Goal: Register for event/course

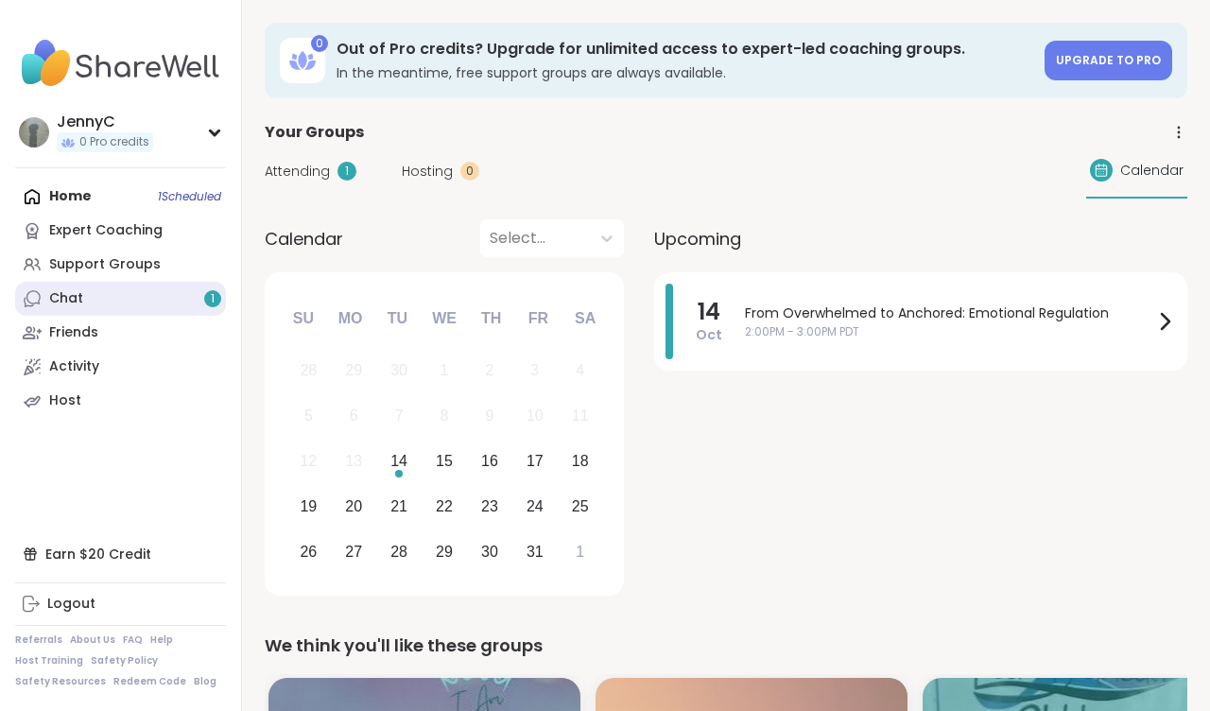
click at [84, 301] on link "Chat 1" at bounding box center [120, 299] width 211 height 34
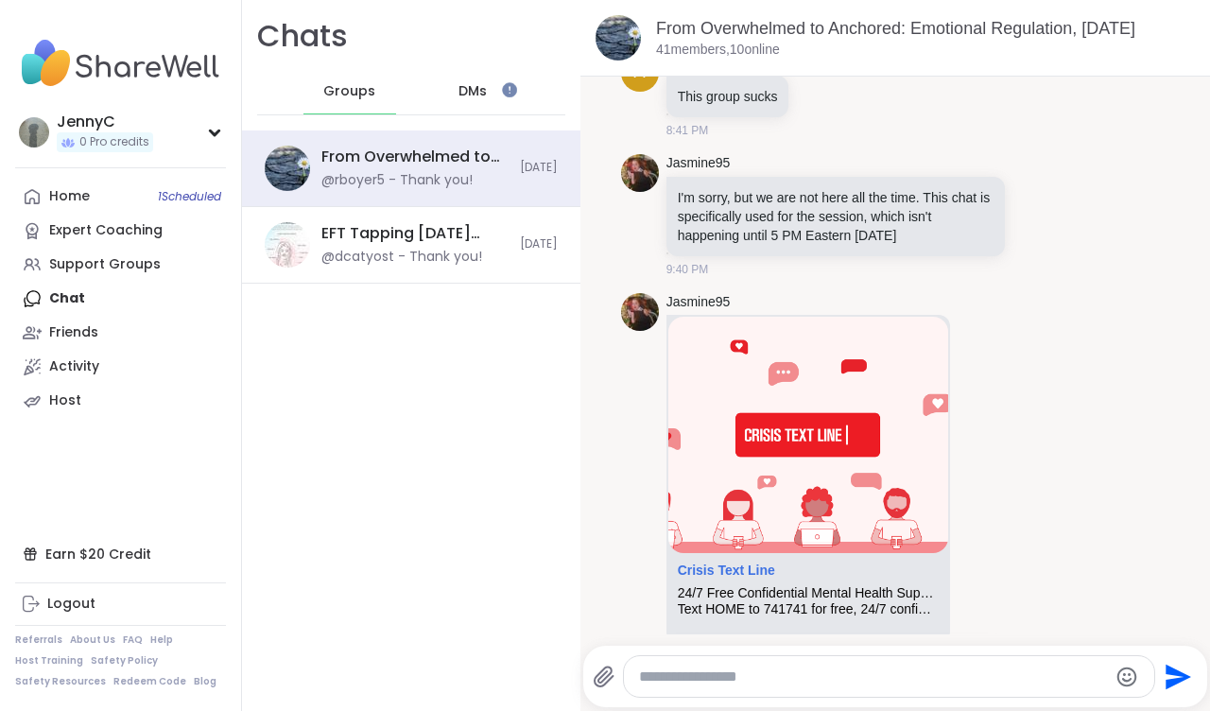
scroll to position [382, 0]
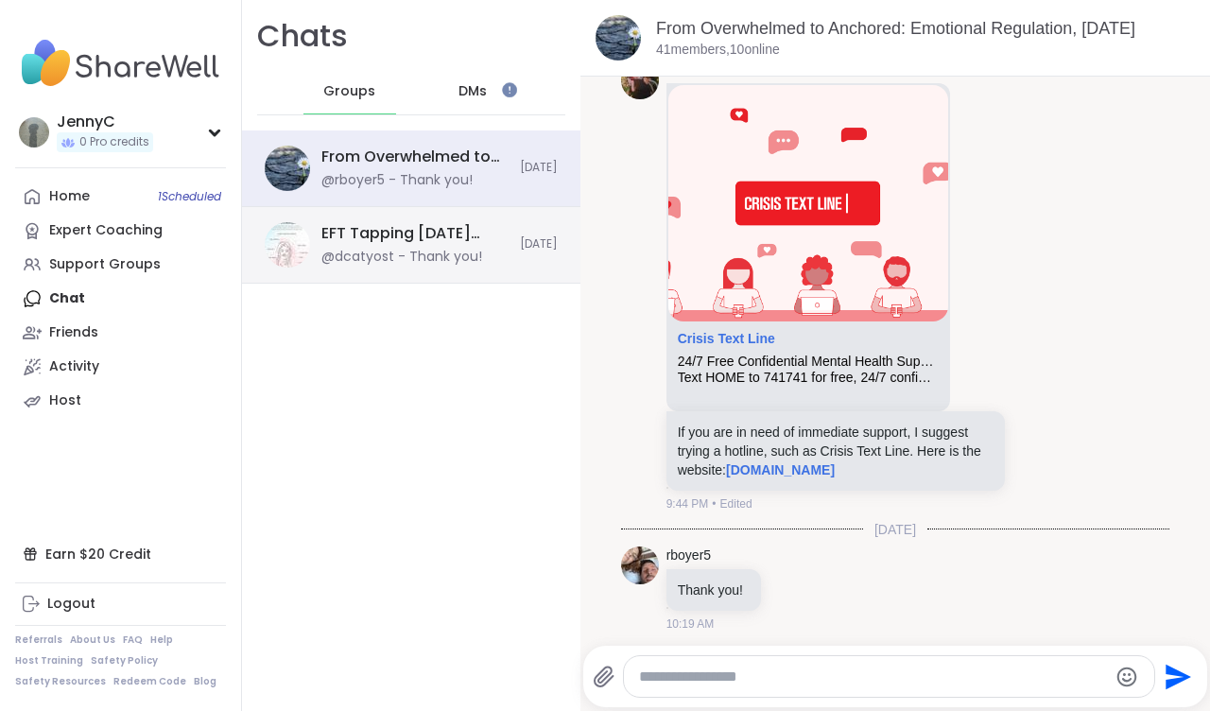
click at [406, 245] on div "EFT Tapping [DATE] Practice, [DATE] @dcatyost - Thank you!" at bounding box center [414, 244] width 187 height 43
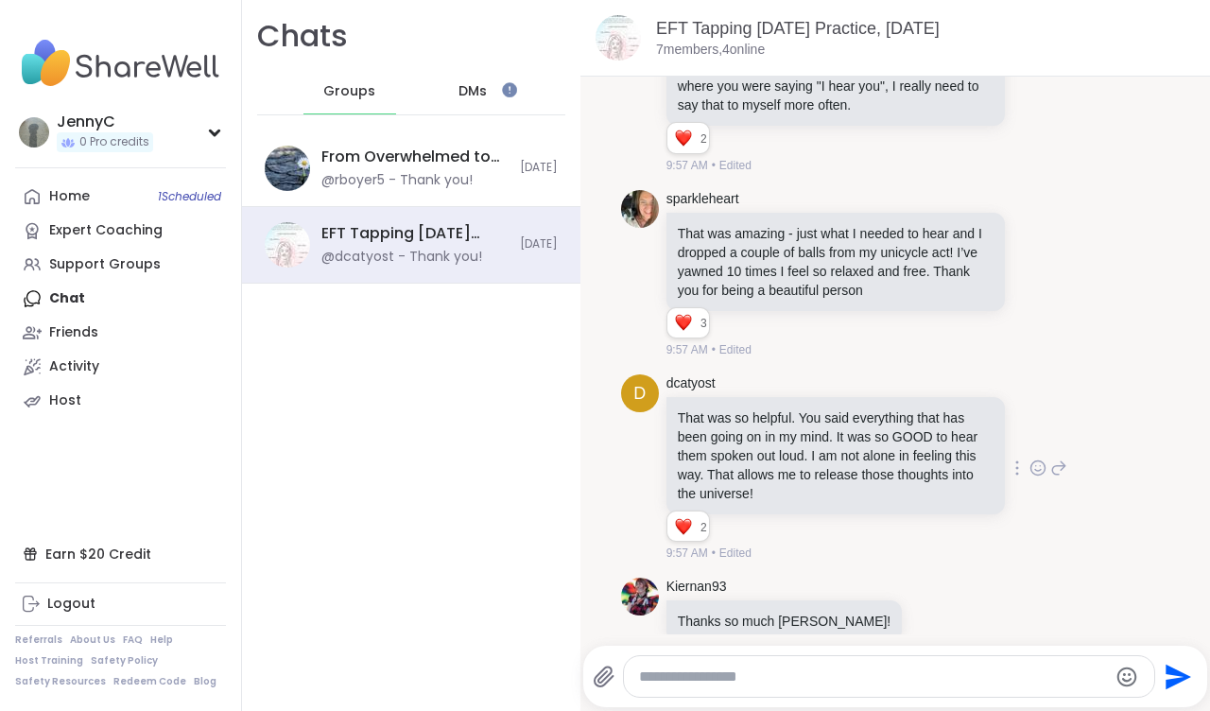
scroll to position [3190, 0]
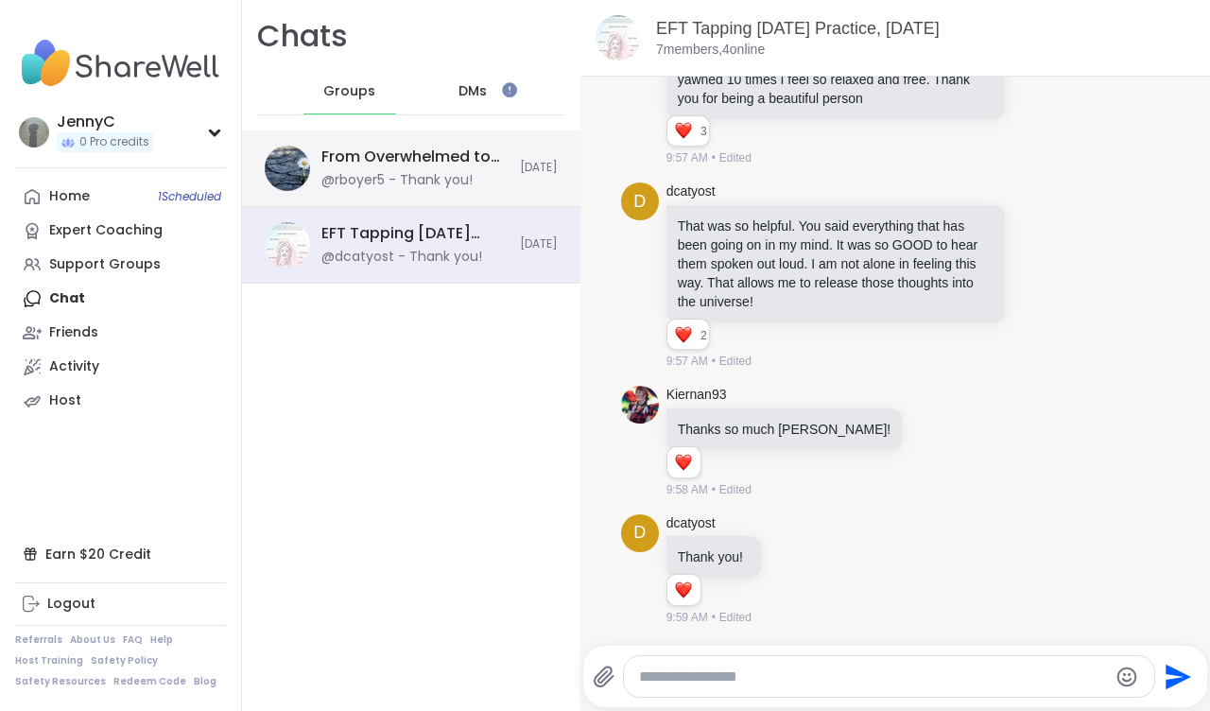
click at [407, 176] on div "@rboyer5 - Thank you!" at bounding box center [396, 180] width 151 height 19
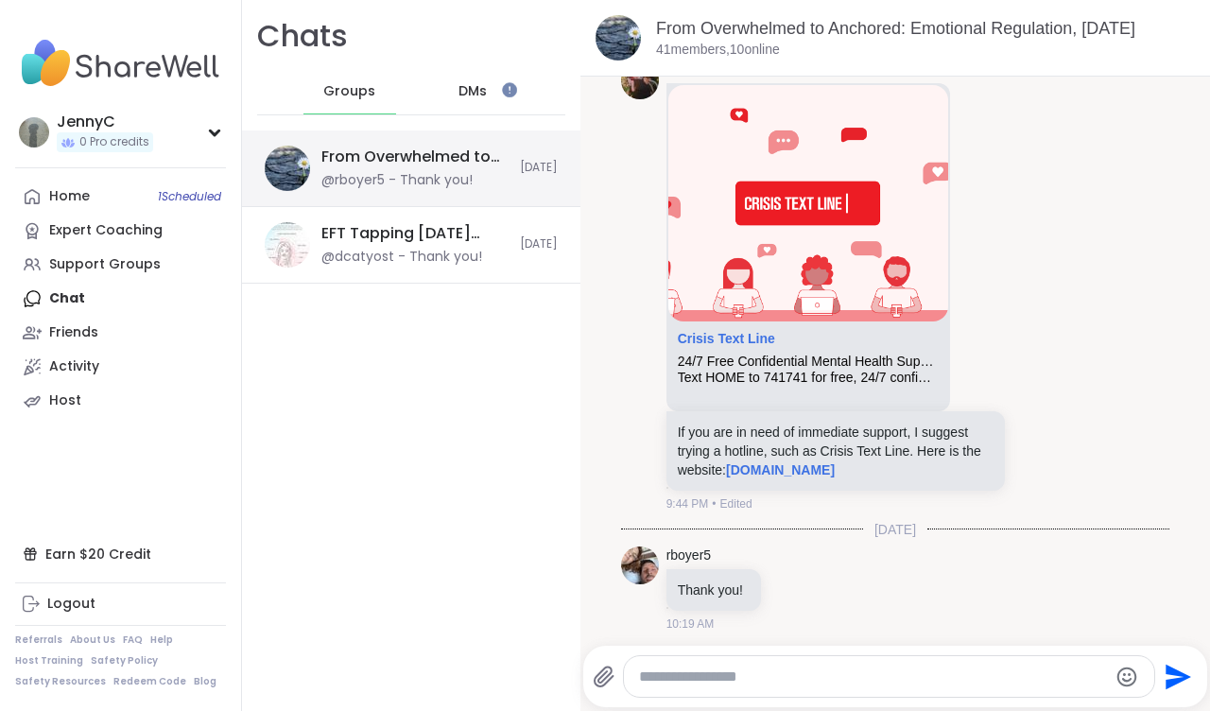
scroll to position [0, 0]
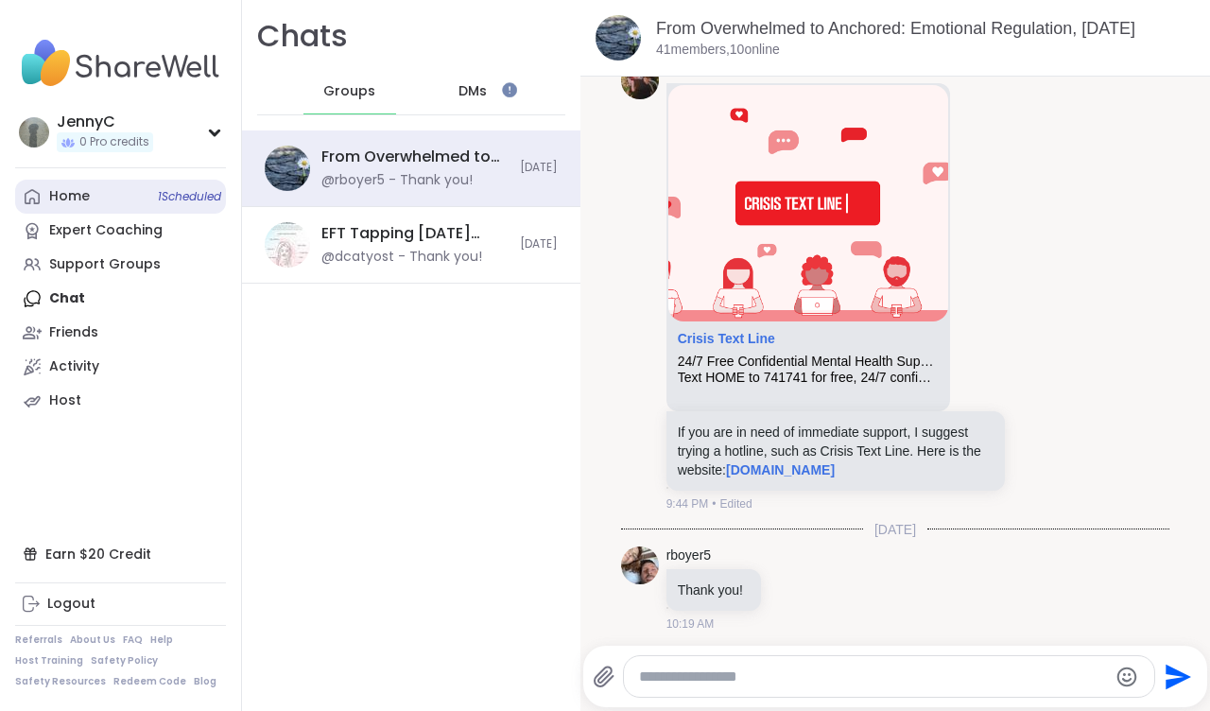
click at [87, 200] on div "Home 1 Scheduled" at bounding box center [69, 196] width 41 height 19
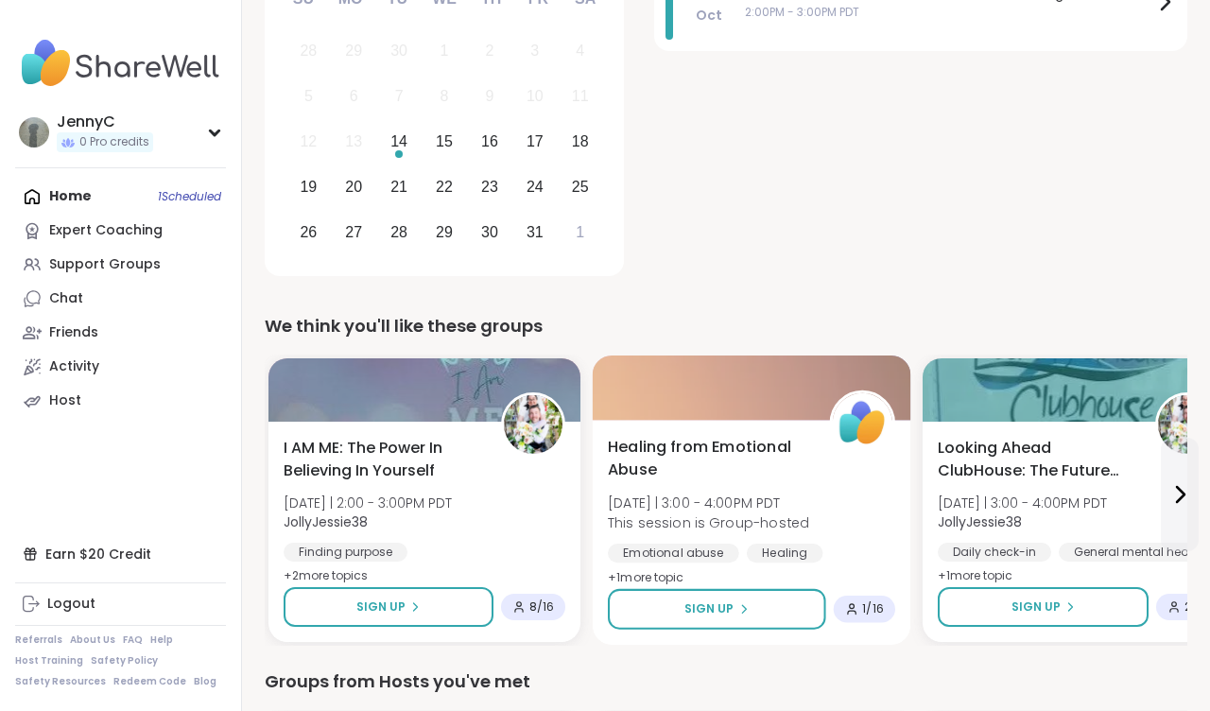
scroll to position [319, 0]
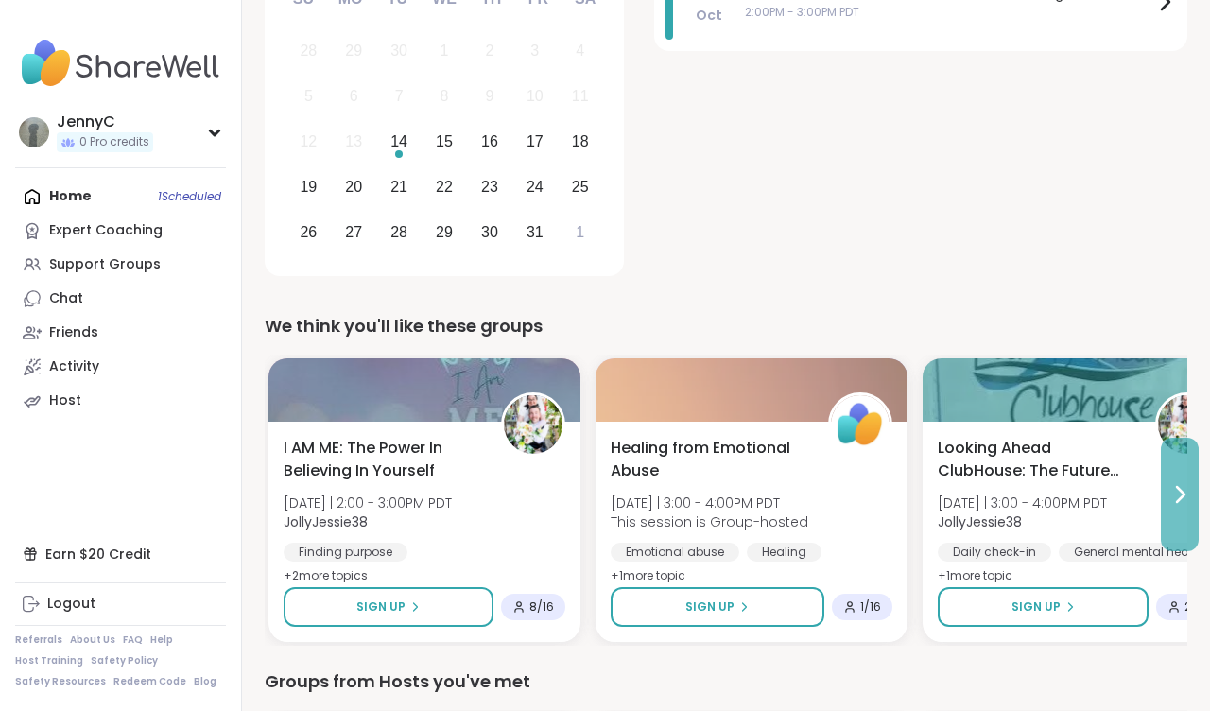
click at [1181, 500] on icon at bounding box center [1179, 494] width 23 height 23
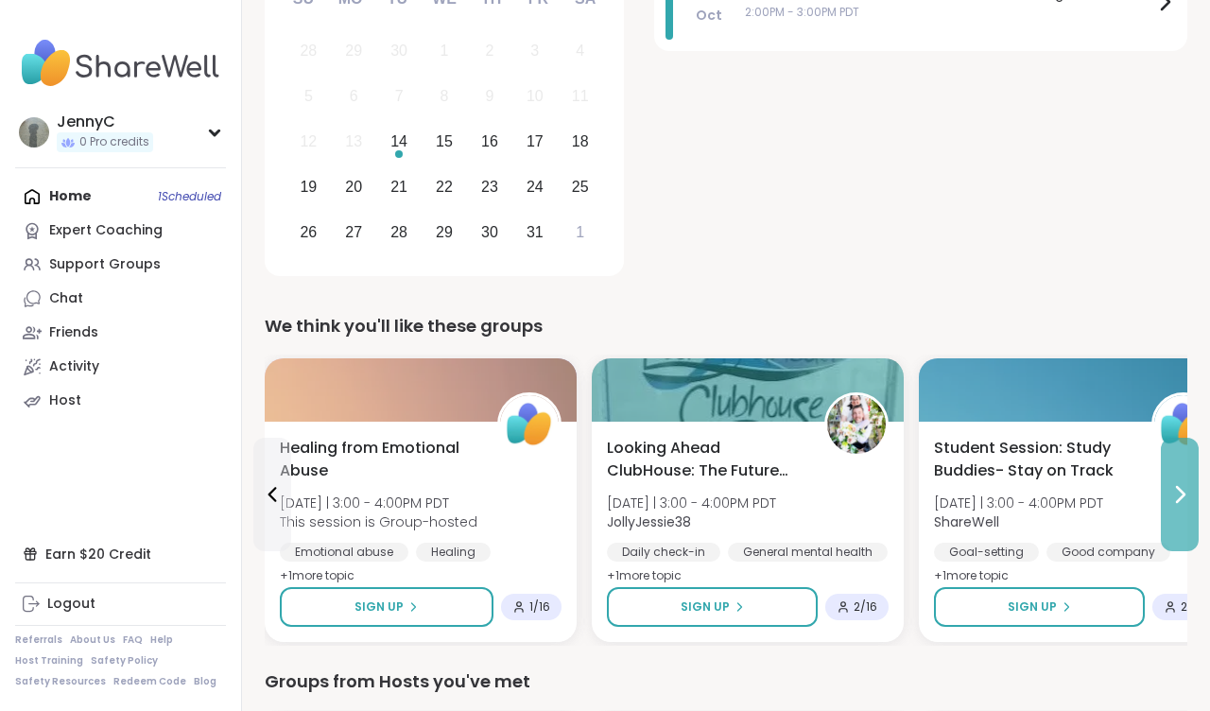
click at [1181, 500] on icon at bounding box center [1179, 494] width 23 height 23
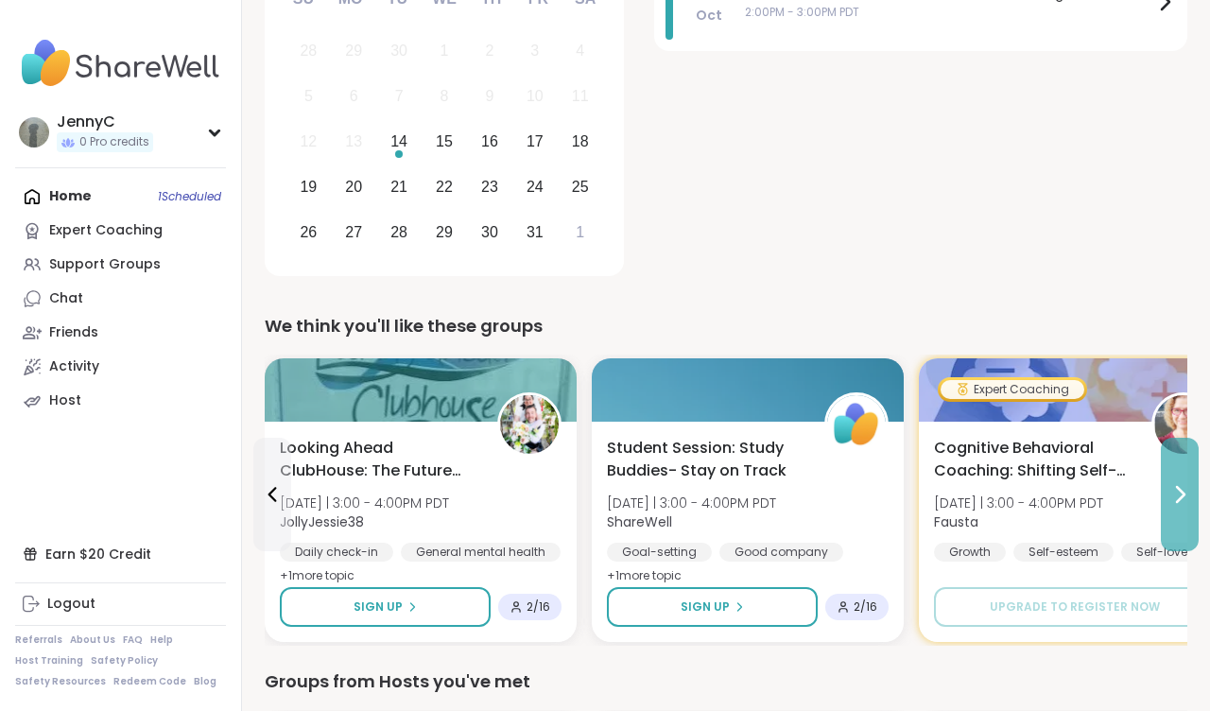
click at [1181, 500] on icon at bounding box center [1179, 494] width 23 height 23
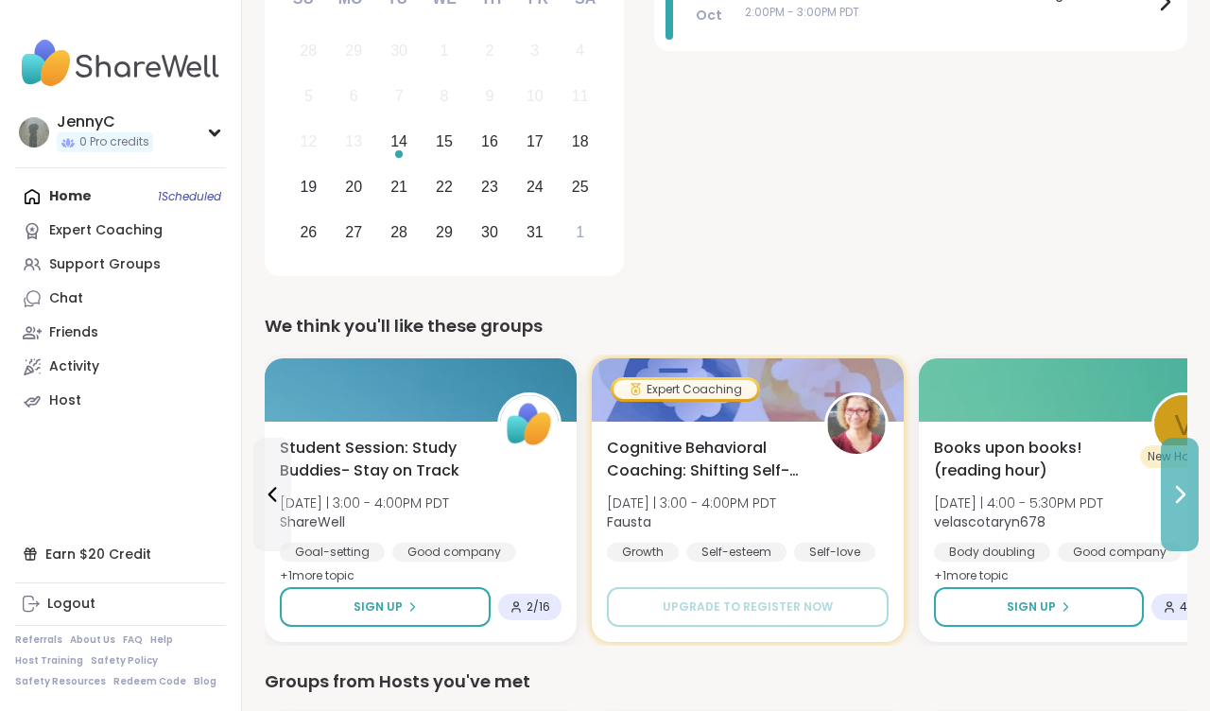
click at [1181, 500] on icon at bounding box center [1179, 494] width 23 height 23
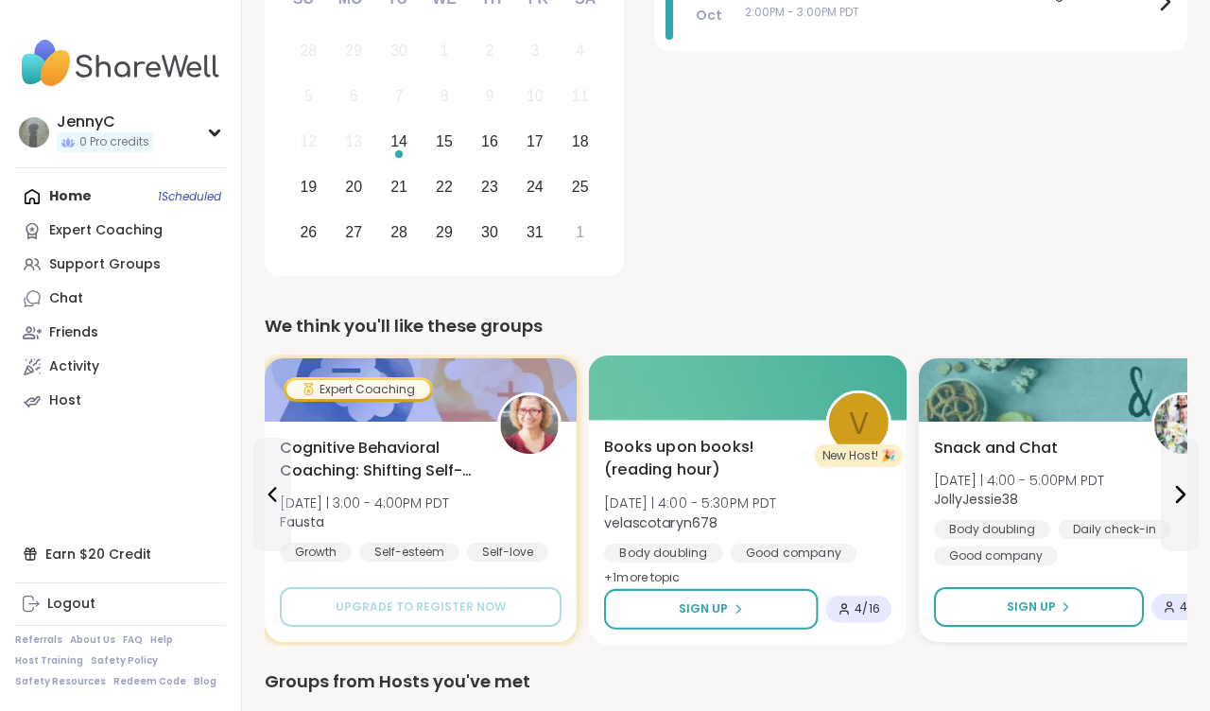
click at [680, 466] on span "Books upon books!(reading hour)" at bounding box center [704, 459] width 200 height 46
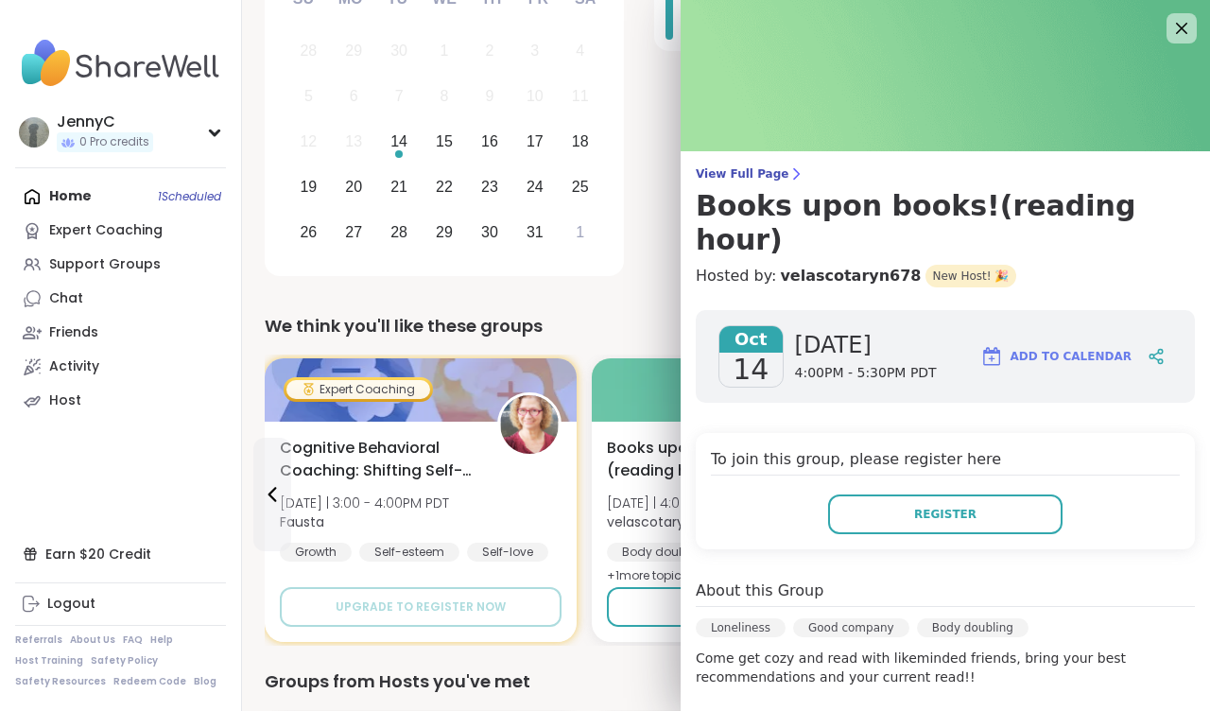
scroll to position [0, 0]
click at [1182, 21] on icon at bounding box center [1181, 28] width 24 height 24
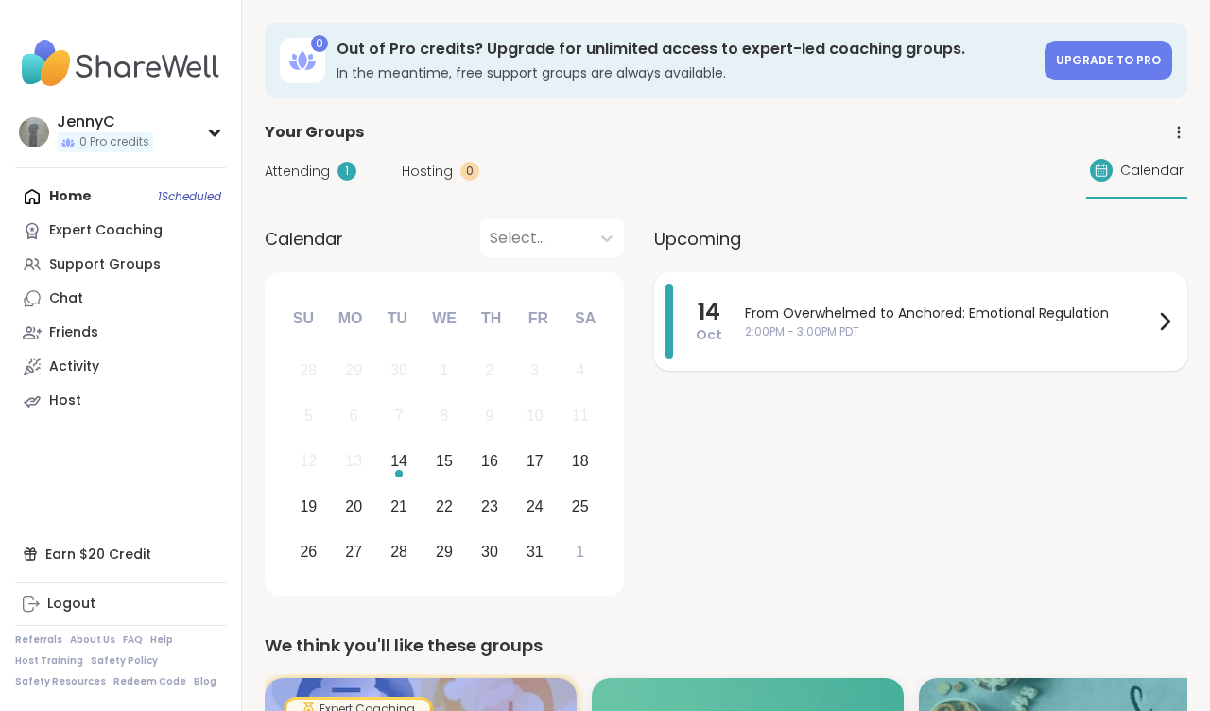
click at [809, 330] on span "2:00PM - 3:00PM PDT" at bounding box center [949, 331] width 408 height 17
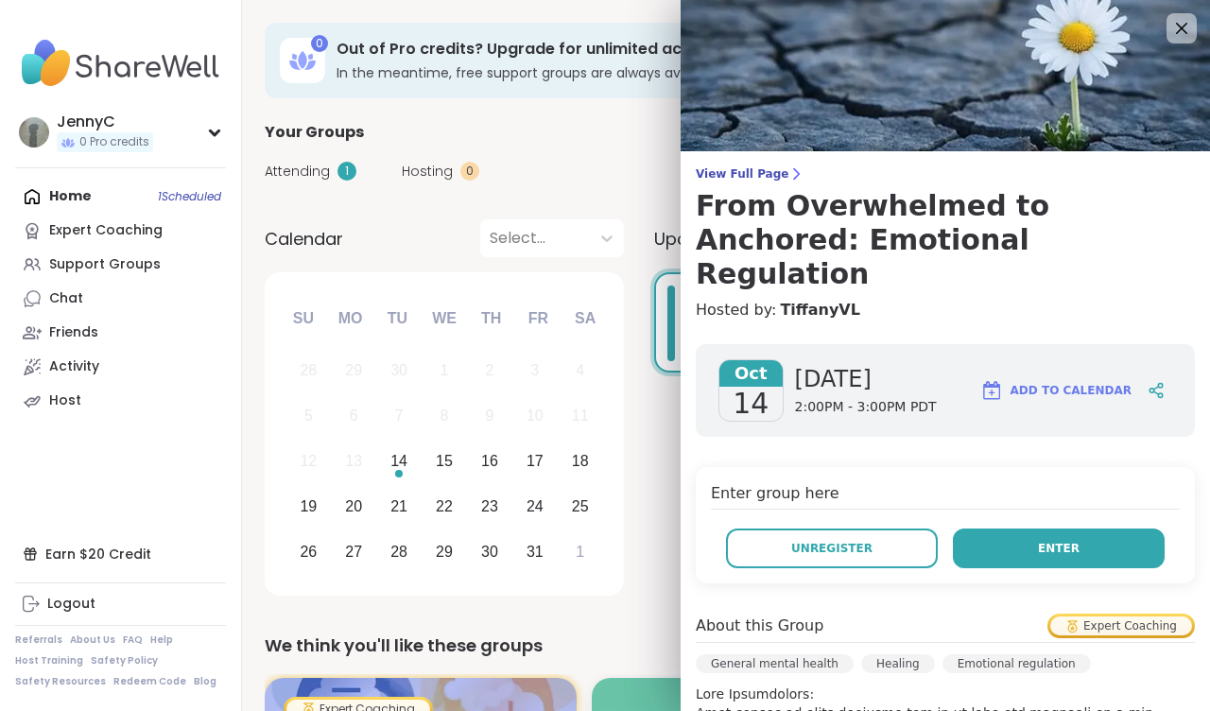
click at [1031, 528] on button "Enter" at bounding box center [1059, 548] width 212 height 40
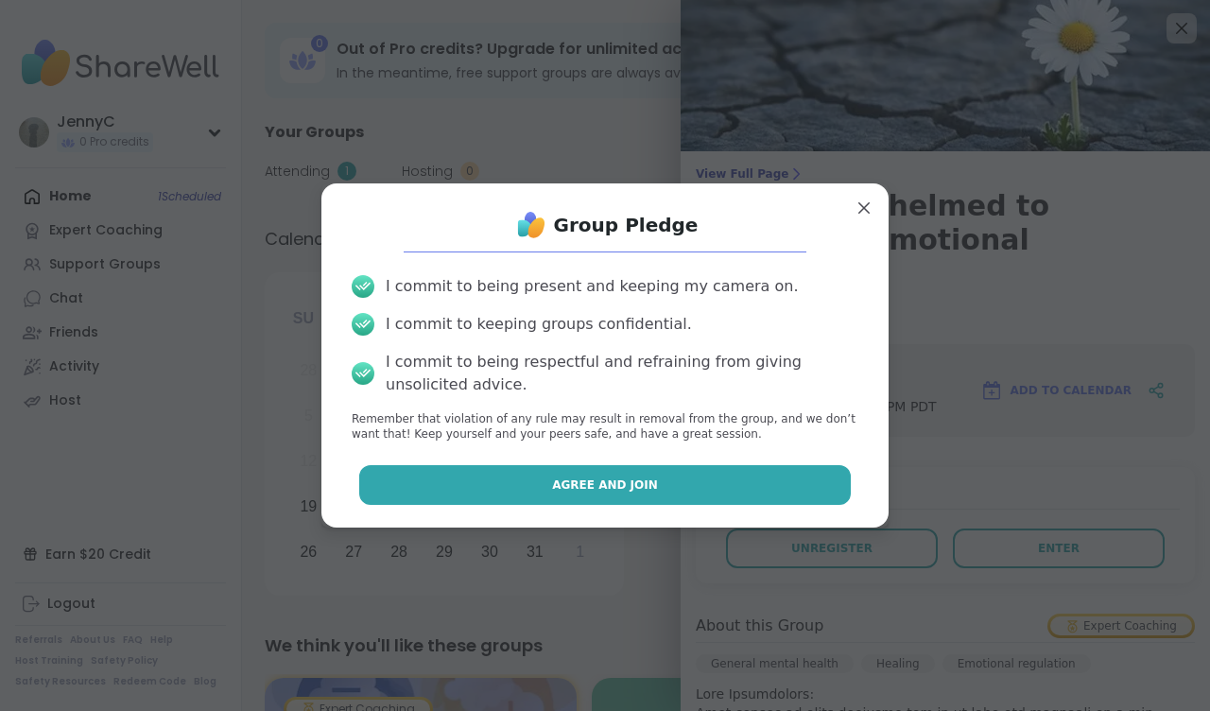
click at [629, 486] on span "Agree and Join" at bounding box center [605, 484] width 106 height 17
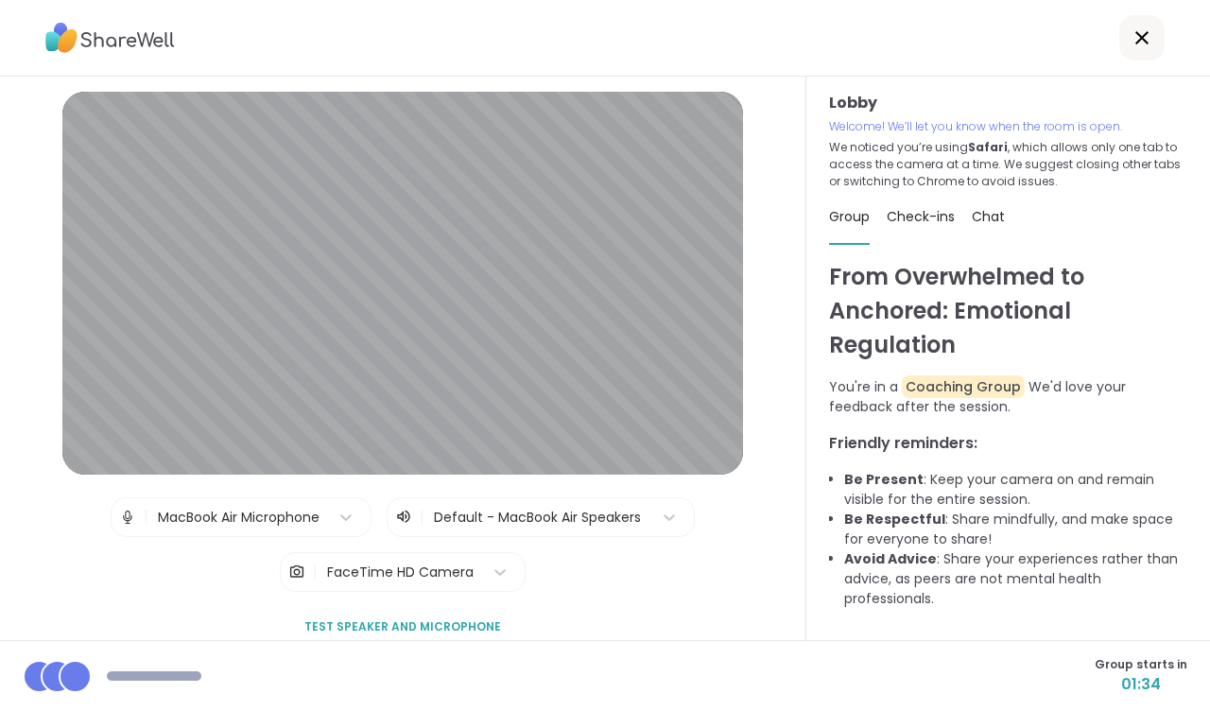
click at [123, 517] on img at bounding box center [127, 517] width 17 height 38
click at [129, 518] on img at bounding box center [127, 517] width 17 height 38
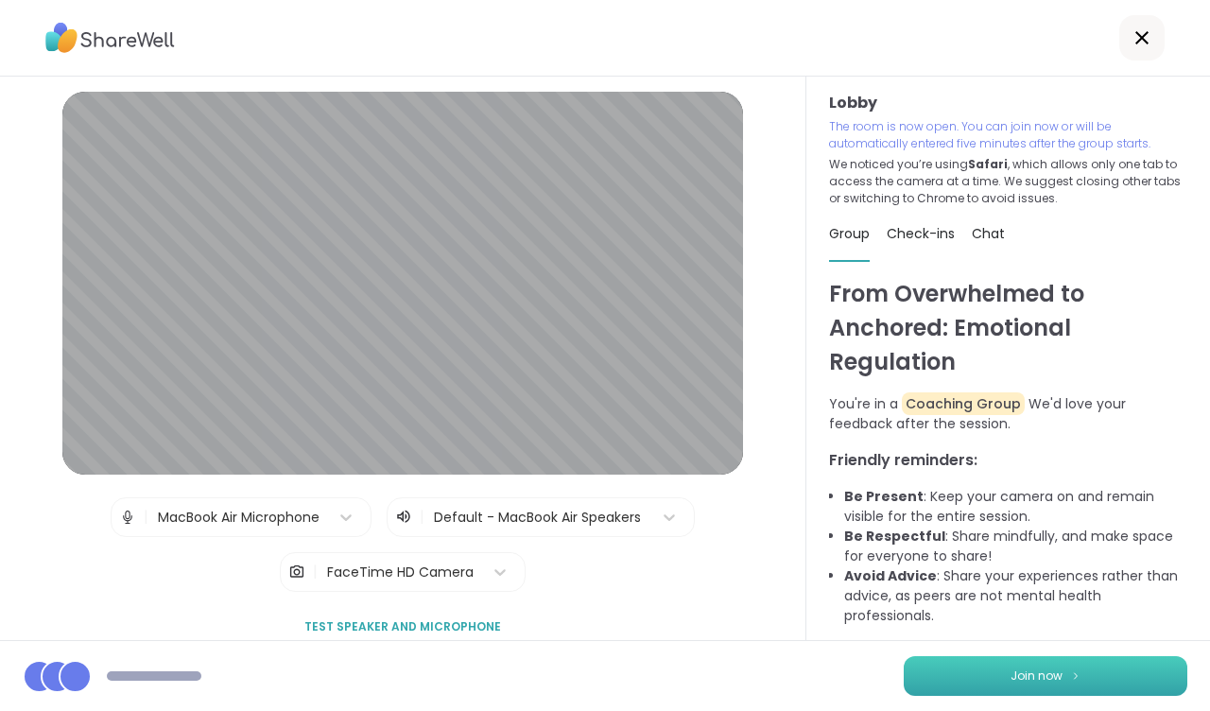
click at [1021, 674] on span "Join now" at bounding box center [1036, 675] width 52 height 17
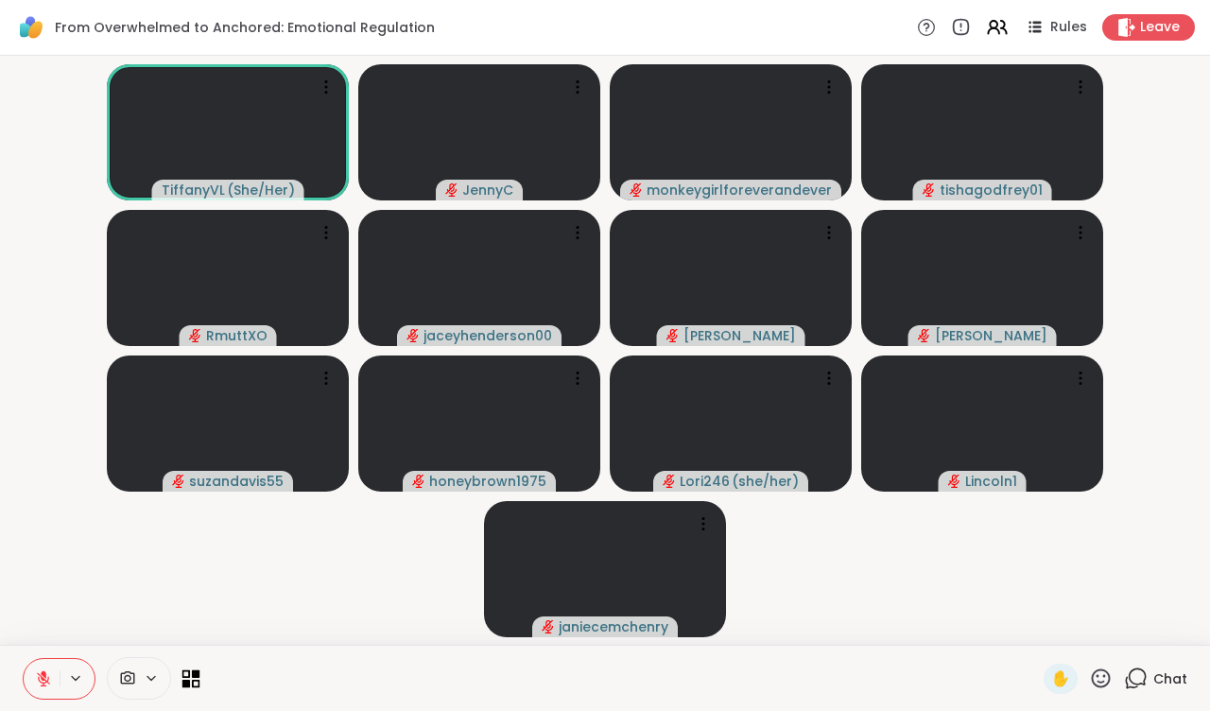
click at [192, 678] on icon at bounding box center [191, 678] width 18 height 18
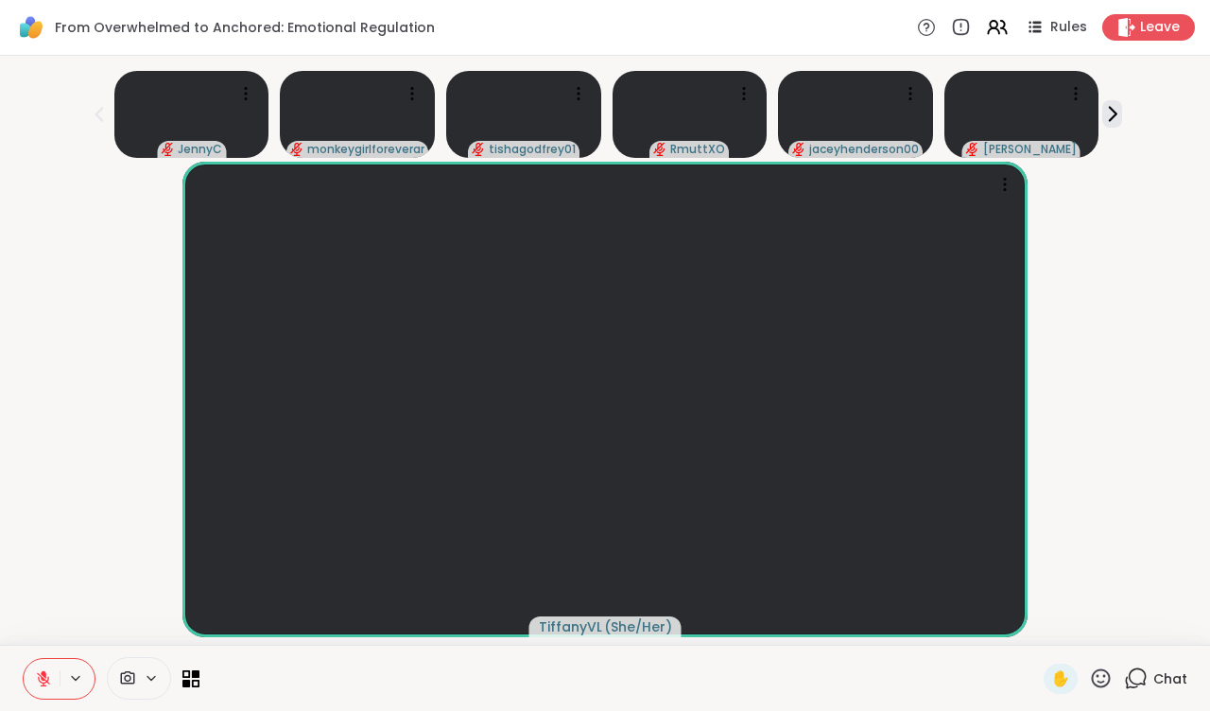
click at [1134, 672] on icon at bounding box center [1136, 678] width 24 height 24
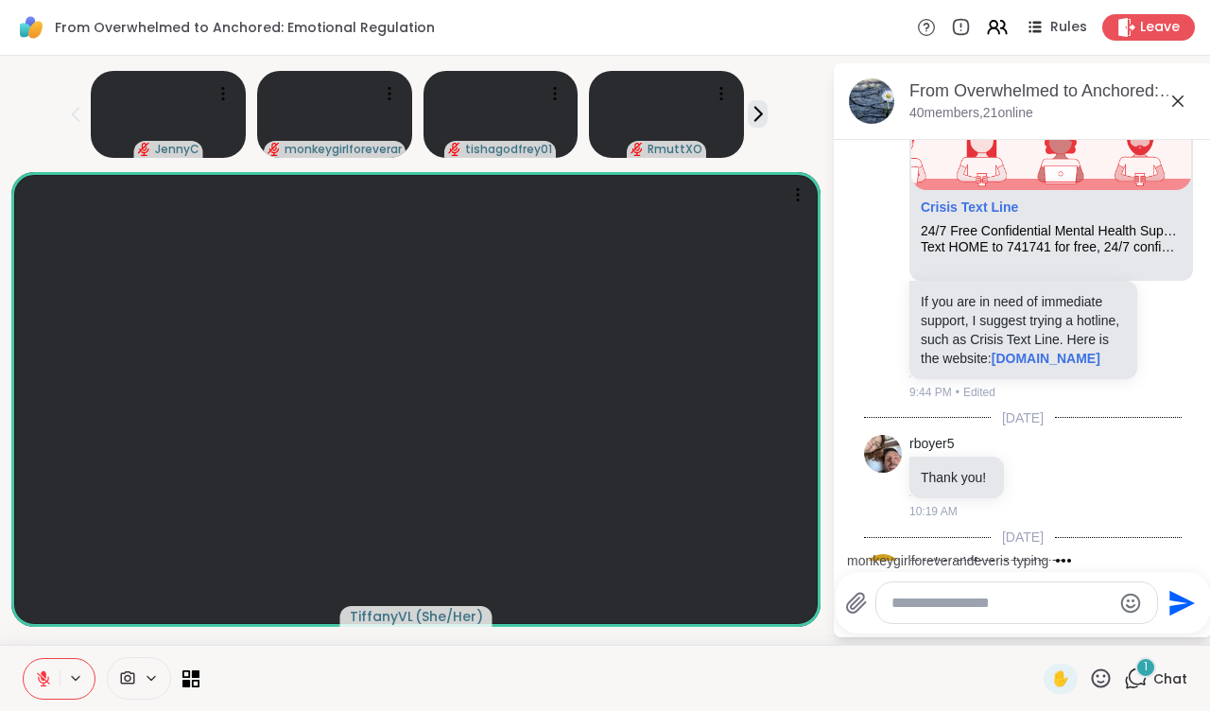
scroll to position [751, 0]
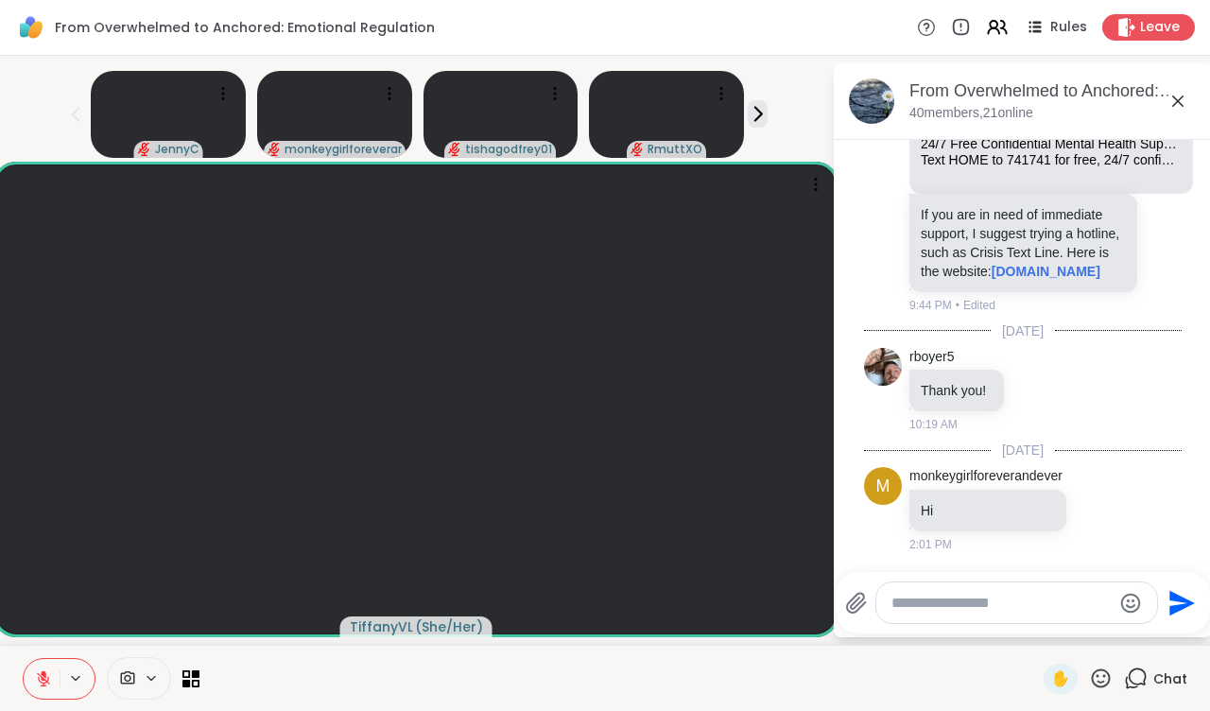
click at [1135, 679] on icon at bounding box center [1136, 678] width 24 height 24
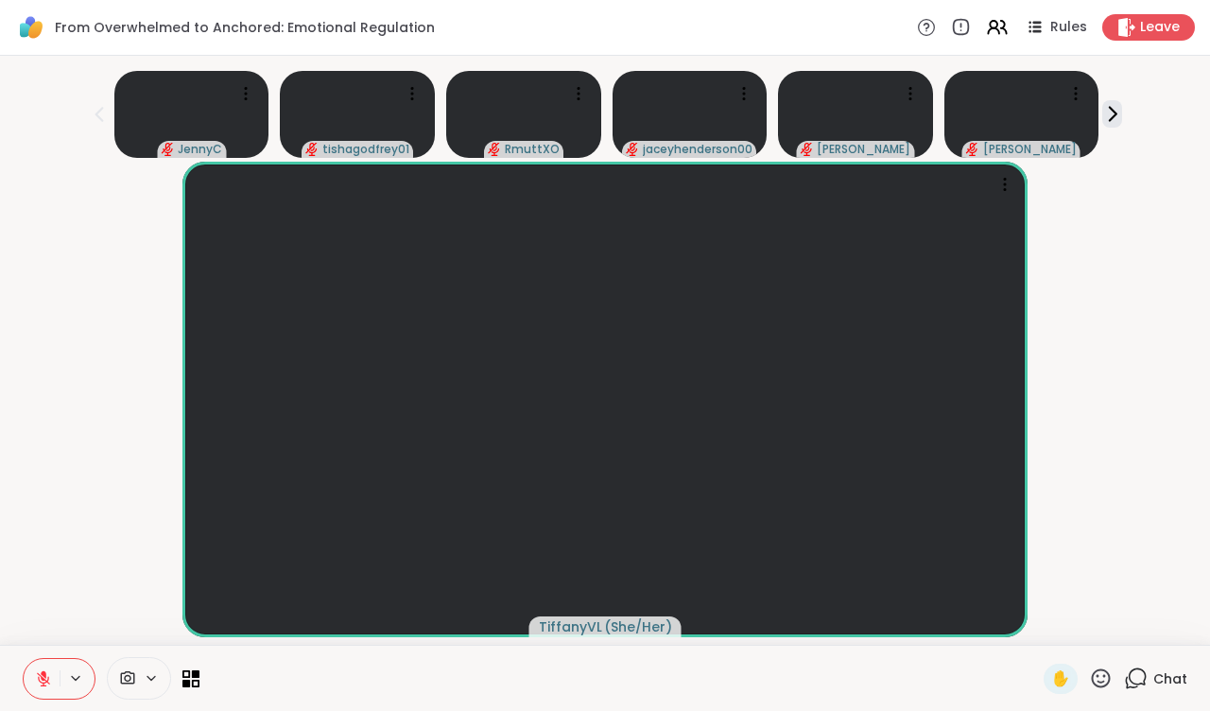
click at [1139, 679] on icon at bounding box center [1136, 678] width 24 height 24
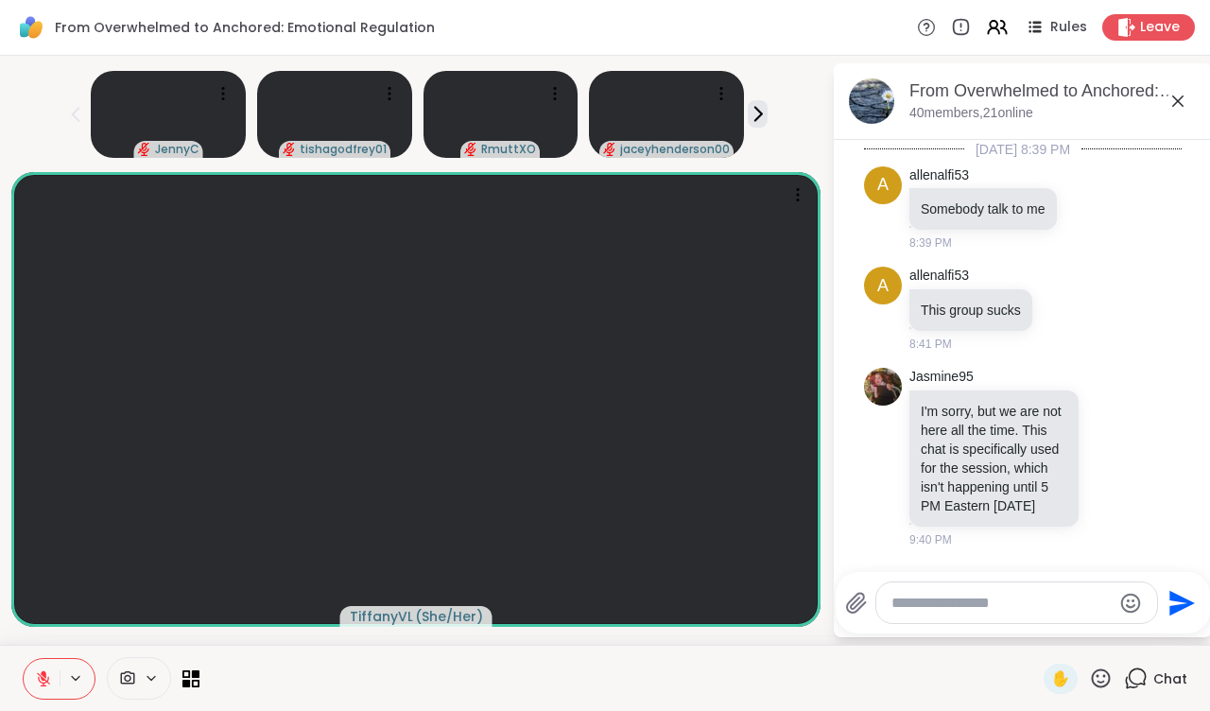
scroll to position [732, 0]
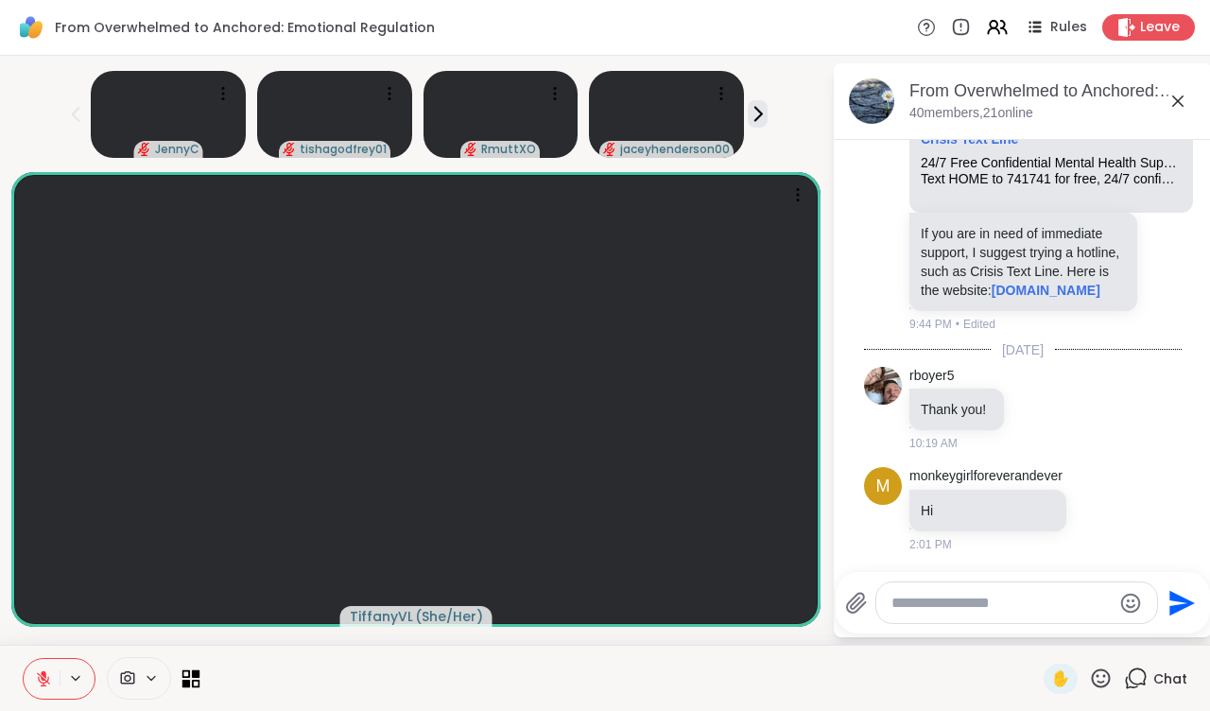
click at [194, 674] on icon at bounding box center [196, 673] width 9 height 9
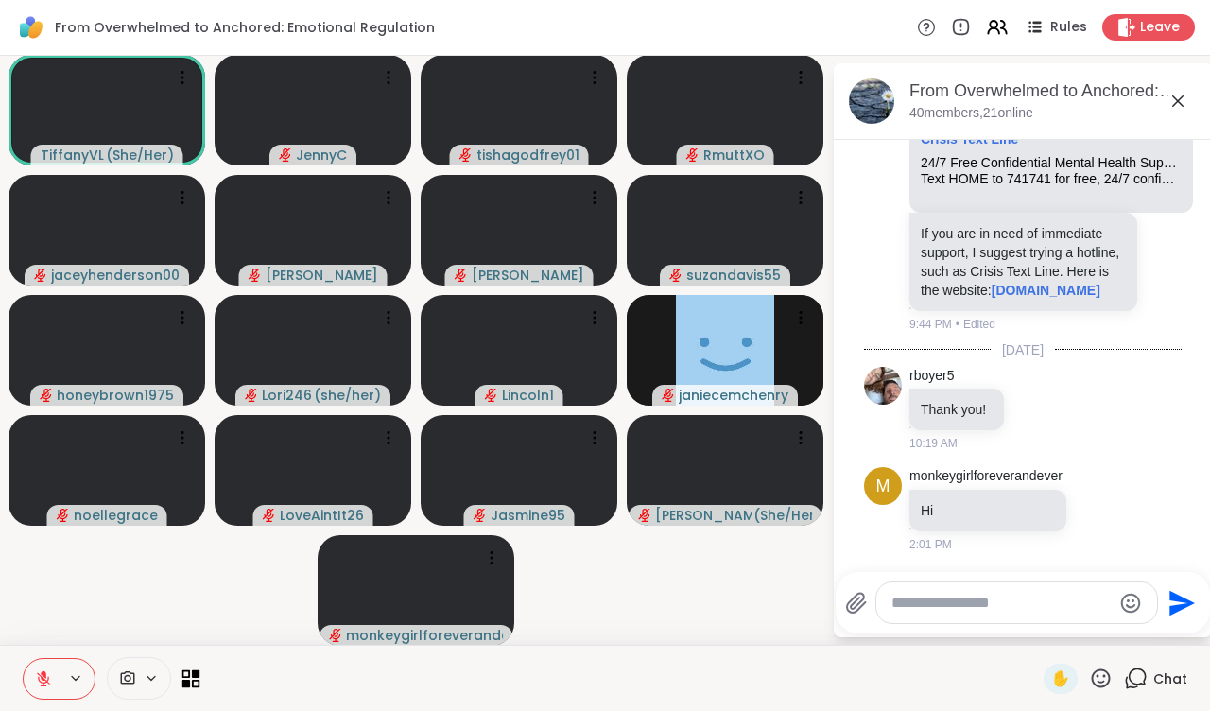
click at [194, 674] on icon at bounding box center [196, 673] width 9 height 9
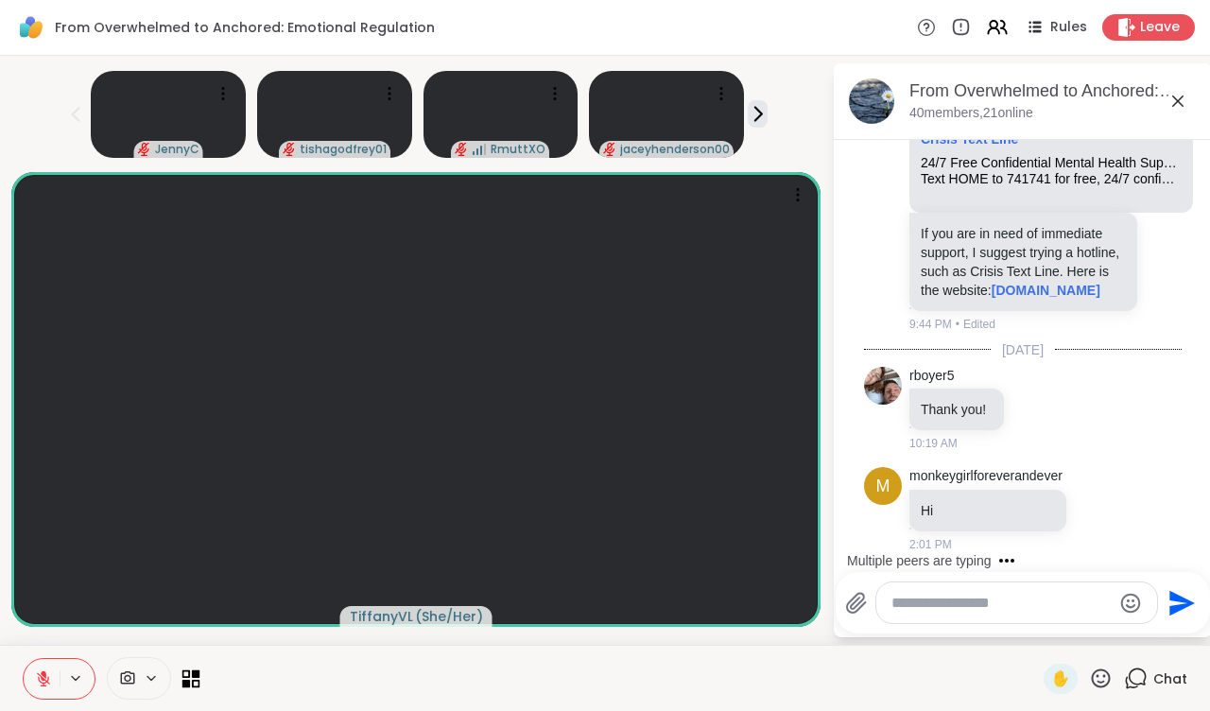
click at [187, 680] on icon at bounding box center [186, 683] width 9 height 9
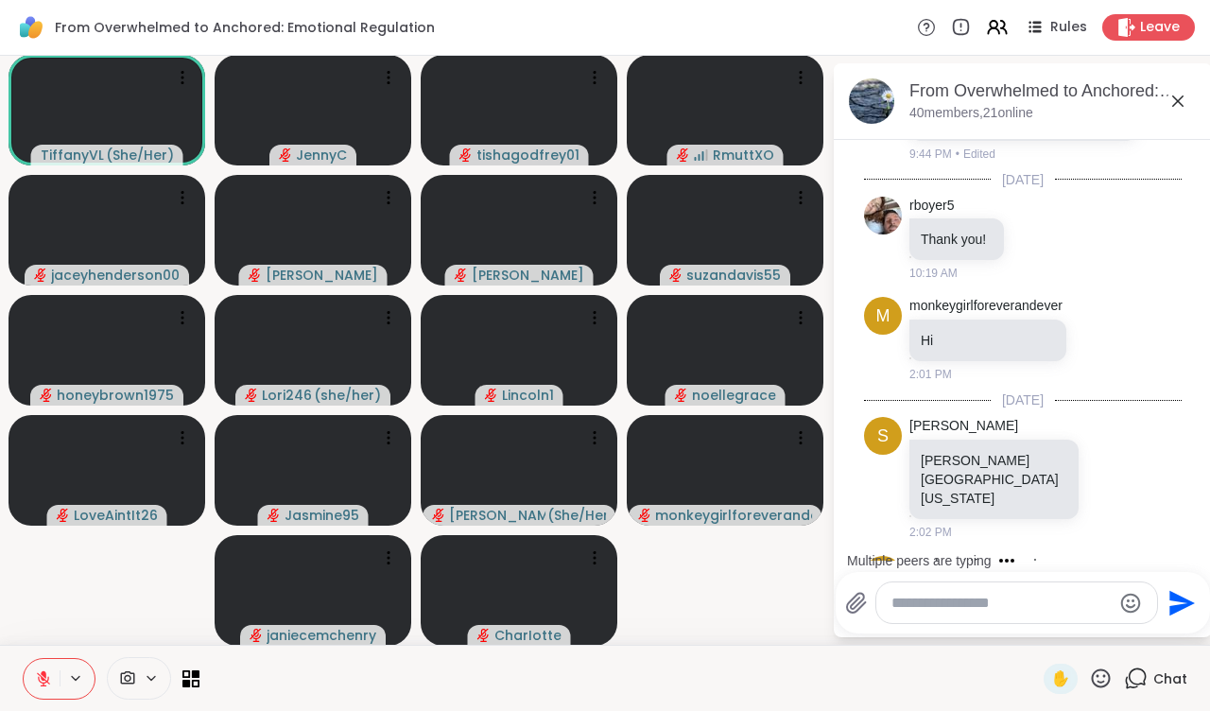
scroll to position [990, 0]
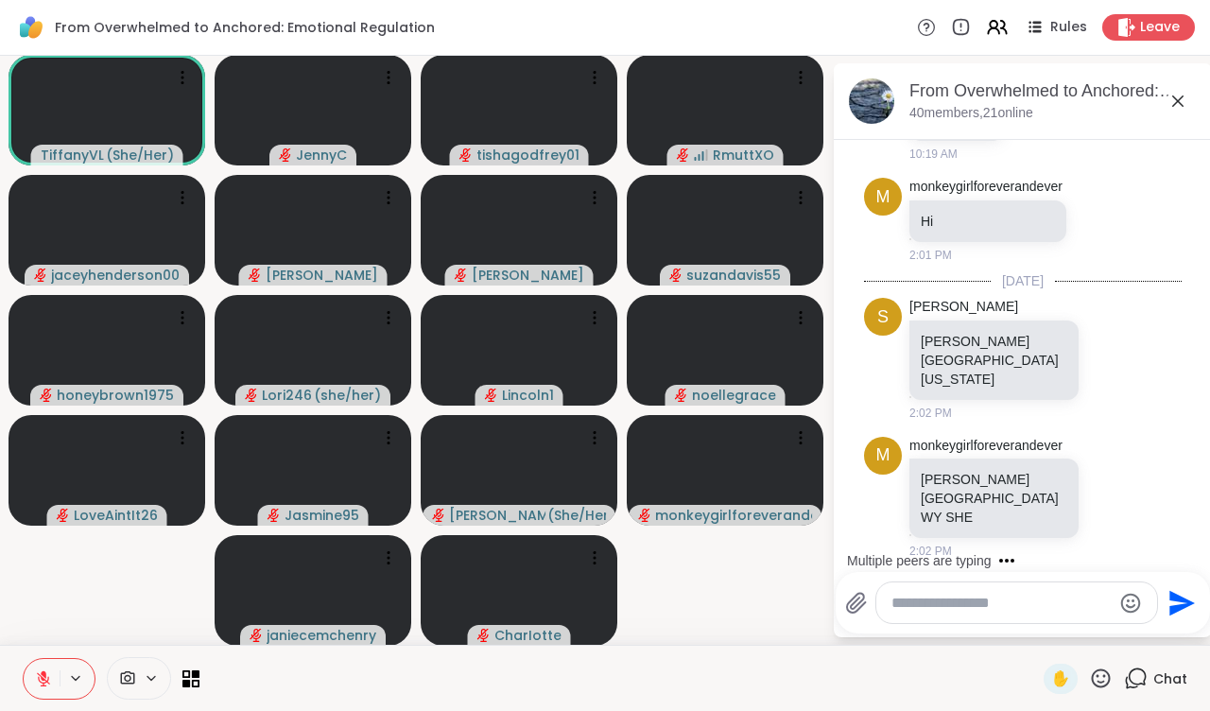
click at [914, 599] on textarea "Type your message" at bounding box center [1001, 603] width 220 height 19
type textarea "**********"
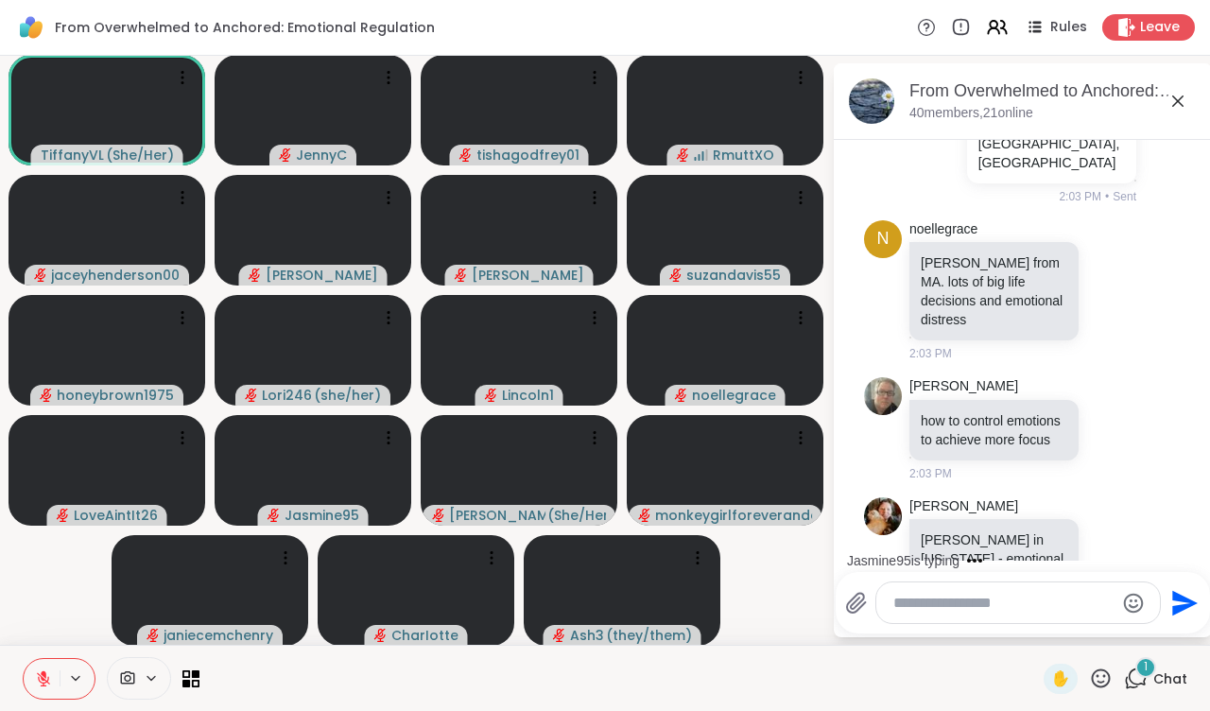
scroll to position [2075, 0]
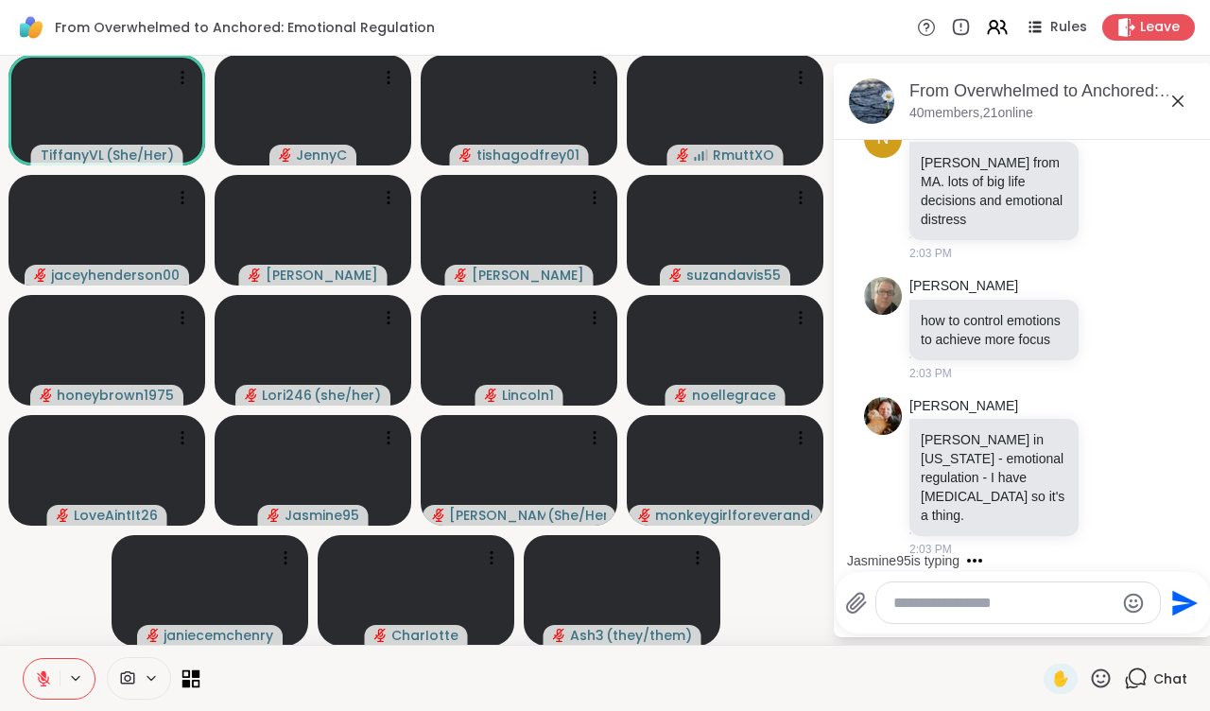
click at [195, 684] on icon at bounding box center [191, 678] width 18 height 18
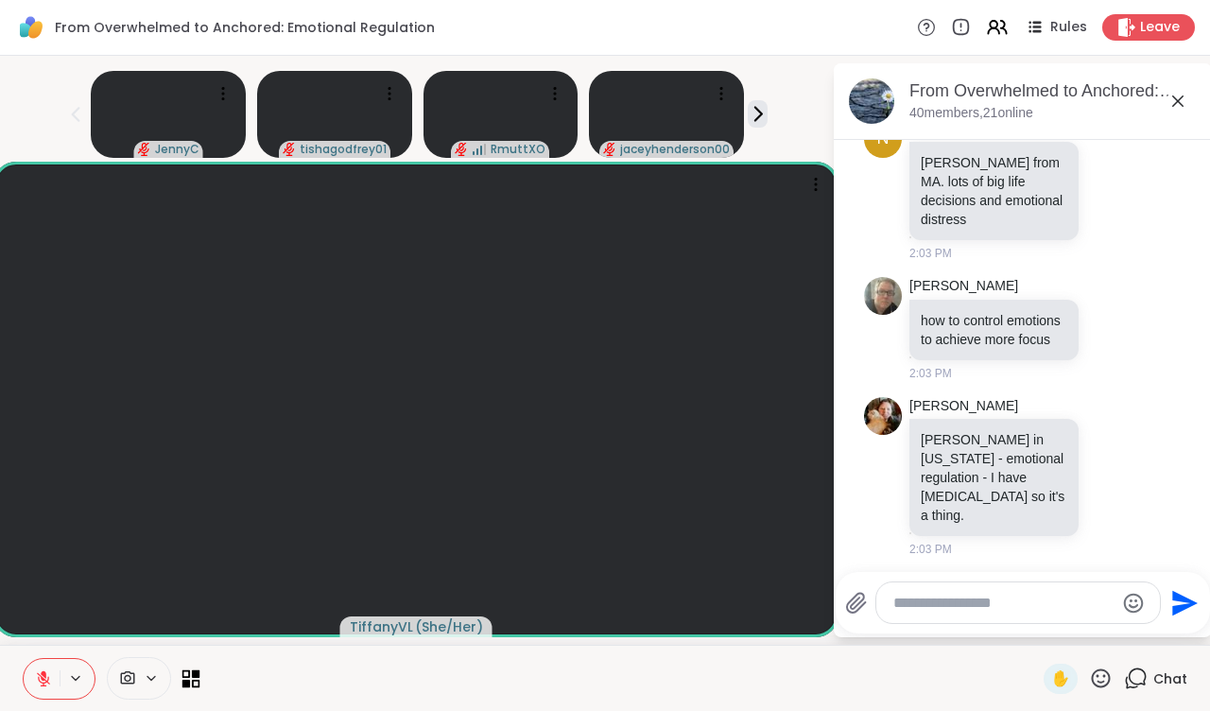
click at [196, 679] on icon at bounding box center [191, 678] width 18 height 18
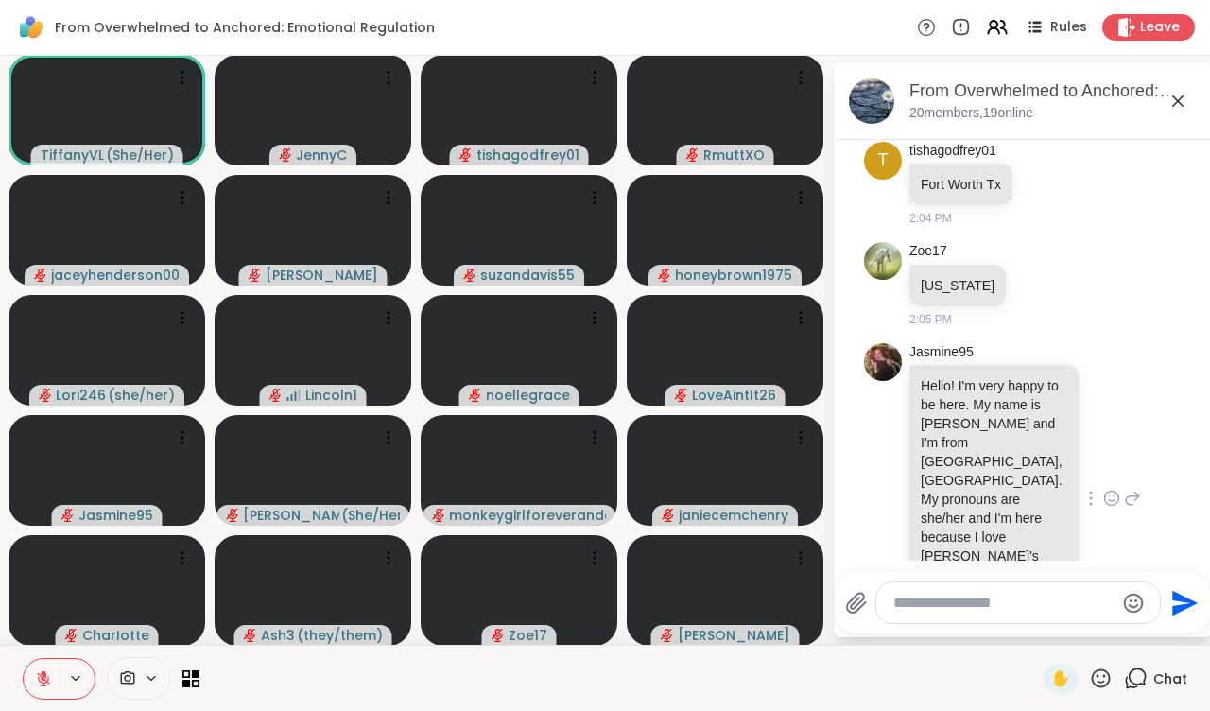
scroll to position [2846, 0]
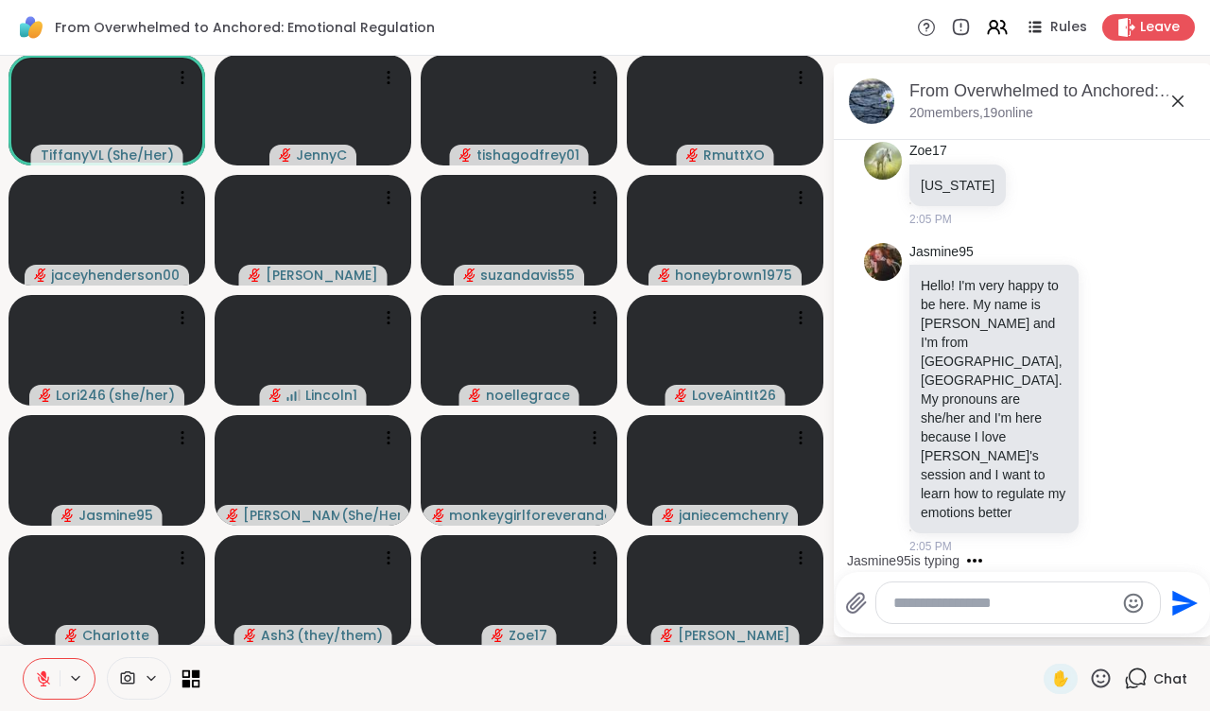
click at [195, 677] on icon at bounding box center [196, 673] width 9 height 9
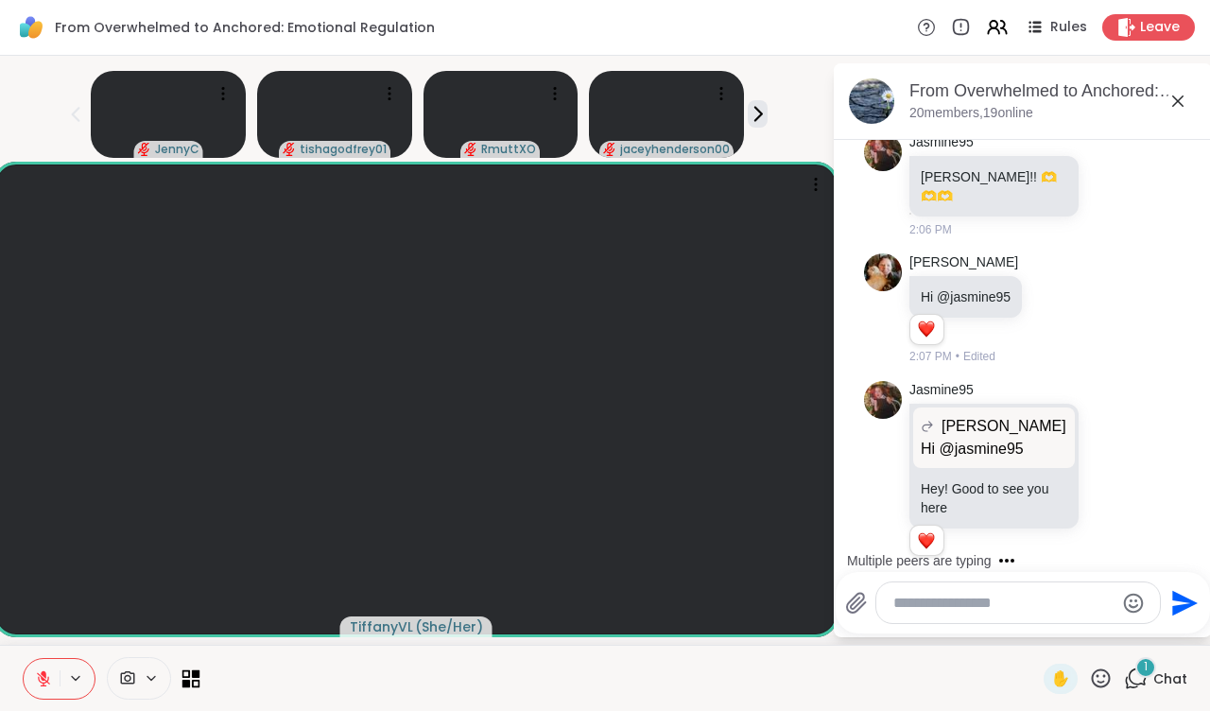
scroll to position [3383, 0]
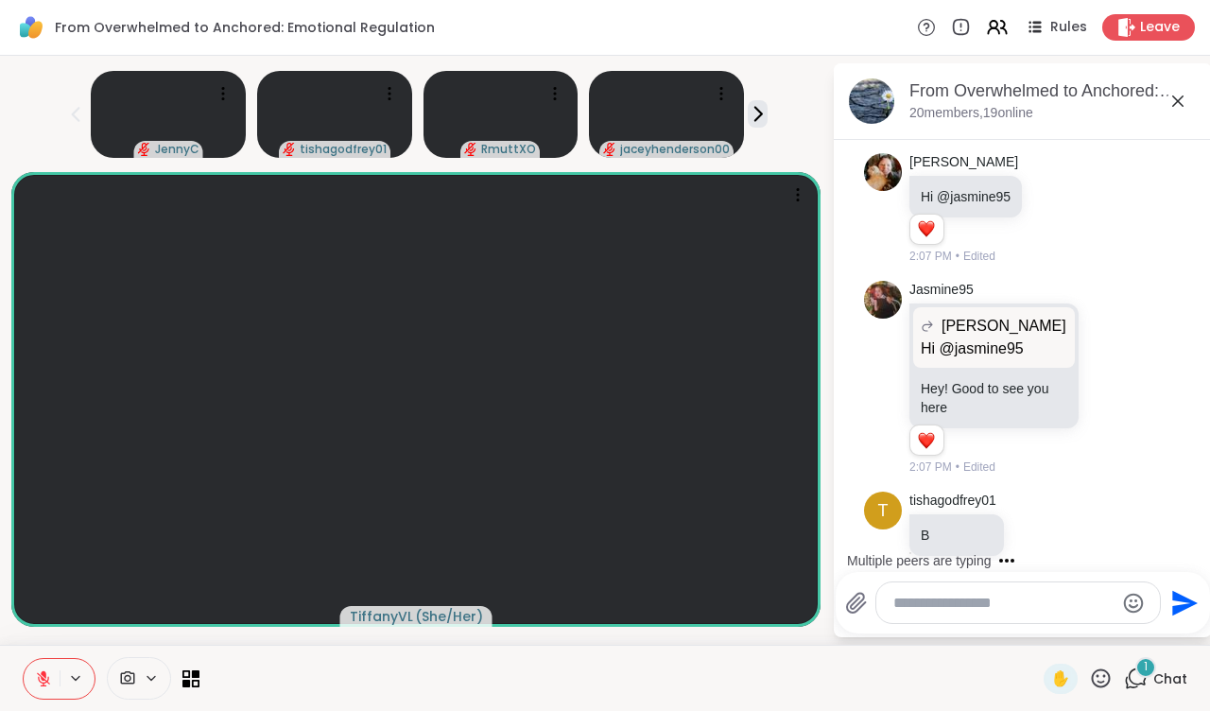
click at [963, 605] on textarea "Type your message" at bounding box center [1003, 603] width 220 height 19
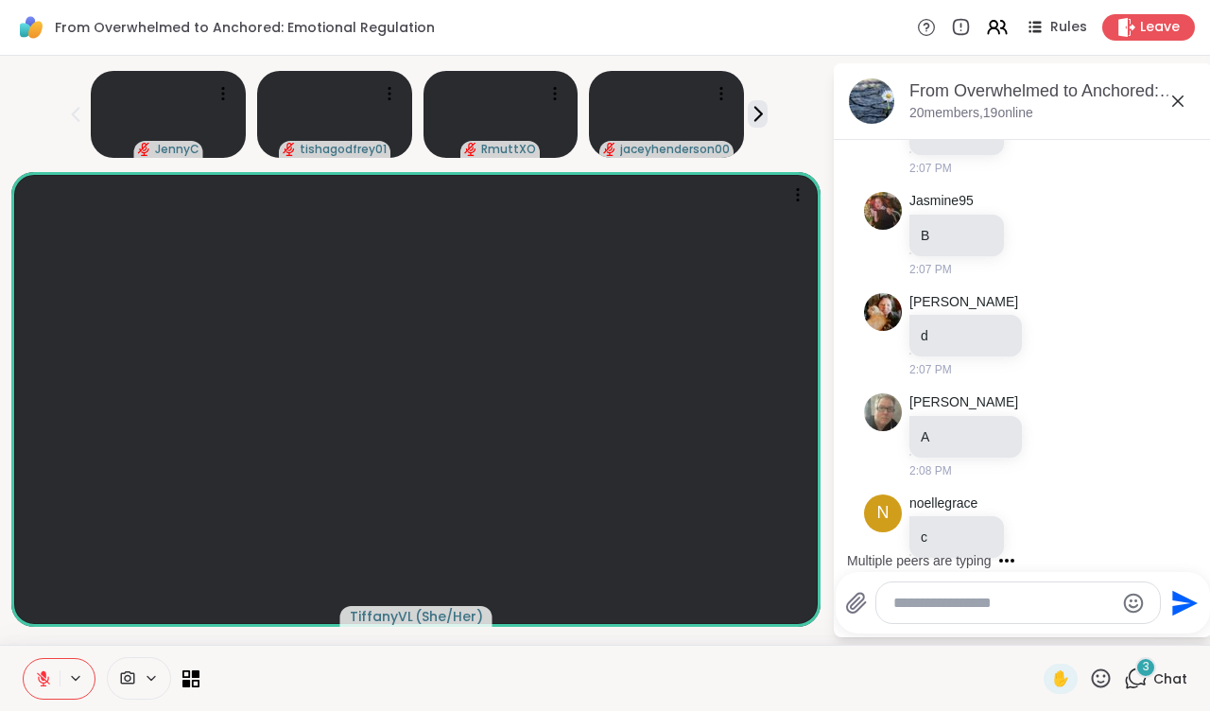
type textarea "*"
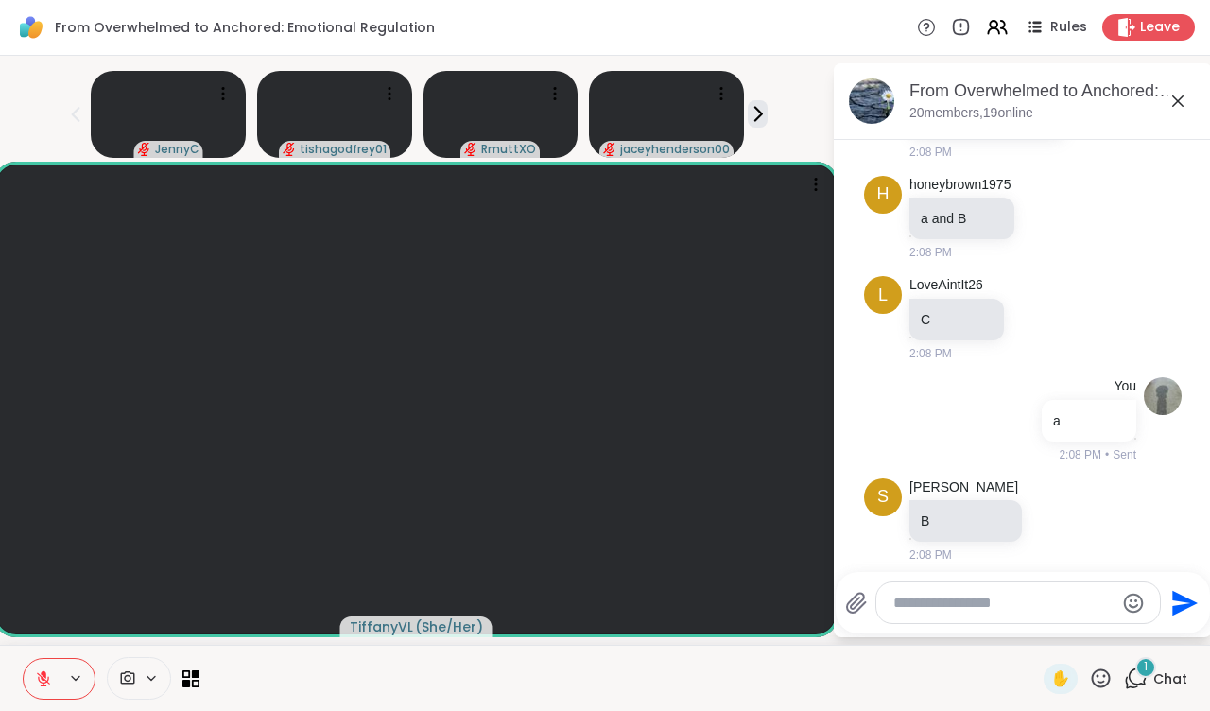
scroll to position [4403, 0]
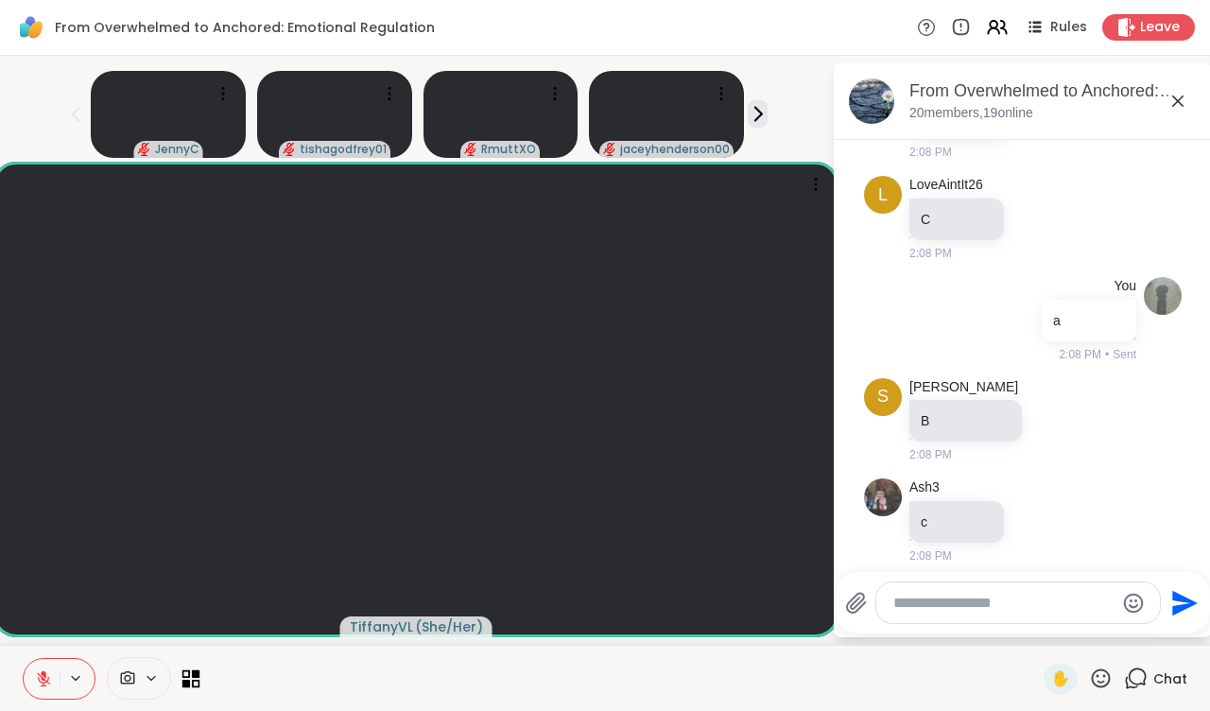
click at [186, 678] on icon at bounding box center [191, 678] width 18 height 18
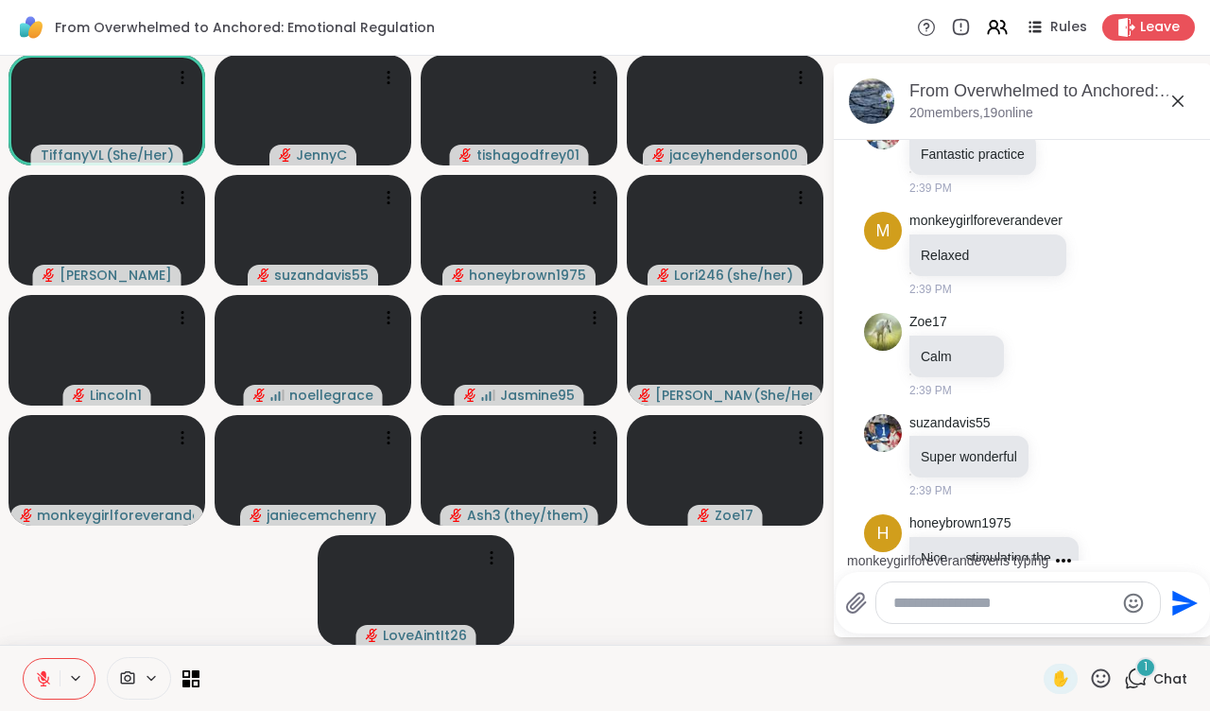
scroll to position [6524, 0]
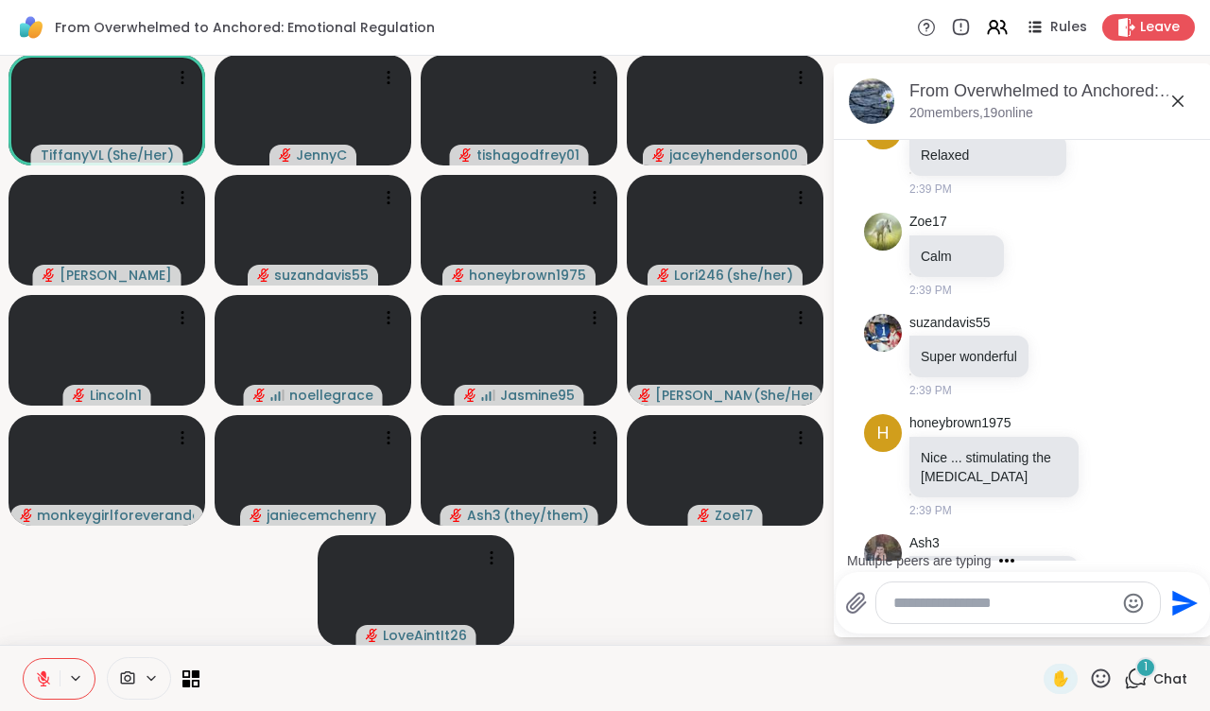
click at [945, 604] on textarea "Type your message" at bounding box center [1003, 603] width 220 height 19
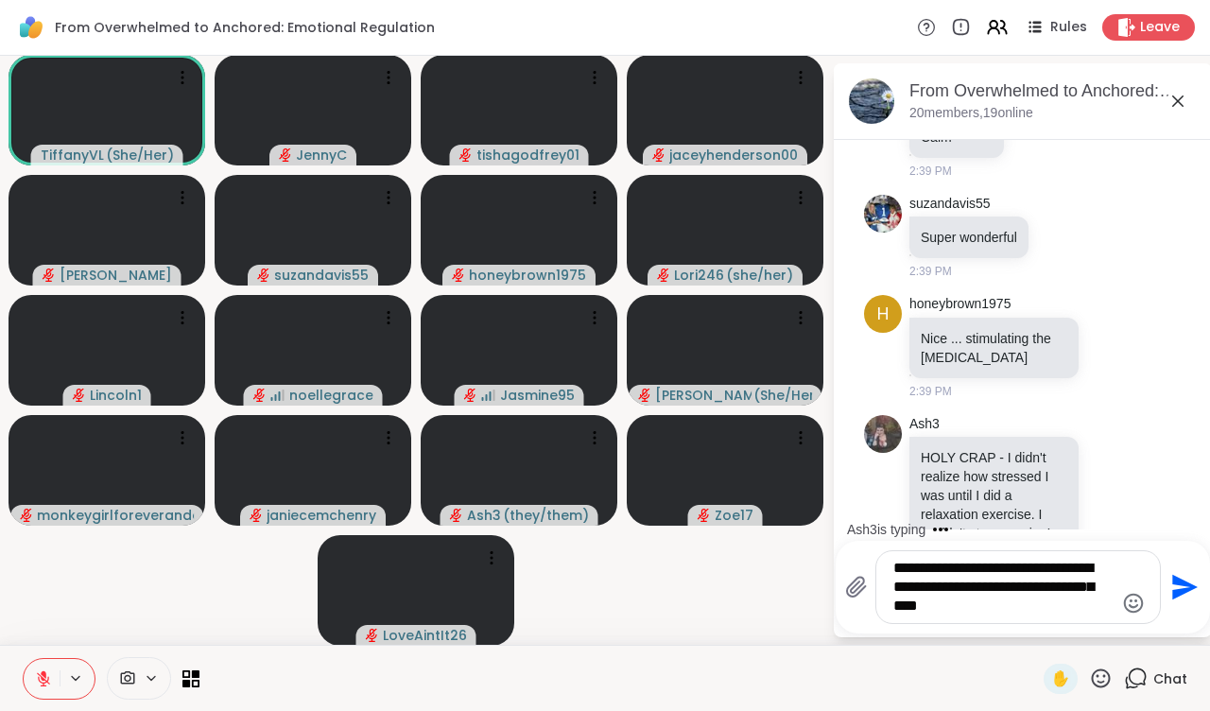
type textarea "**********"
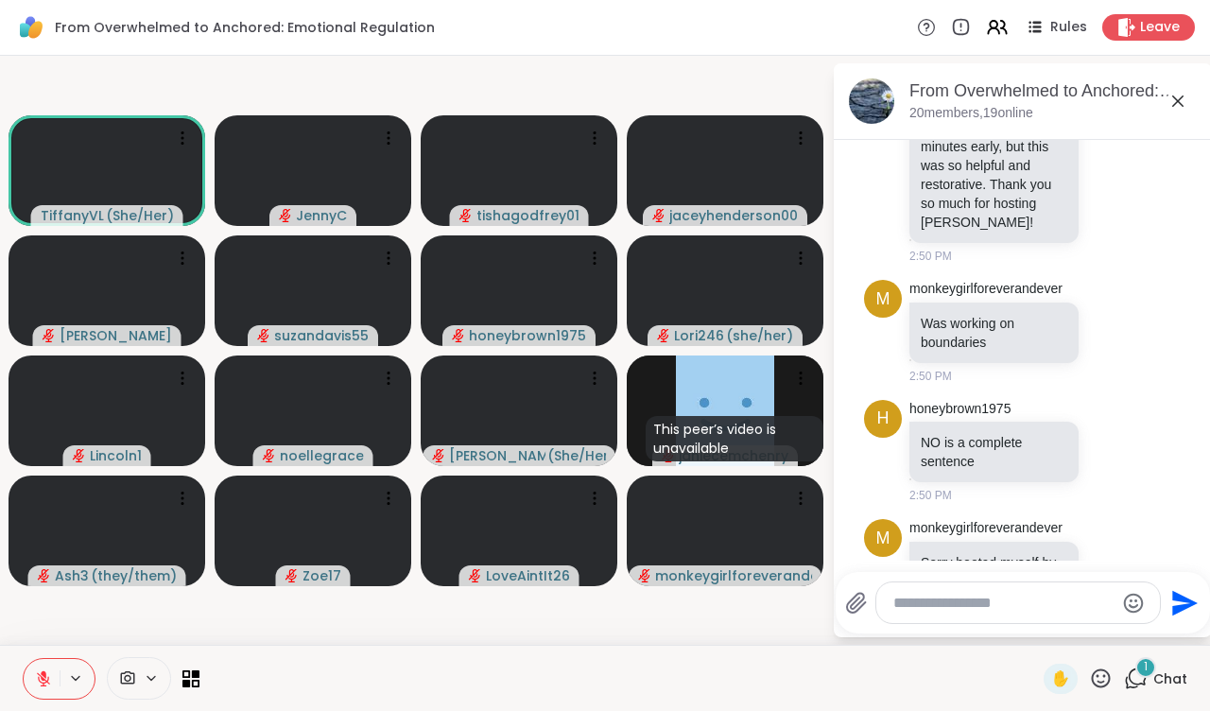
scroll to position [8965, 0]
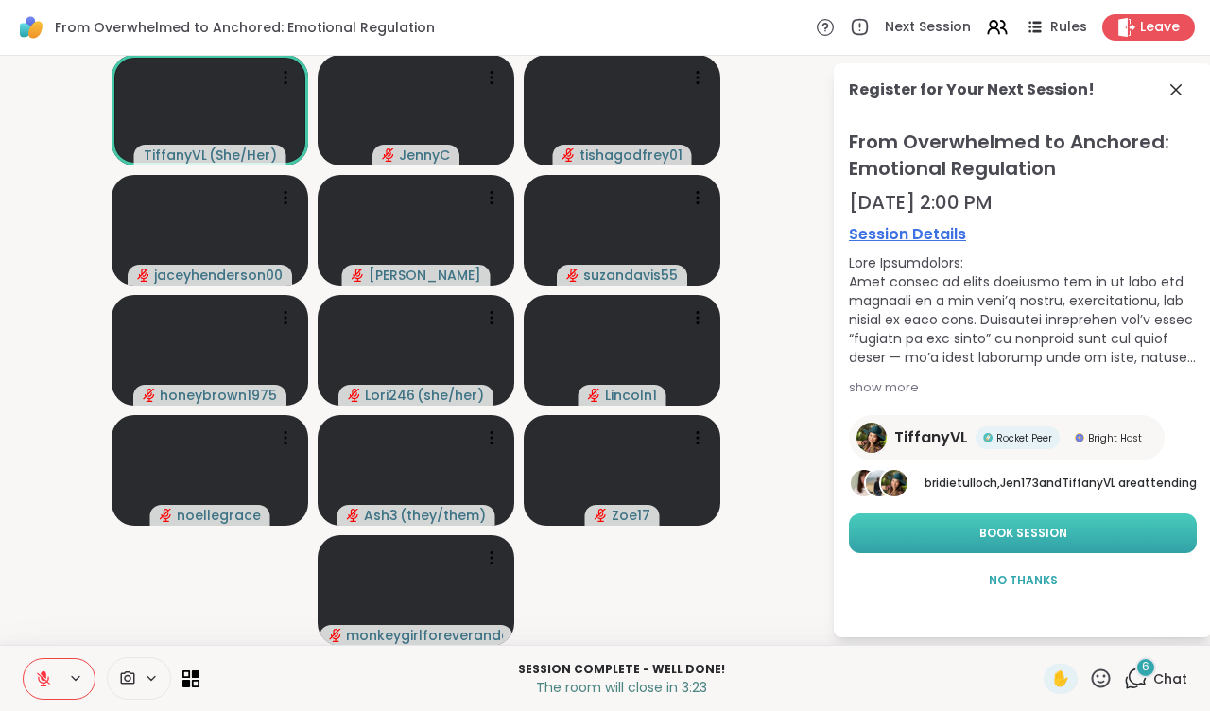
click at [1019, 539] on span "Book Session" at bounding box center [1023, 533] width 88 height 17
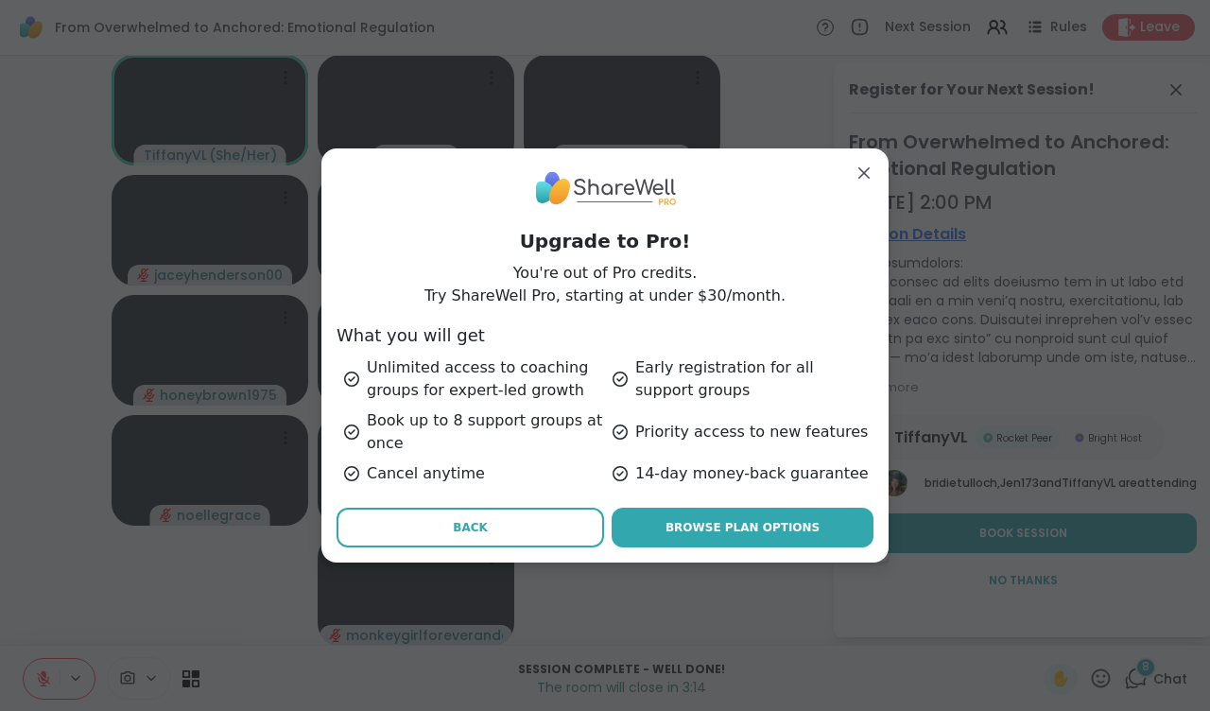
click at [459, 524] on span "Back" at bounding box center [470, 527] width 35 height 17
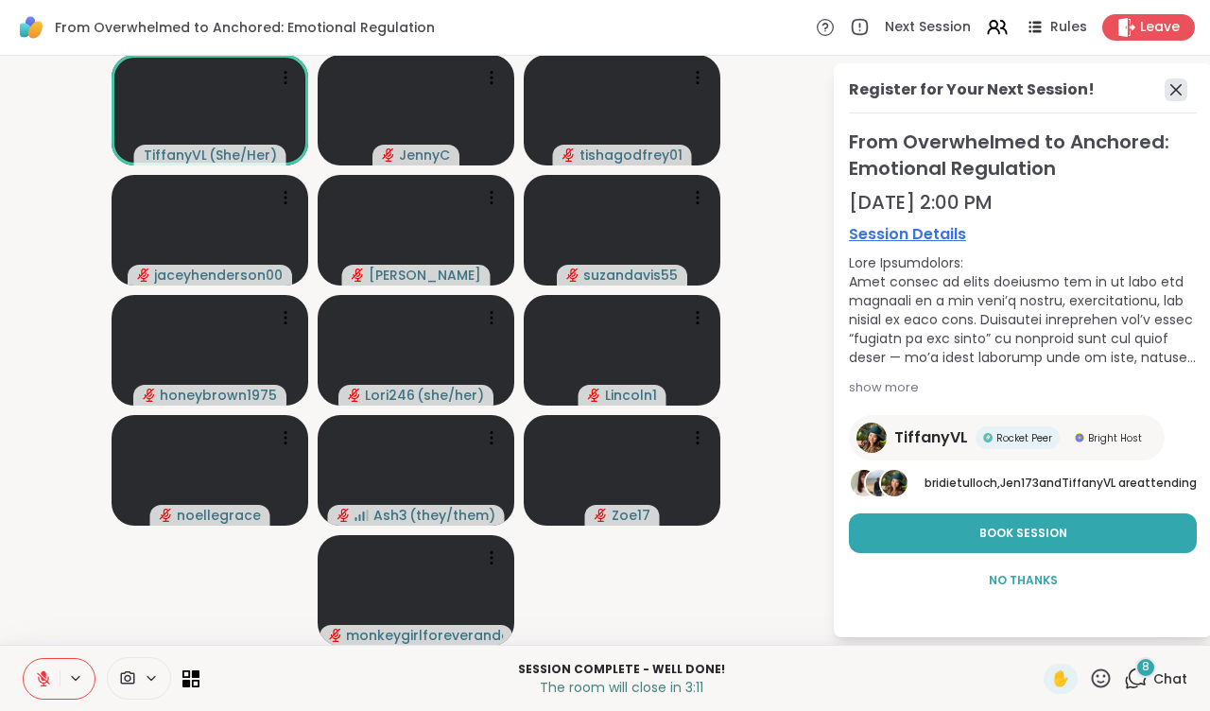
click at [1176, 88] on icon at bounding box center [1175, 89] width 23 height 23
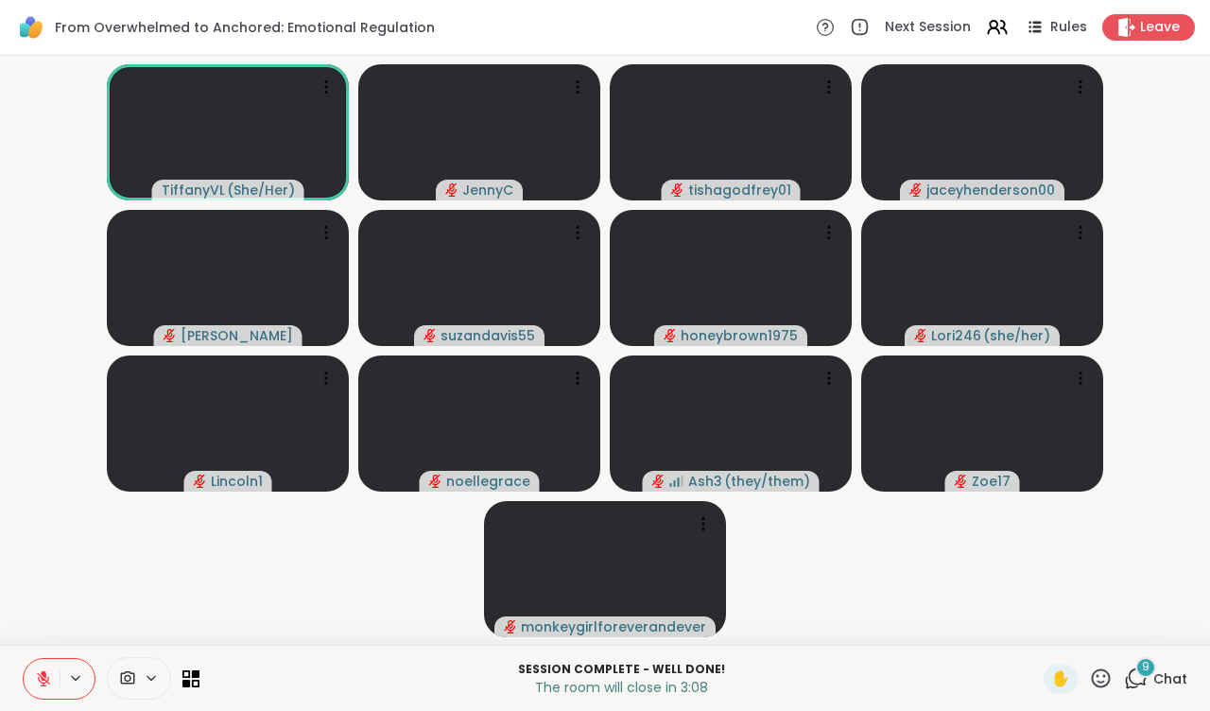
click at [1138, 672] on div "9" at bounding box center [1145, 667] width 21 height 21
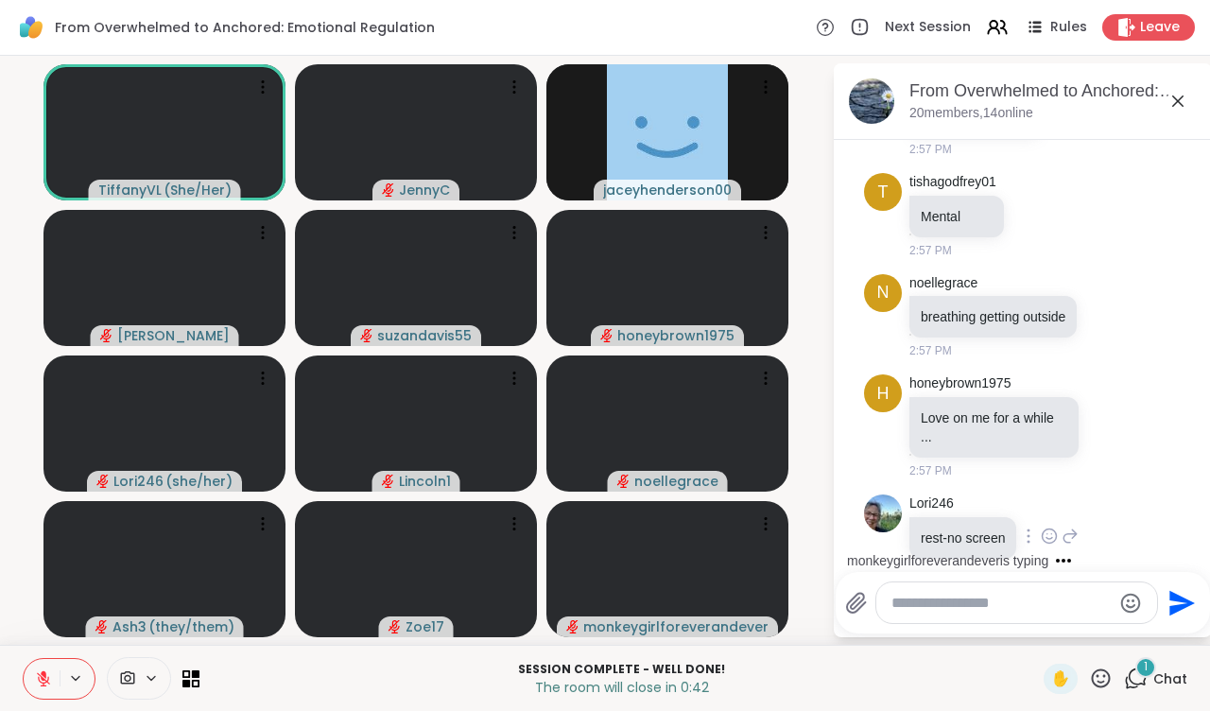
scroll to position [11346, 0]
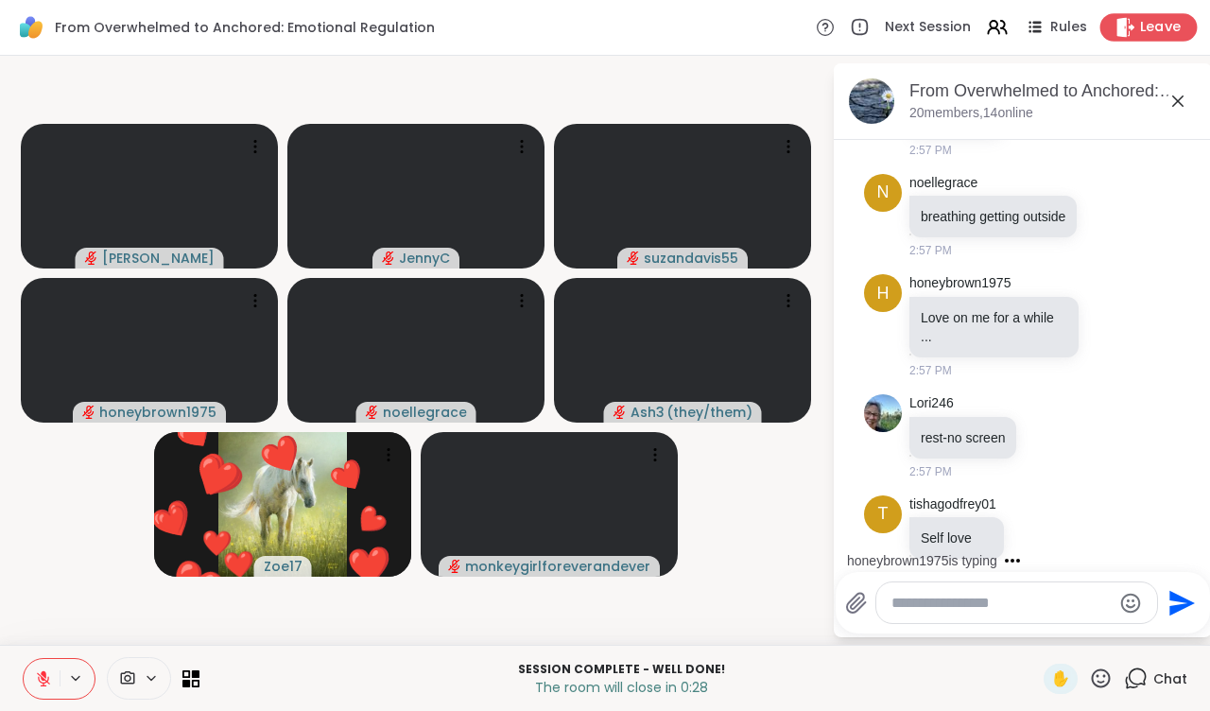
click at [1150, 26] on span "Leave" at bounding box center [1161, 28] width 42 height 20
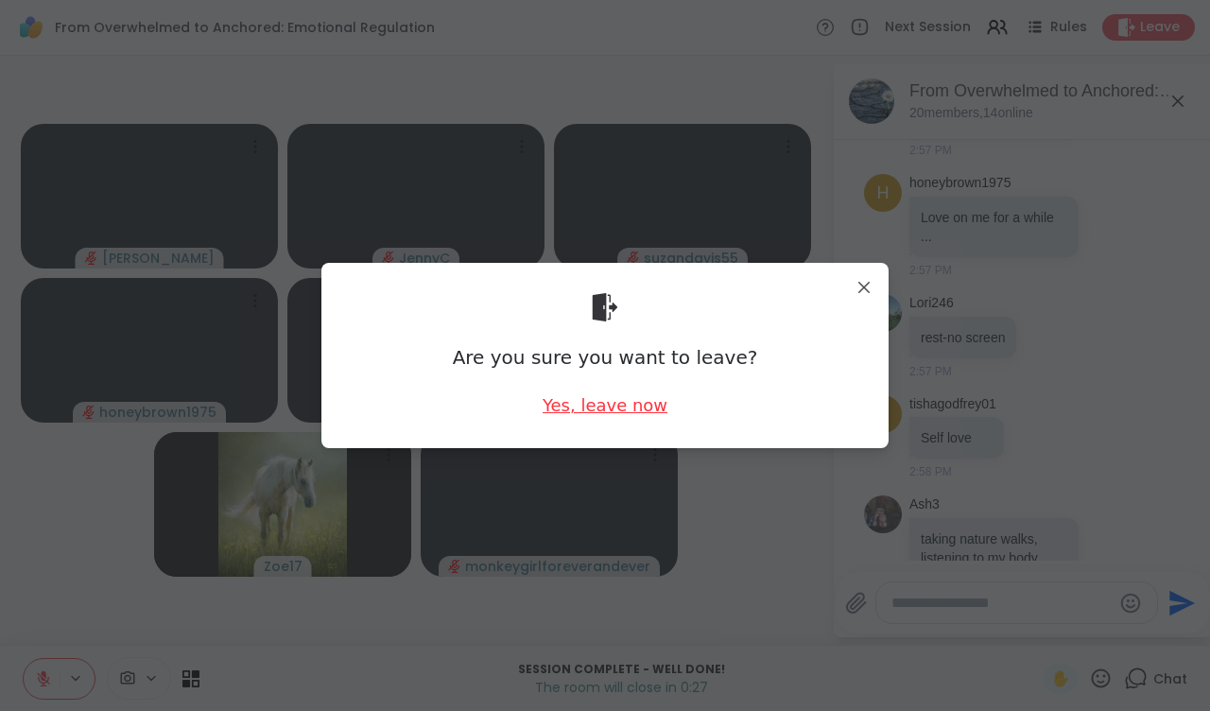
click at [611, 408] on div "Yes, leave now" at bounding box center [605, 405] width 125 height 24
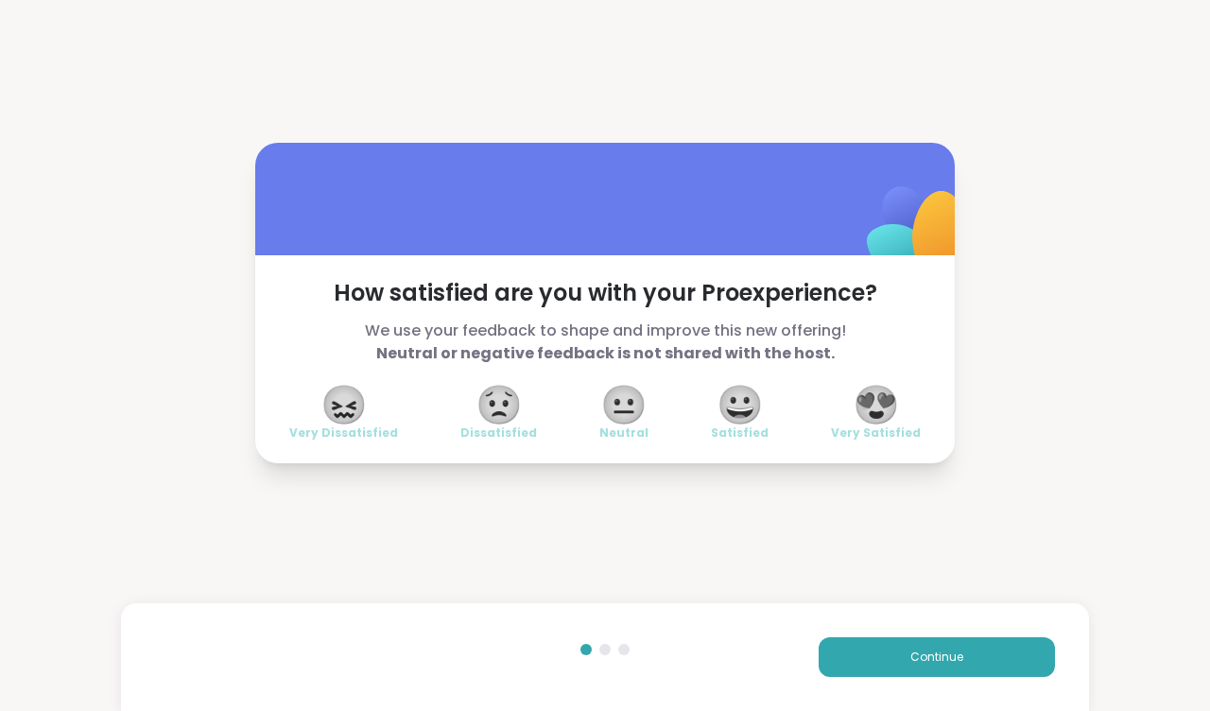
click at [884, 404] on span "😍" at bounding box center [876, 405] width 47 height 34
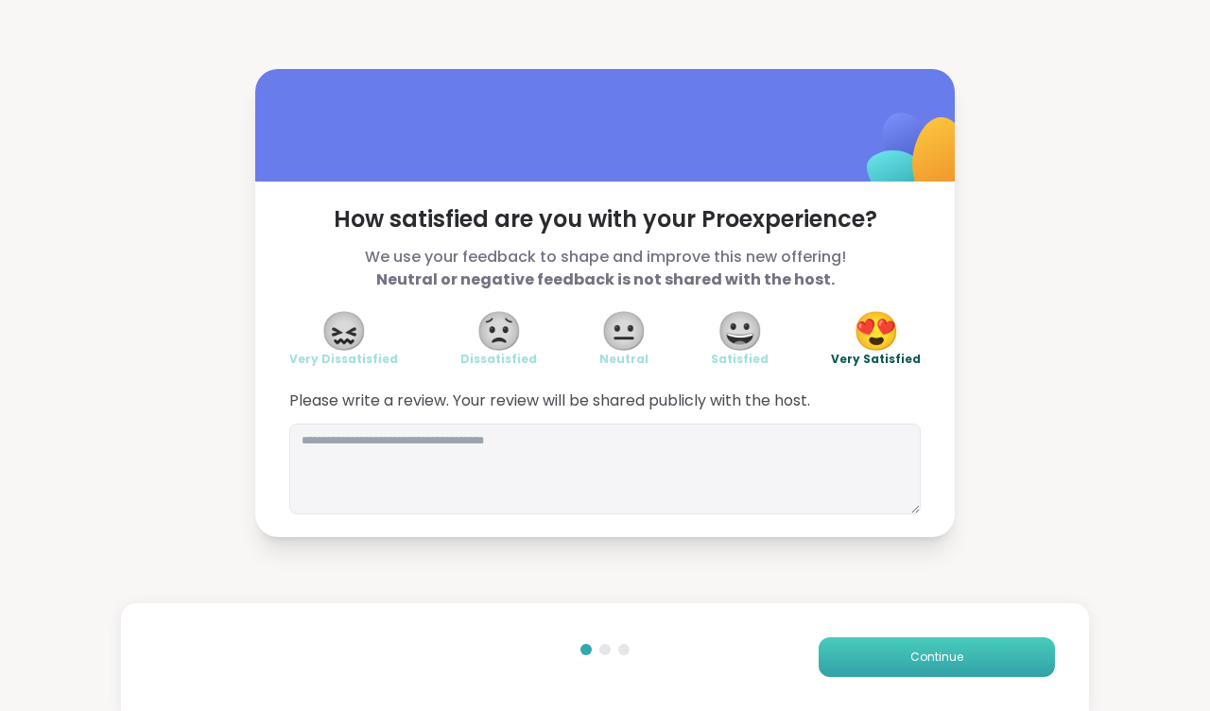
click at [908, 655] on button "Continue" at bounding box center [936, 657] width 236 height 40
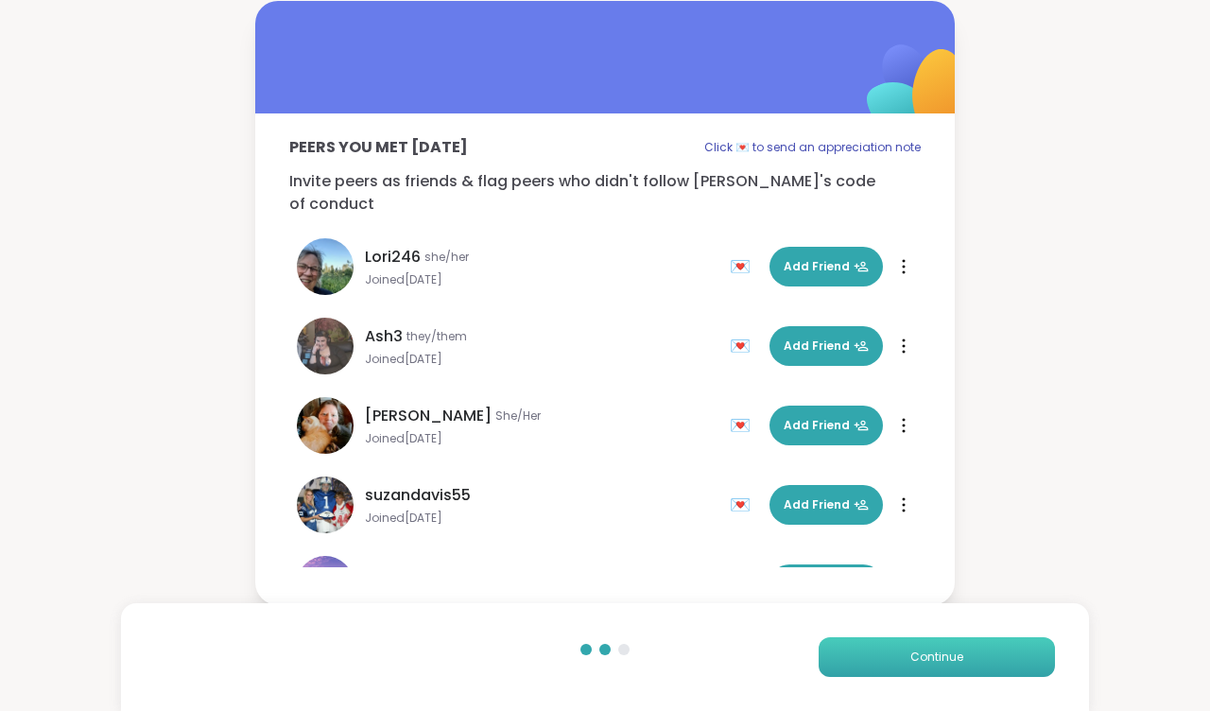
click at [908, 655] on button "Continue" at bounding box center [936, 657] width 236 height 40
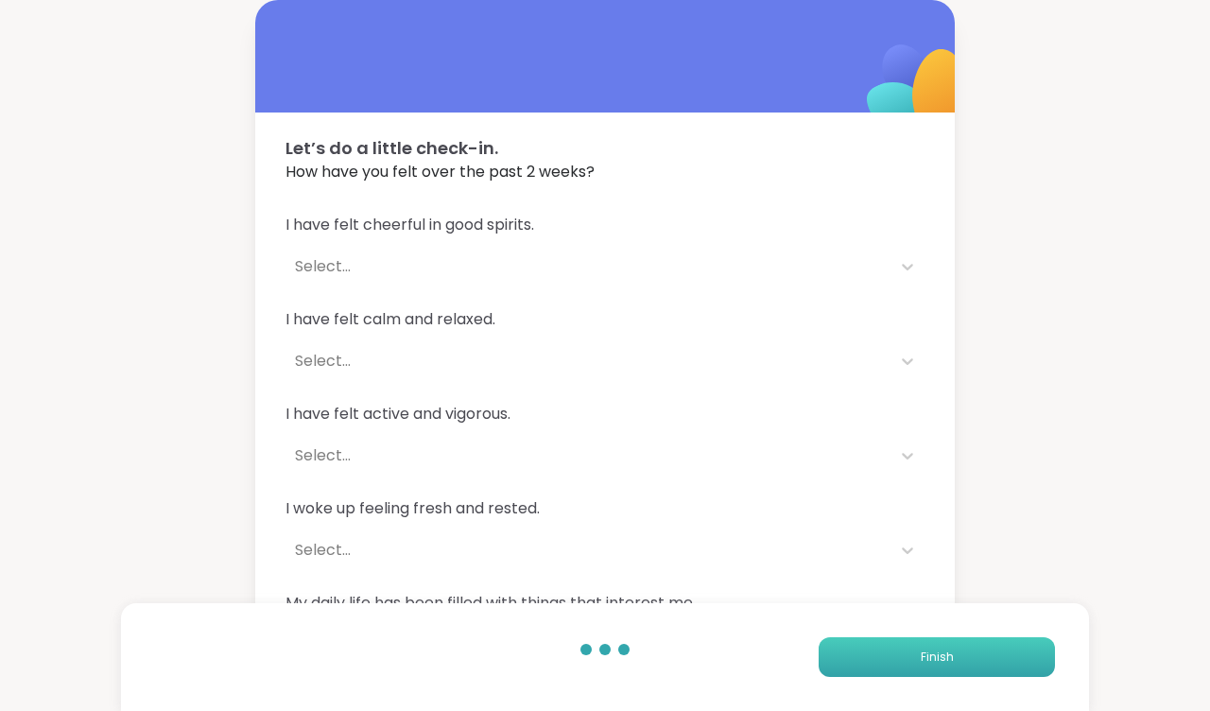
click at [908, 655] on button "Finish" at bounding box center [936, 657] width 236 height 40
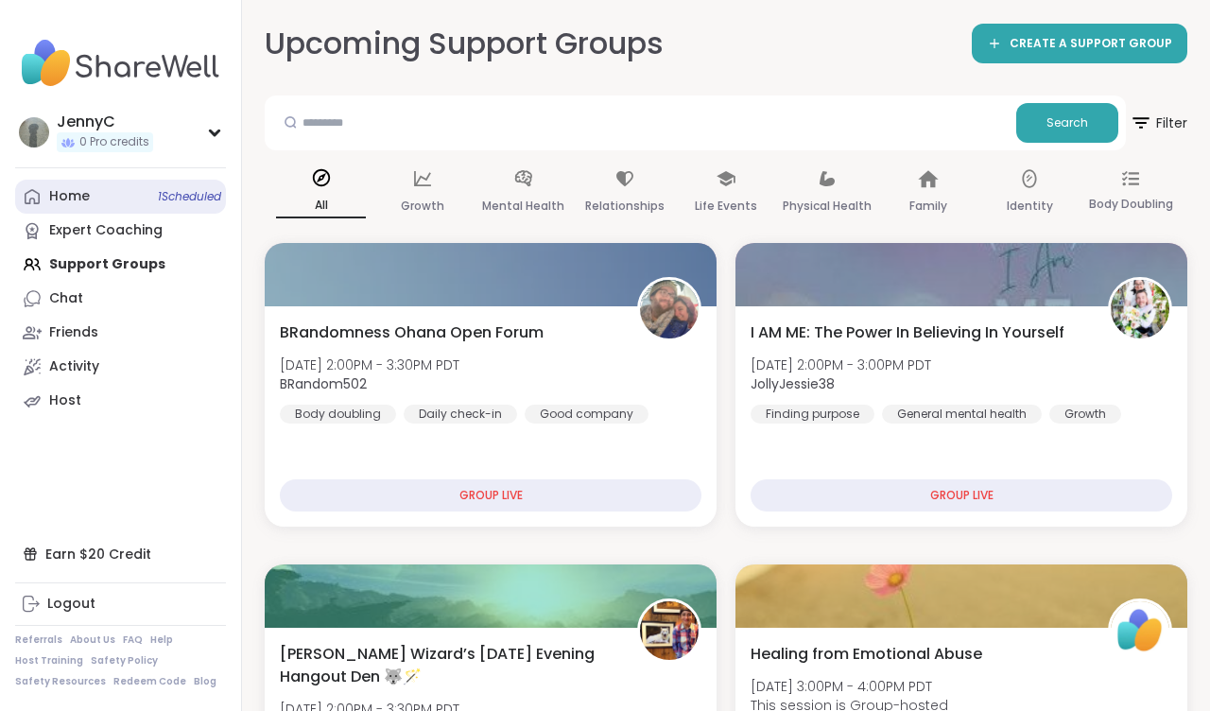
click at [57, 195] on div "Home 1 Scheduled" at bounding box center [69, 196] width 41 height 19
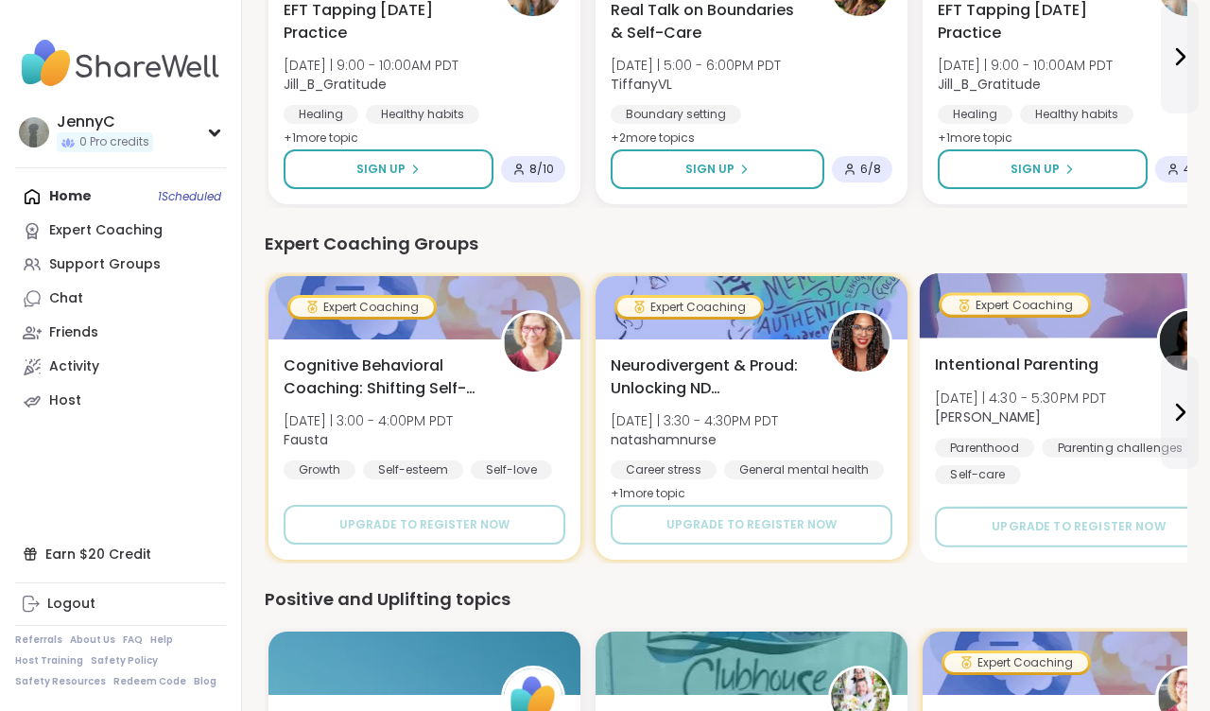
scroll to position [1112, 0]
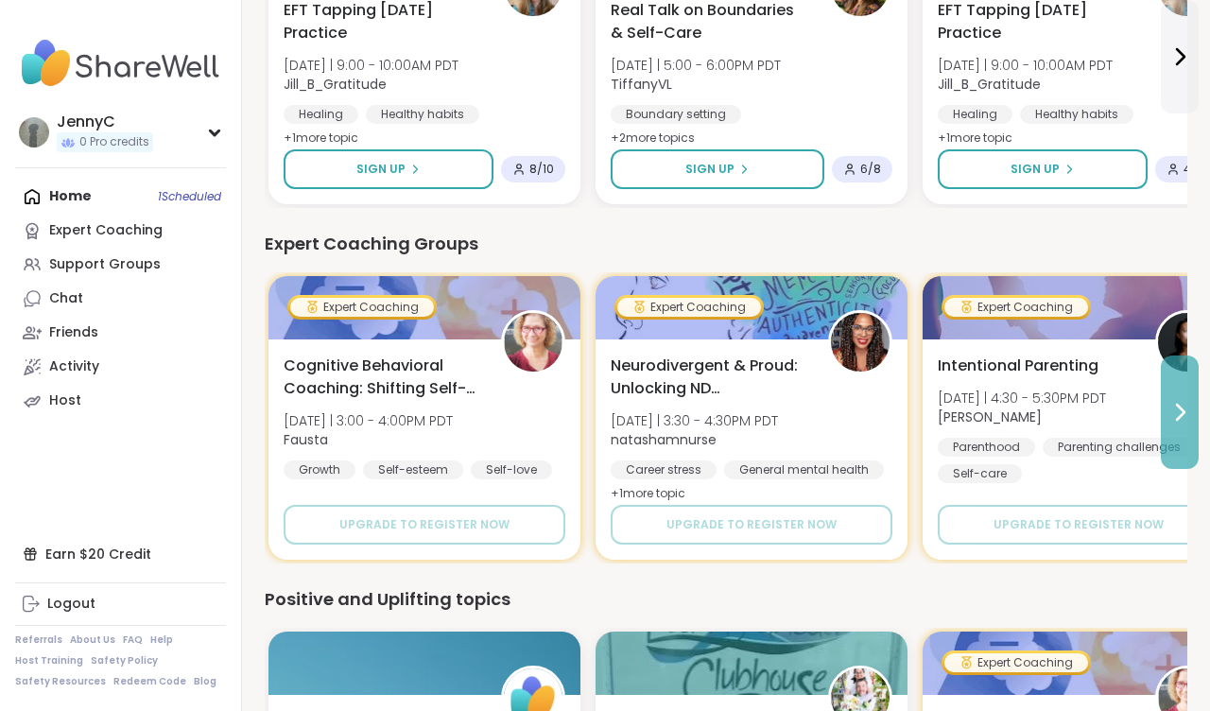
click at [1173, 414] on icon at bounding box center [1179, 412] width 23 height 23
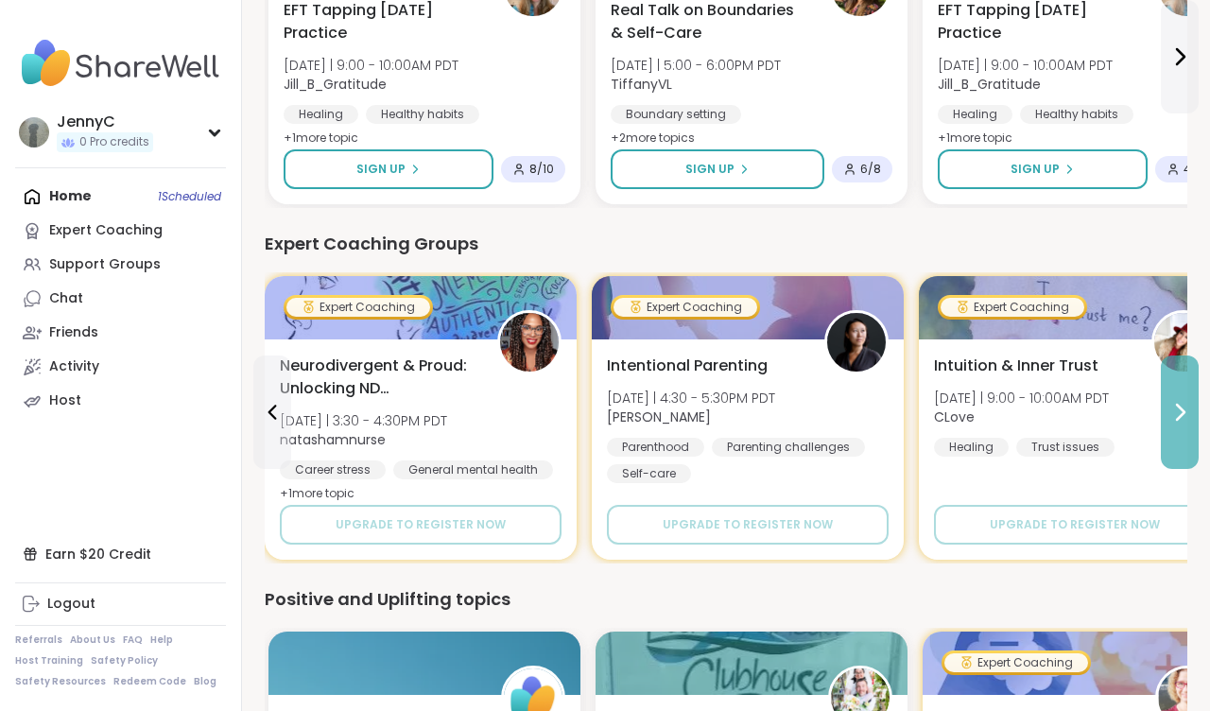
click at [1173, 406] on icon at bounding box center [1179, 412] width 23 height 23
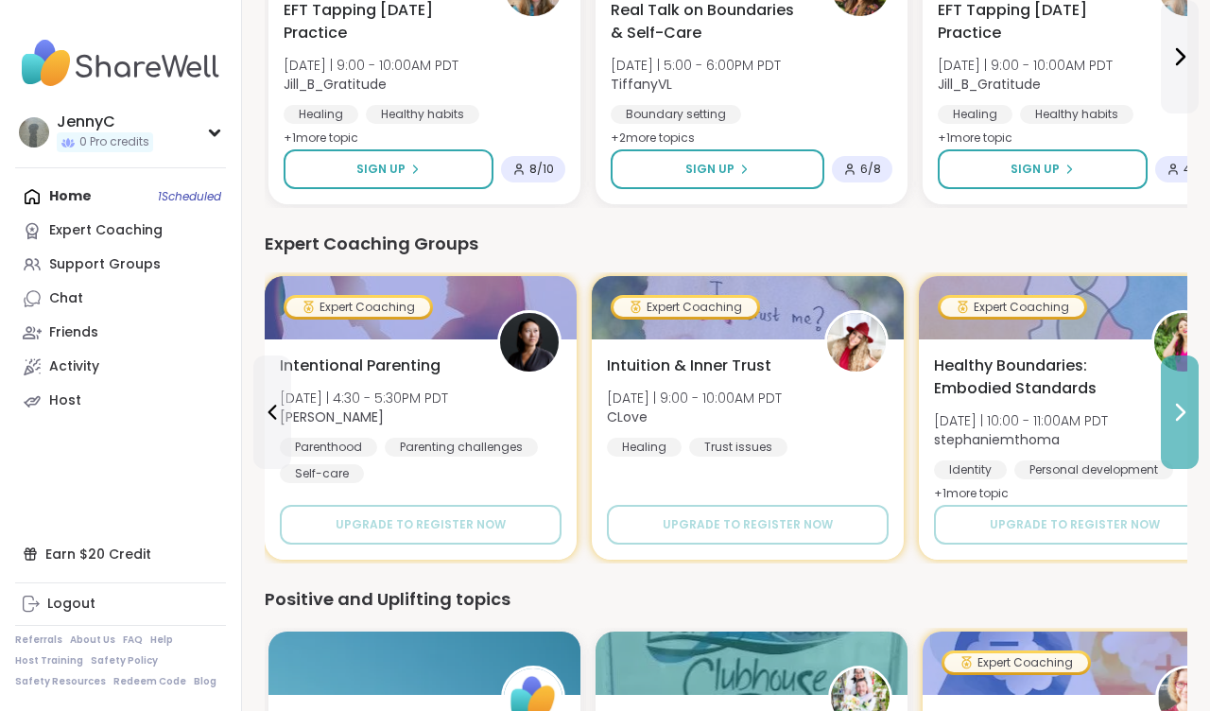
click at [1173, 406] on icon at bounding box center [1179, 412] width 23 height 23
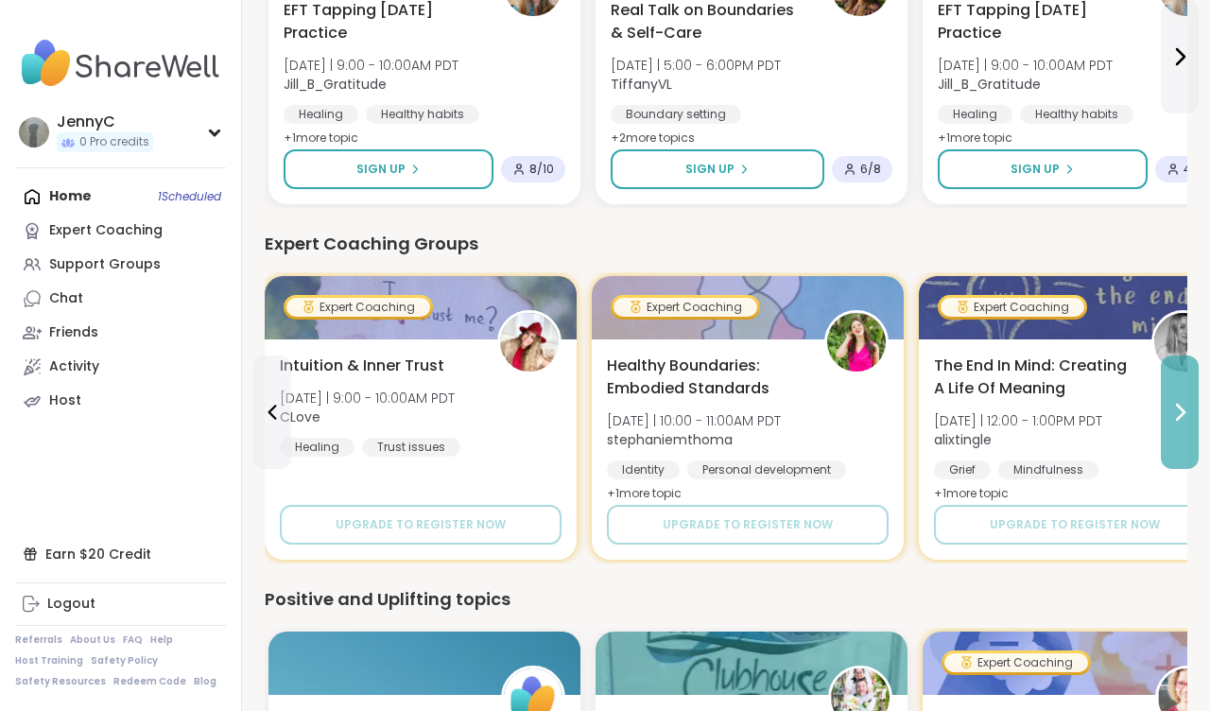
click at [1173, 406] on icon at bounding box center [1179, 412] width 23 height 23
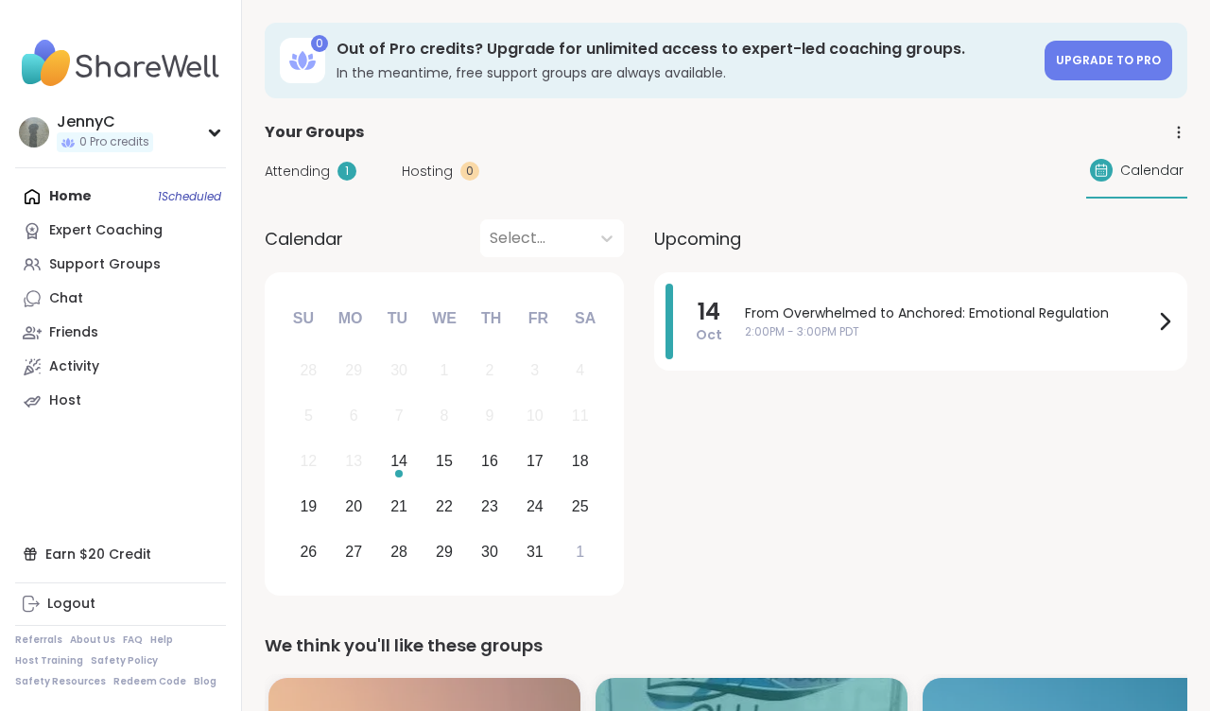
scroll to position [0, 0]
click at [1116, 61] on span "Upgrade to Pro" at bounding box center [1108, 60] width 105 height 16
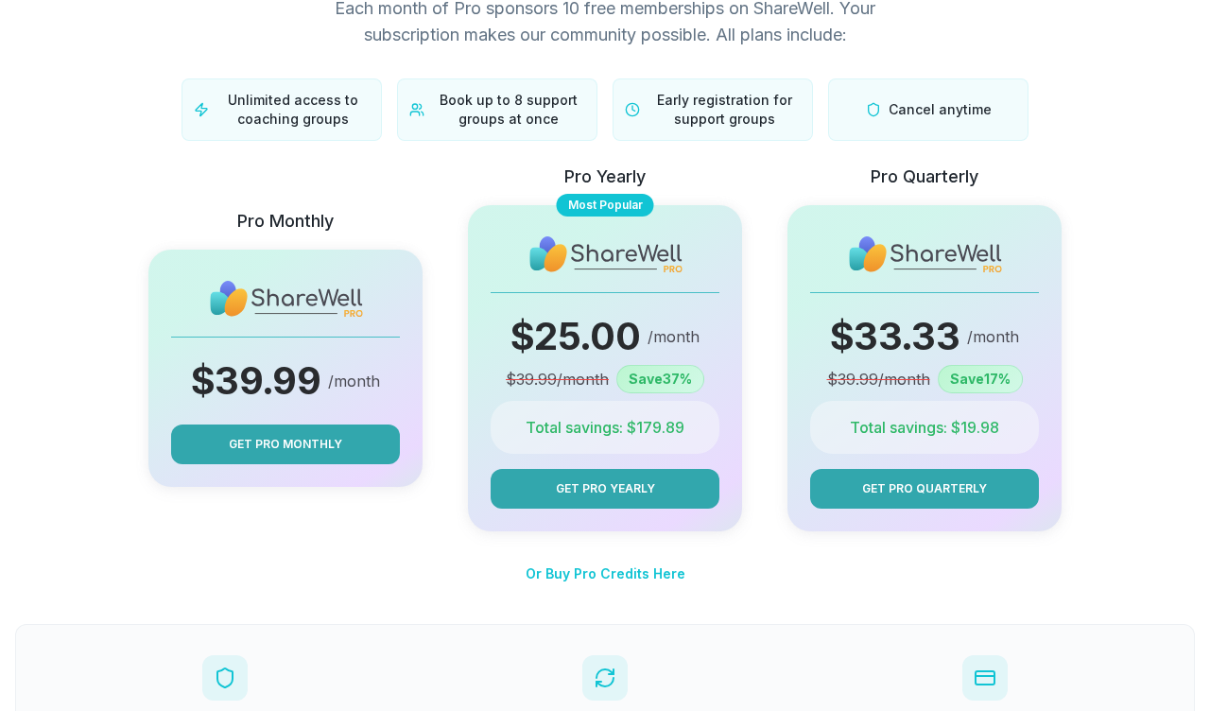
scroll to position [146, 0]
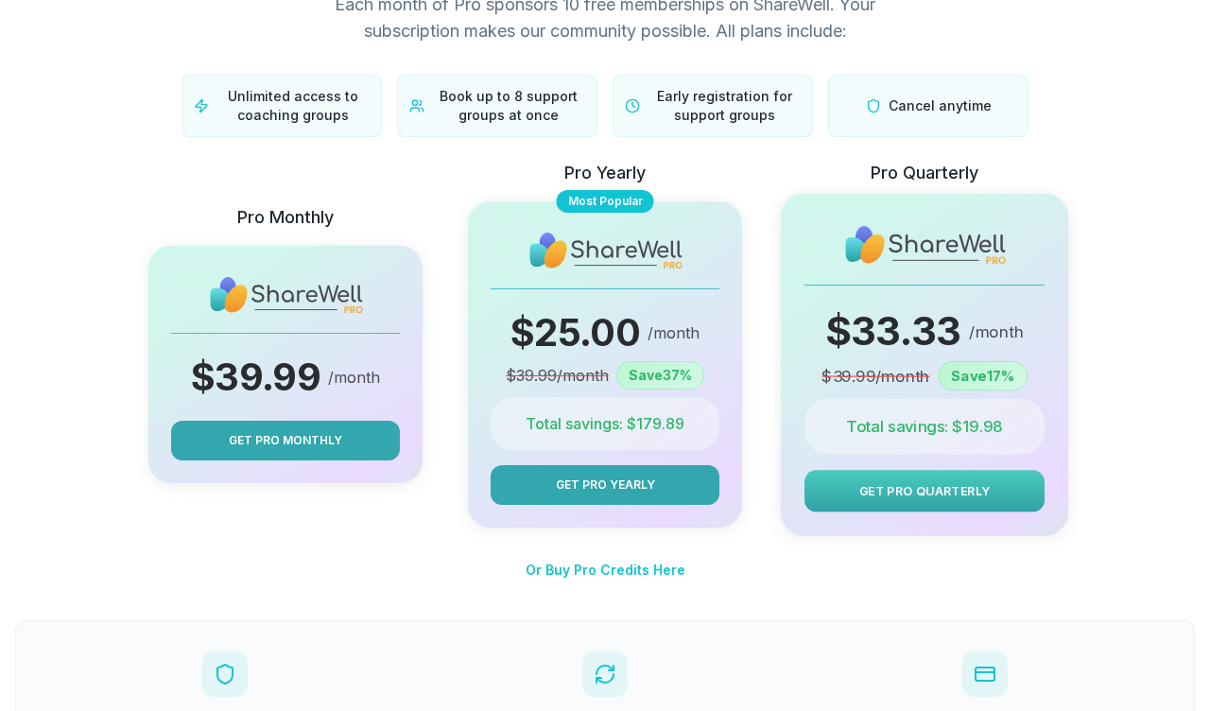
click at [941, 492] on span "Get Pro Quarterly" at bounding box center [924, 491] width 131 height 18
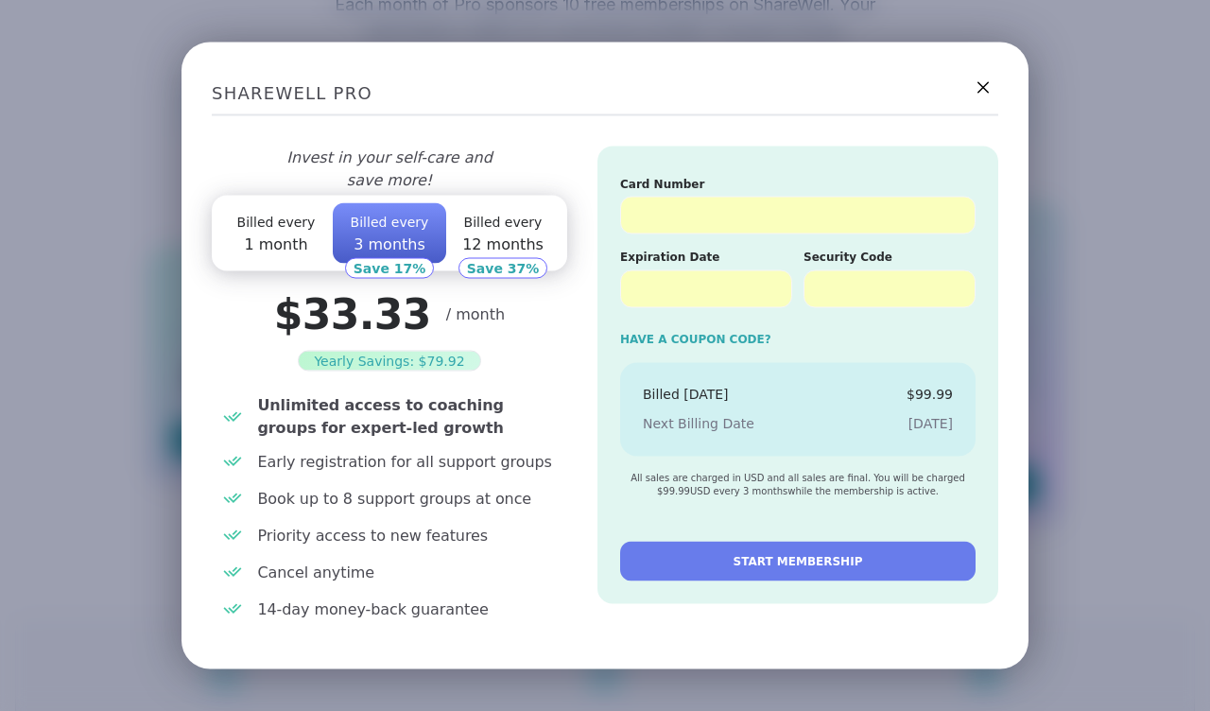
click at [758, 563] on span "START MEMBERSHIP" at bounding box center [797, 560] width 129 height 17
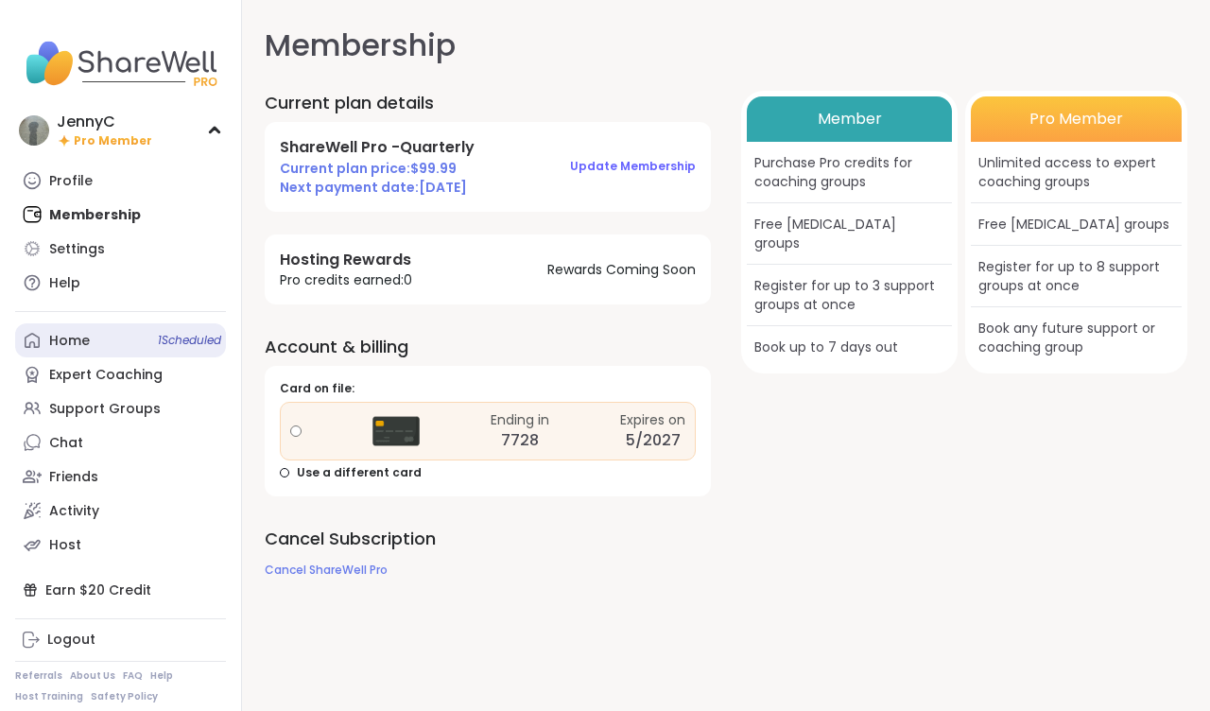
click at [91, 335] on link "Home 1 Scheduled" at bounding box center [120, 340] width 211 height 34
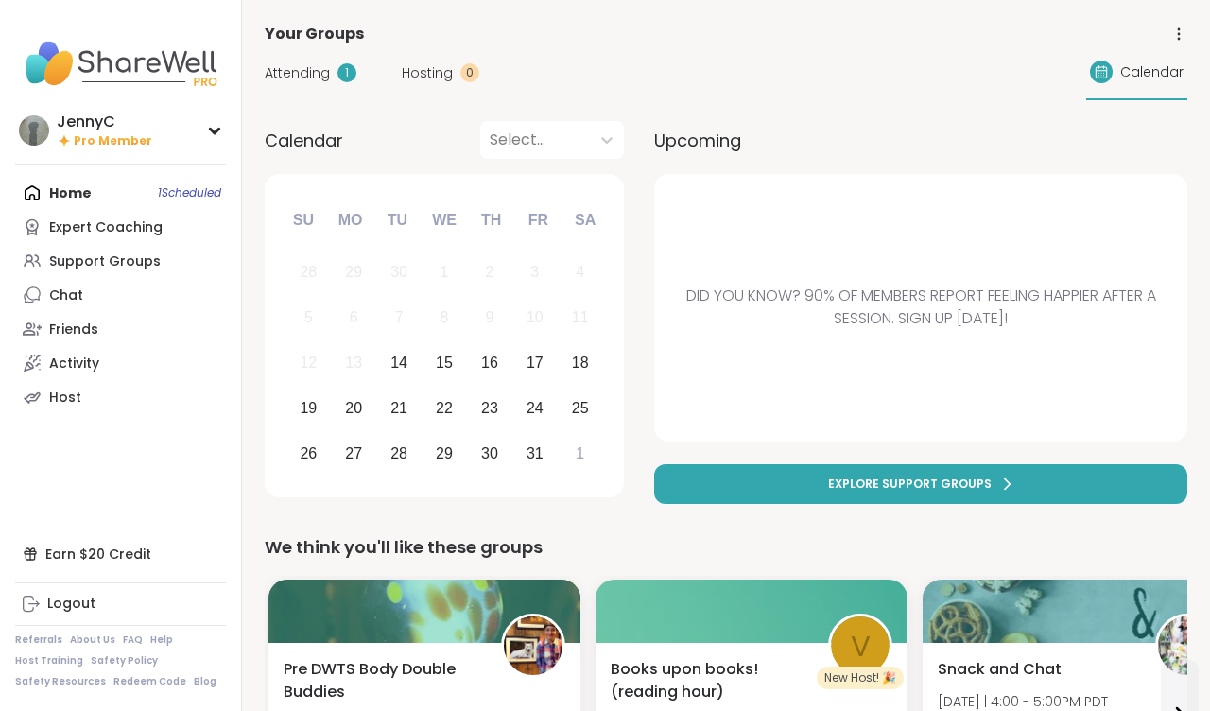
click at [56, 190] on div "Home 1 Scheduled Expert Coaching Support Groups Chat Friends Activity Host" at bounding box center [120, 295] width 211 height 238
click at [311, 73] on span "Attending" at bounding box center [297, 73] width 65 height 20
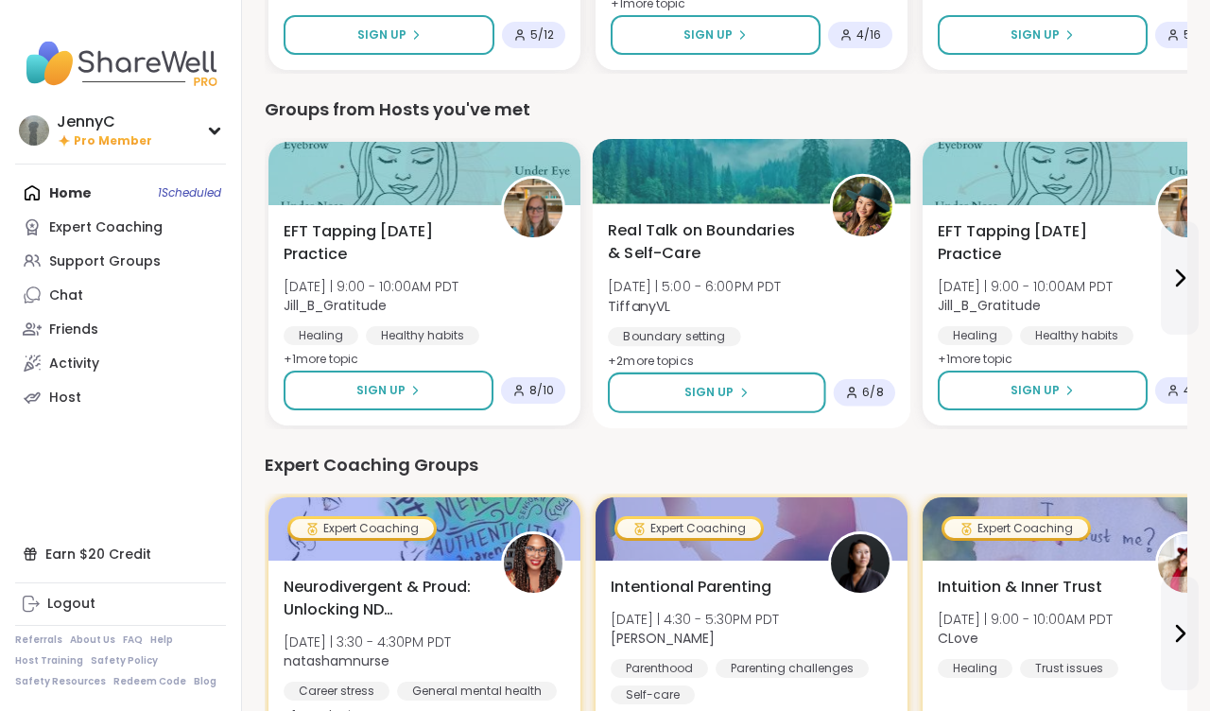
scroll to position [697, 0]
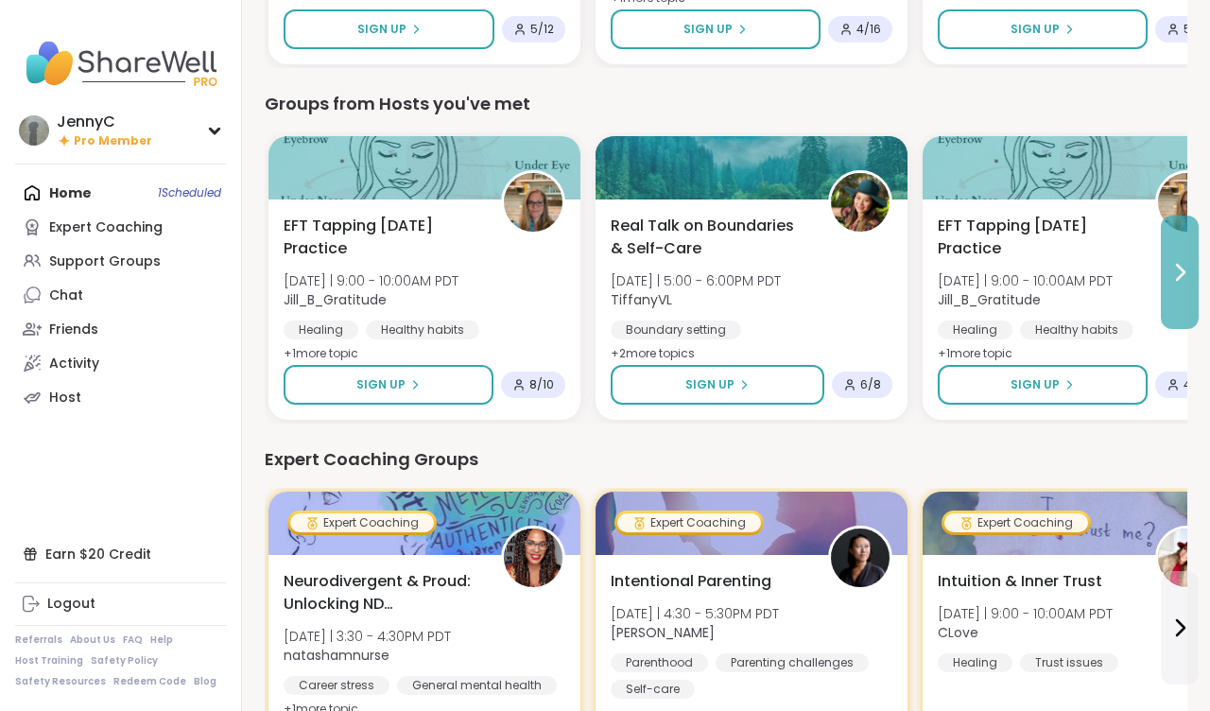
click at [1178, 282] on icon at bounding box center [1179, 272] width 23 height 23
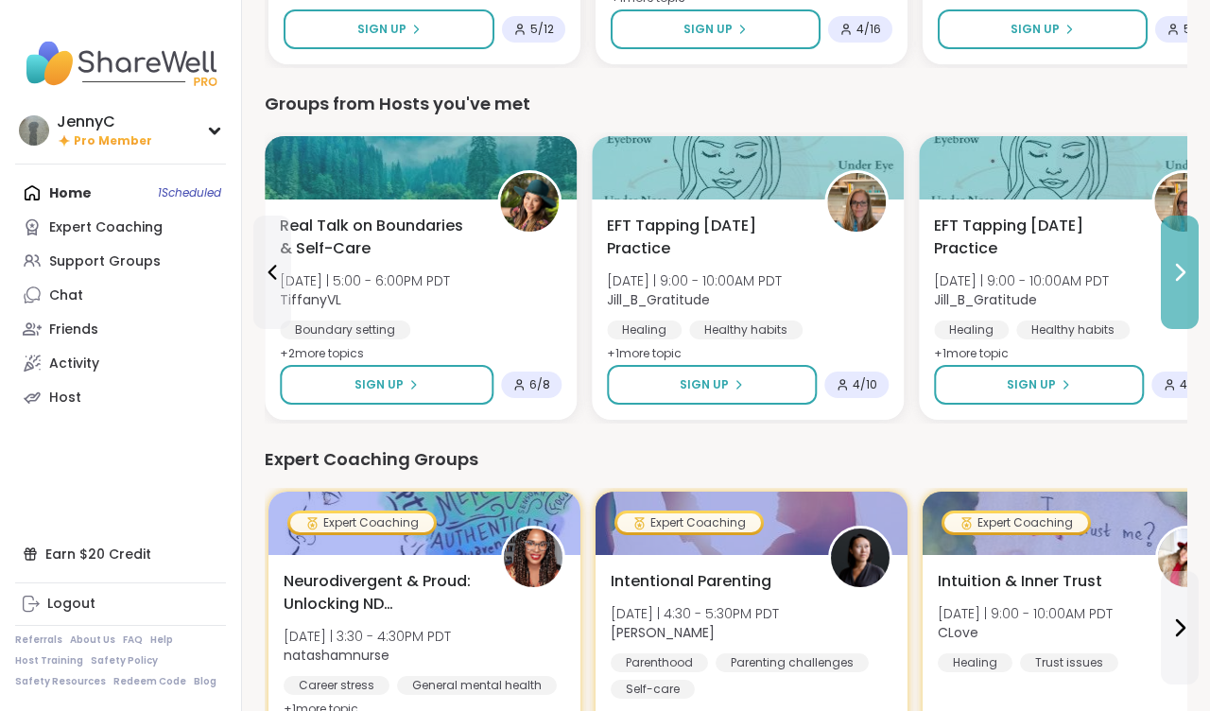
click at [1178, 282] on icon at bounding box center [1179, 272] width 23 height 23
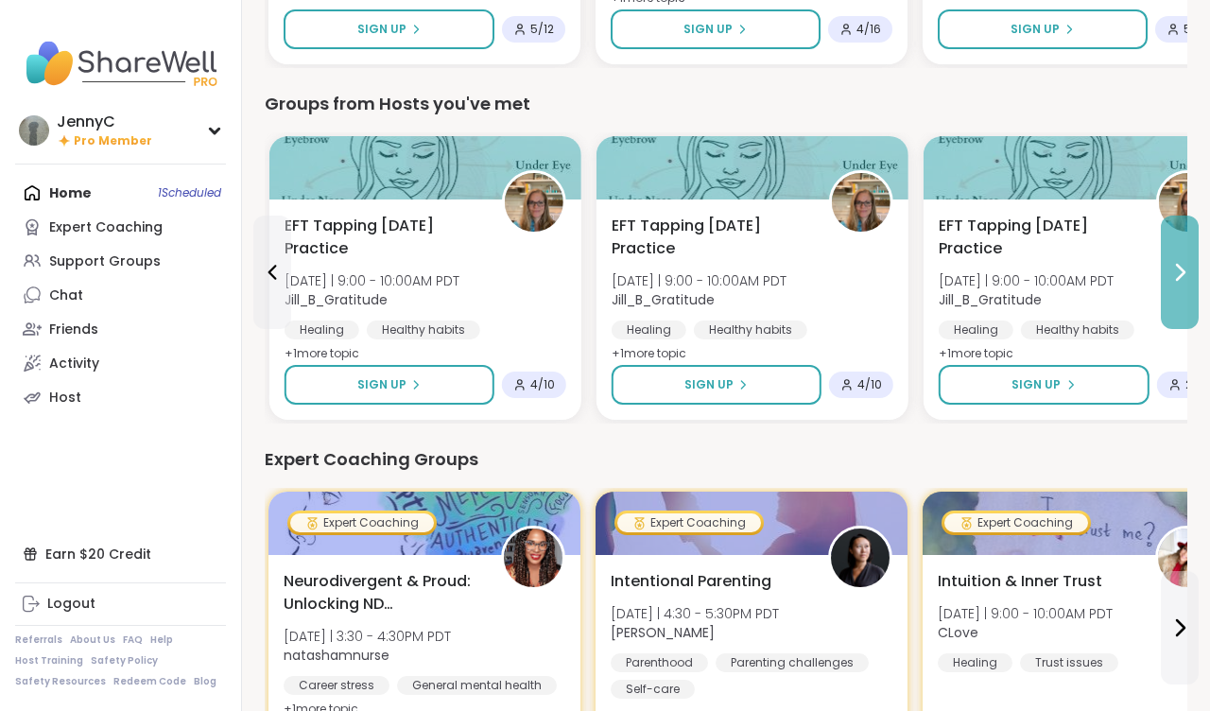
click at [1178, 282] on icon at bounding box center [1179, 272] width 23 height 23
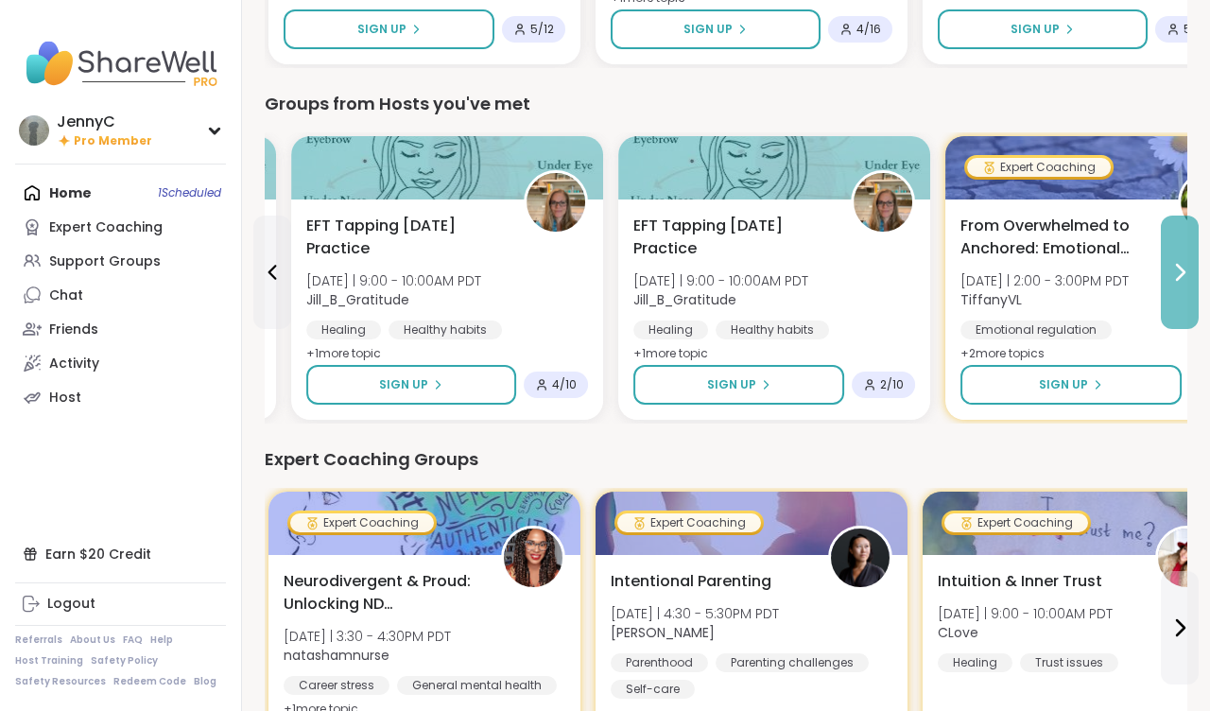
click at [1178, 282] on icon at bounding box center [1179, 272] width 23 height 23
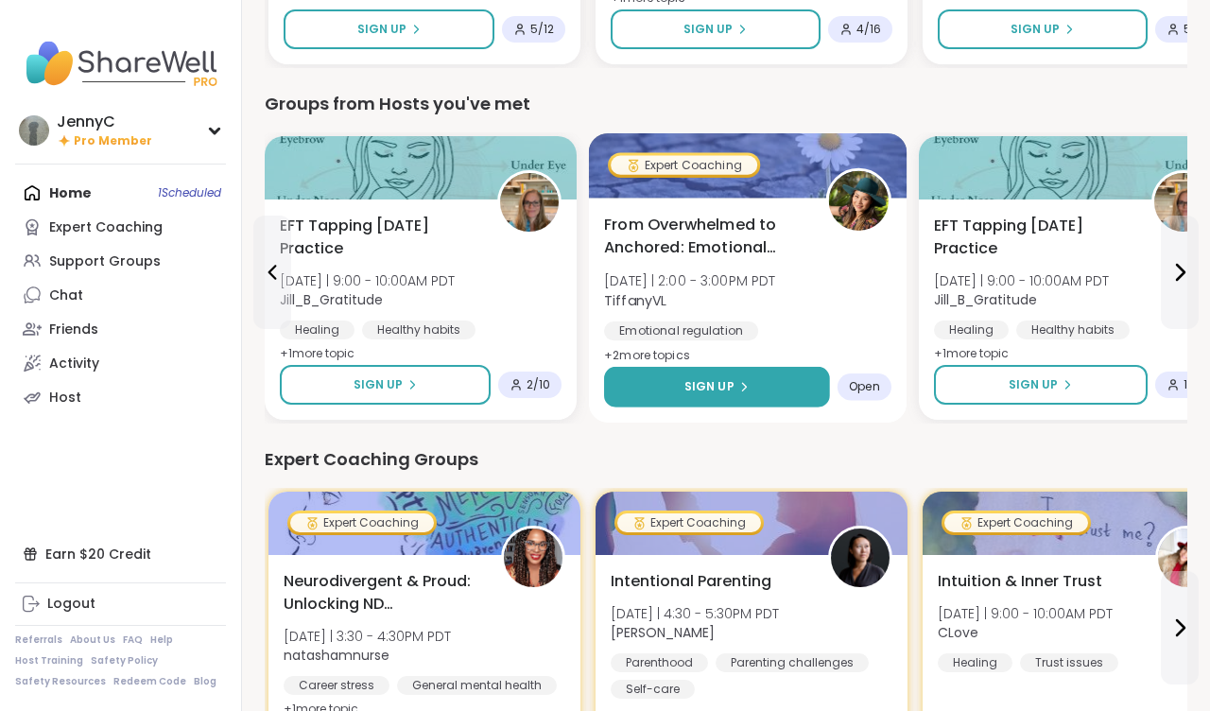
click at [725, 378] on span "Sign Up" at bounding box center [709, 386] width 50 height 17
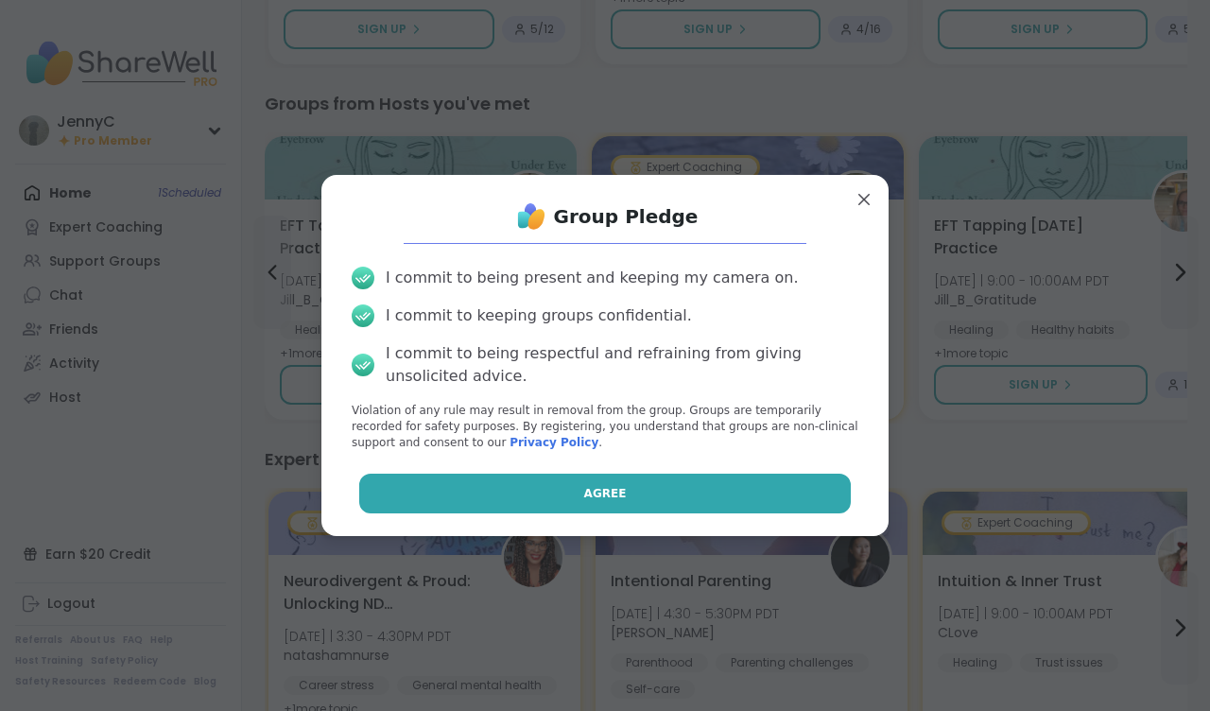
click at [607, 487] on span "Agree" at bounding box center [605, 493] width 43 height 17
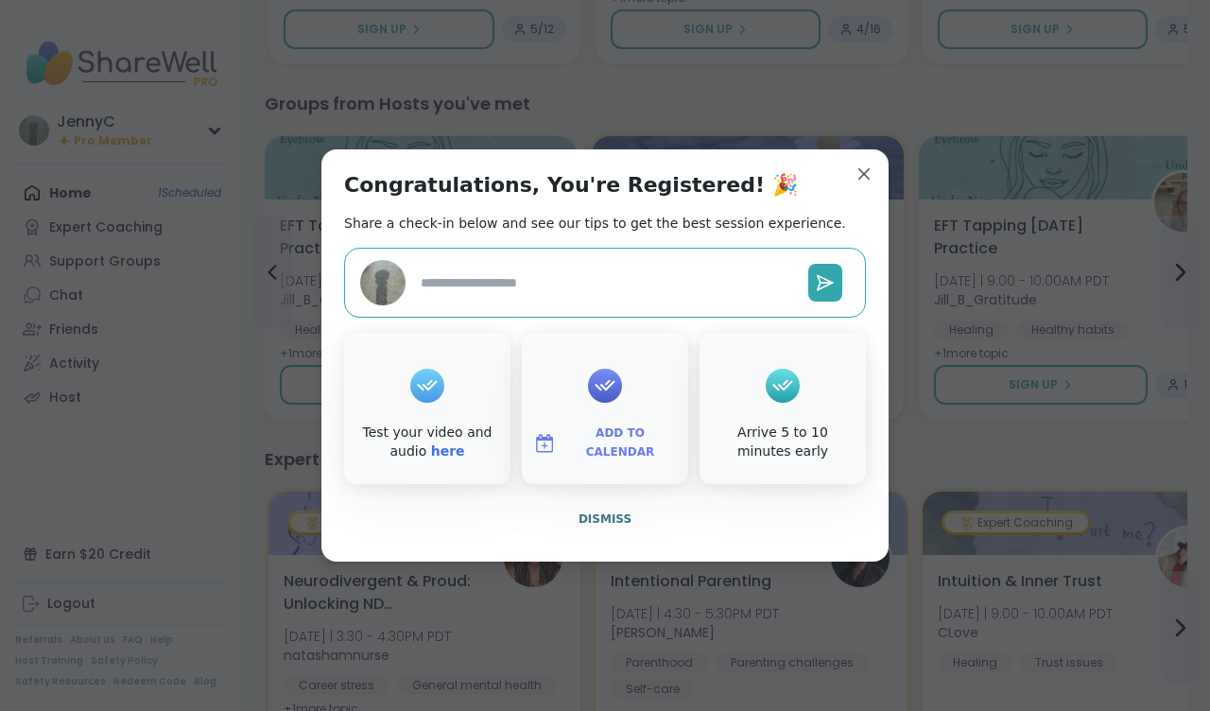
click at [608, 443] on span "Add to Calendar" at bounding box center [619, 442] width 113 height 37
click at [600, 233] on button "Apple Calendar" at bounding box center [605, 231] width 144 height 42
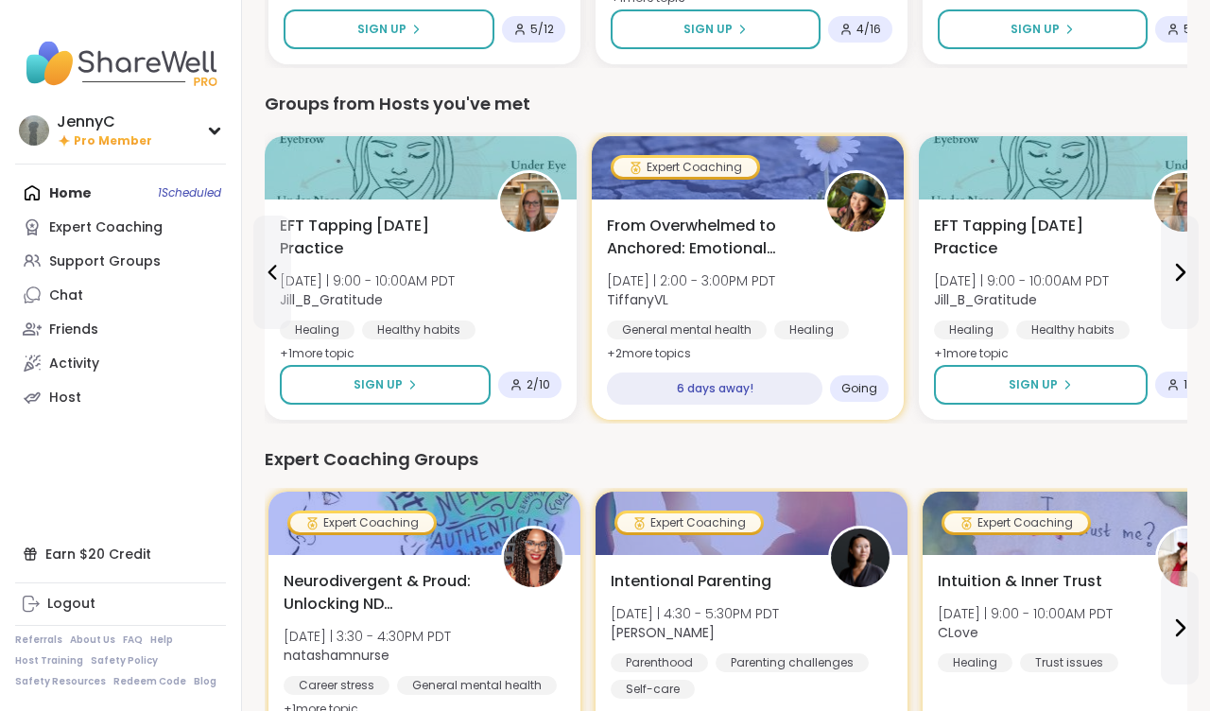
click at [78, 192] on div "Home 1 Scheduled Expert Coaching Support Groups Chat Friends Activity Host" at bounding box center [120, 295] width 211 height 238
click at [73, 195] on div "Home 1 Scheduled Expert Coaching Support Groups Chat Friends Activity Host" at bounding box center [120, 295] width 211 height 238
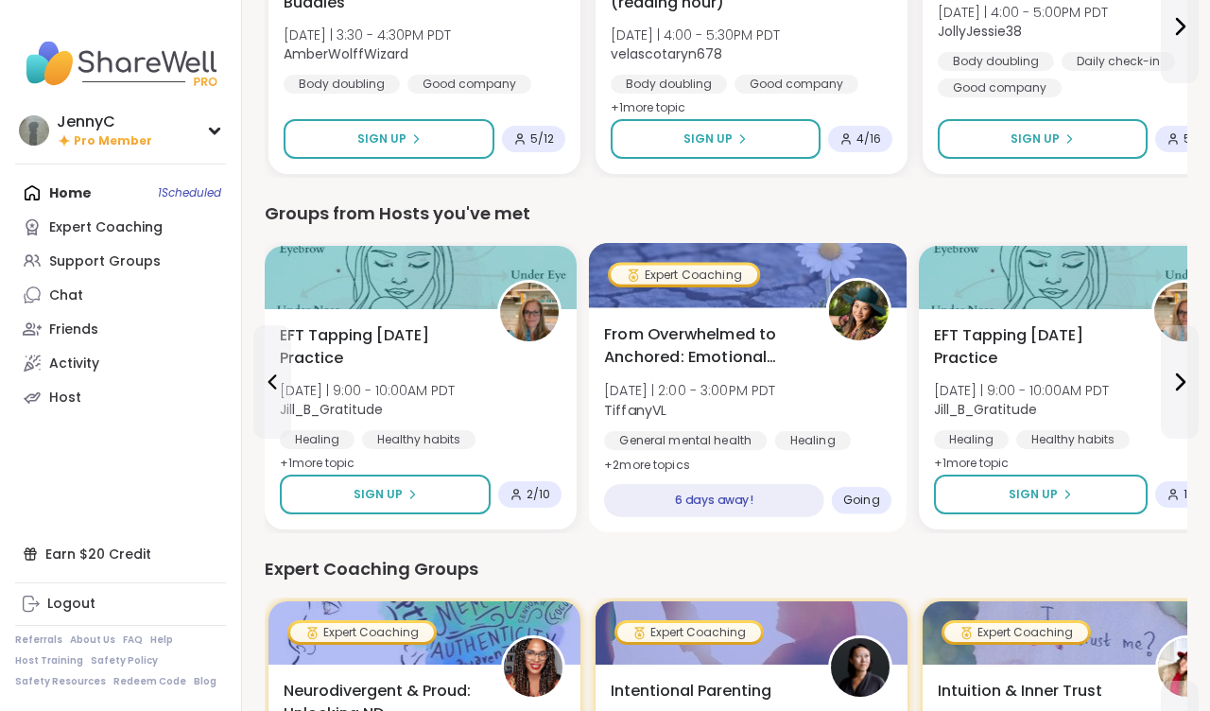
scroll to position [587, 0]
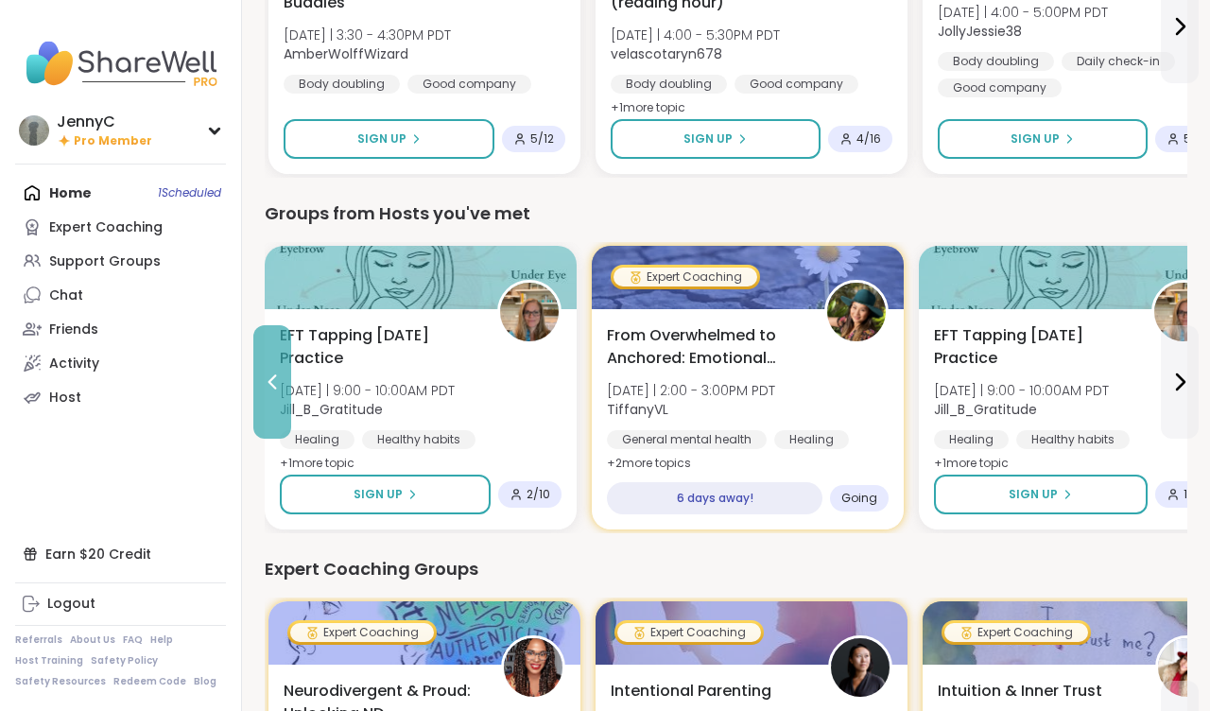
click at [269, 379] on icon at bounding box center [272, 381] width 23 height 23
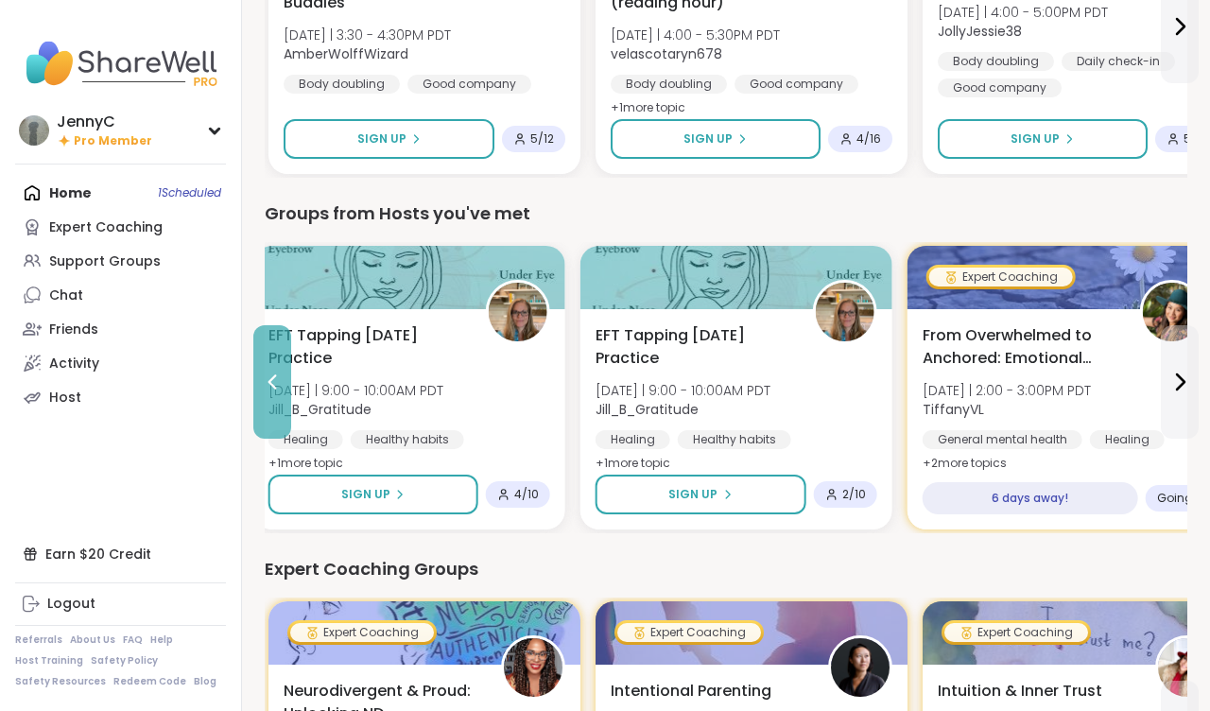
click at [269, 379] on icon at bounding box center [272, 381] width 23 height 23
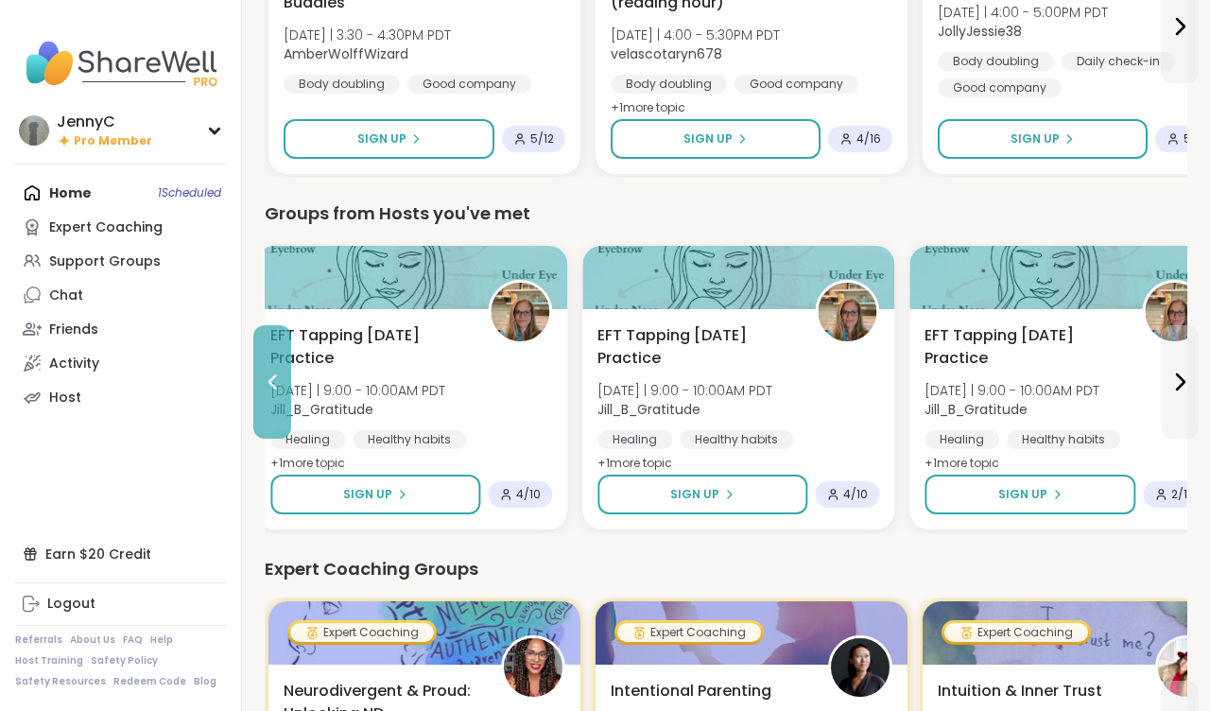
click at [269, 379] on icon at bounding box center [272, 381] width 23 height 23
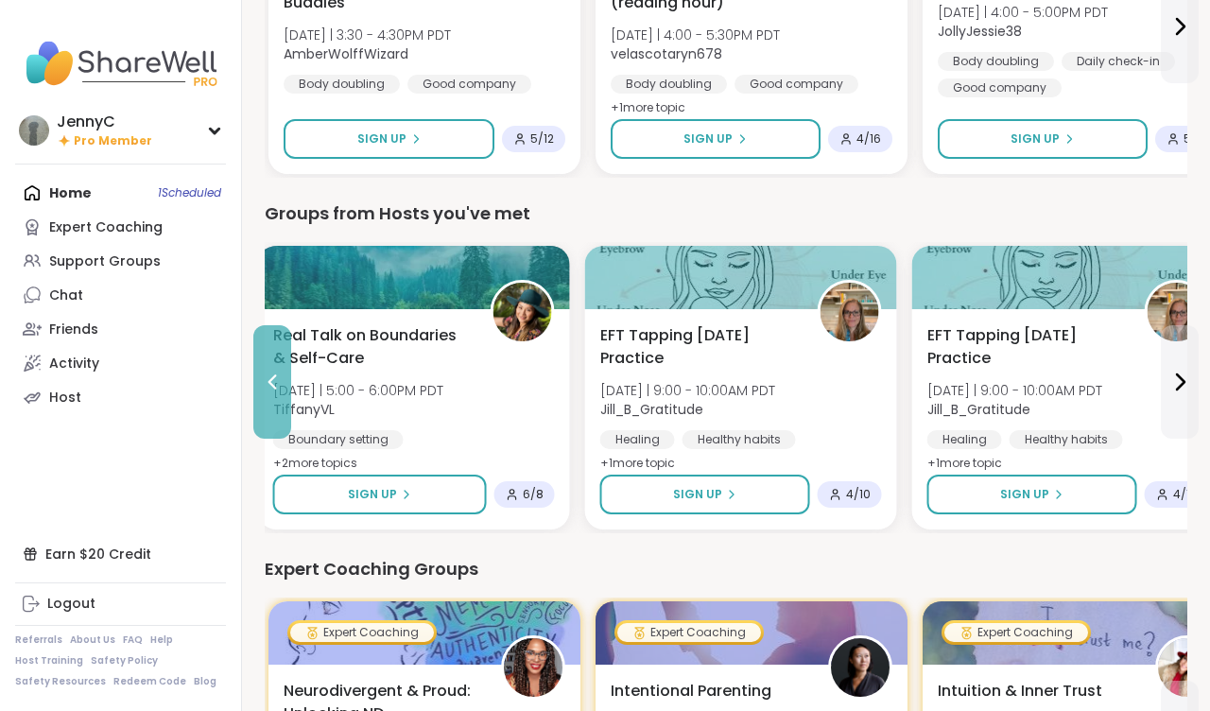
click at [269, 379] on icon at bounding box center [272, 381] width 23 height 23
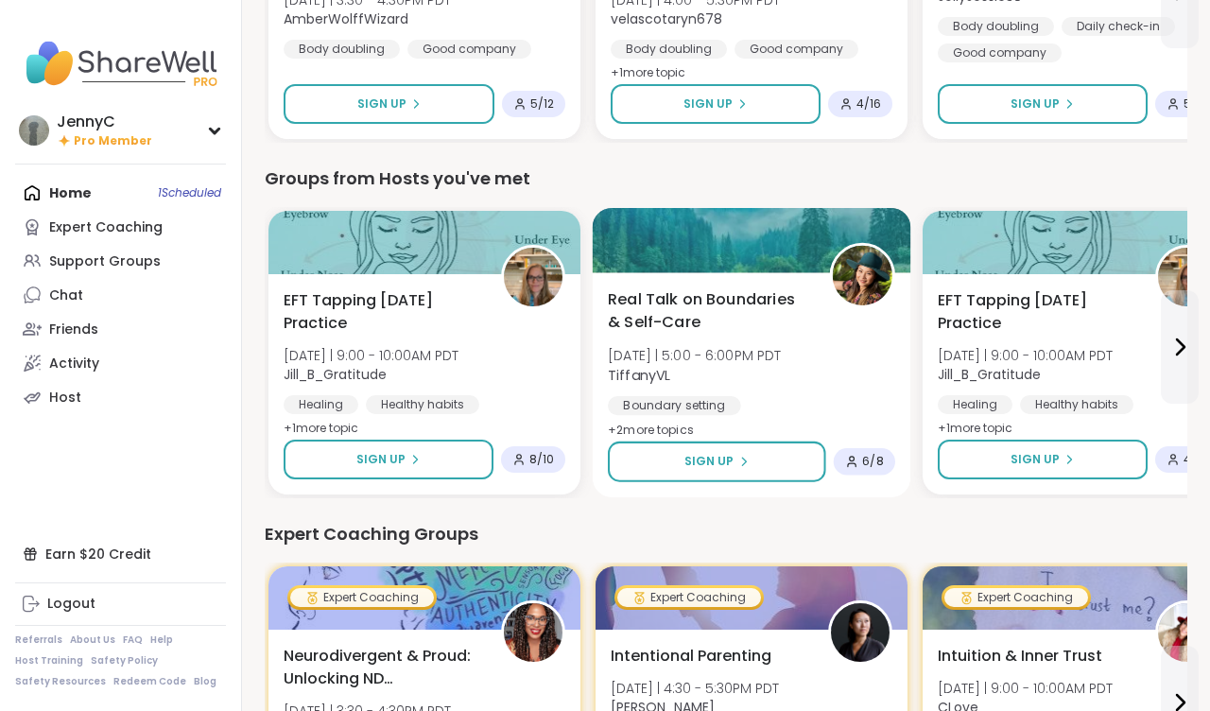
scroll to position [627, 0]
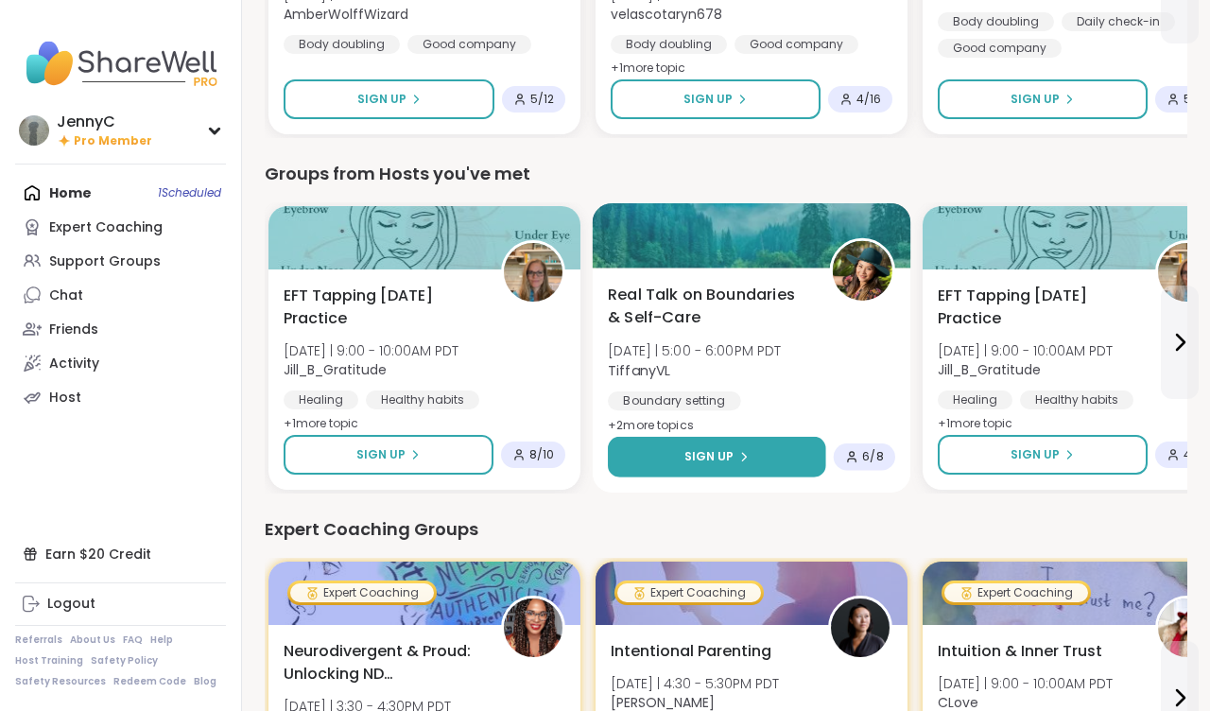
click at [703, 455] on span "Sign Up" at bounding box center [709, 456] width 50 height 17
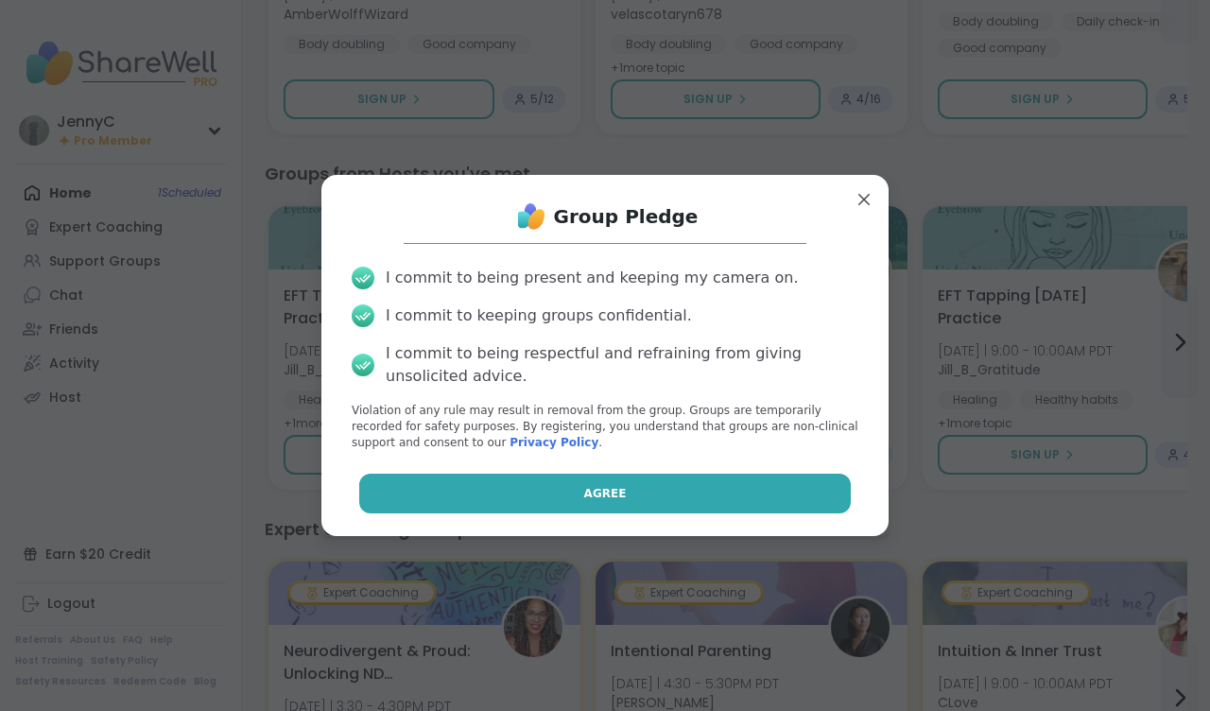
click at [611, 490] on span "Agree" at bounding box center [605, 493] width 43 height 17
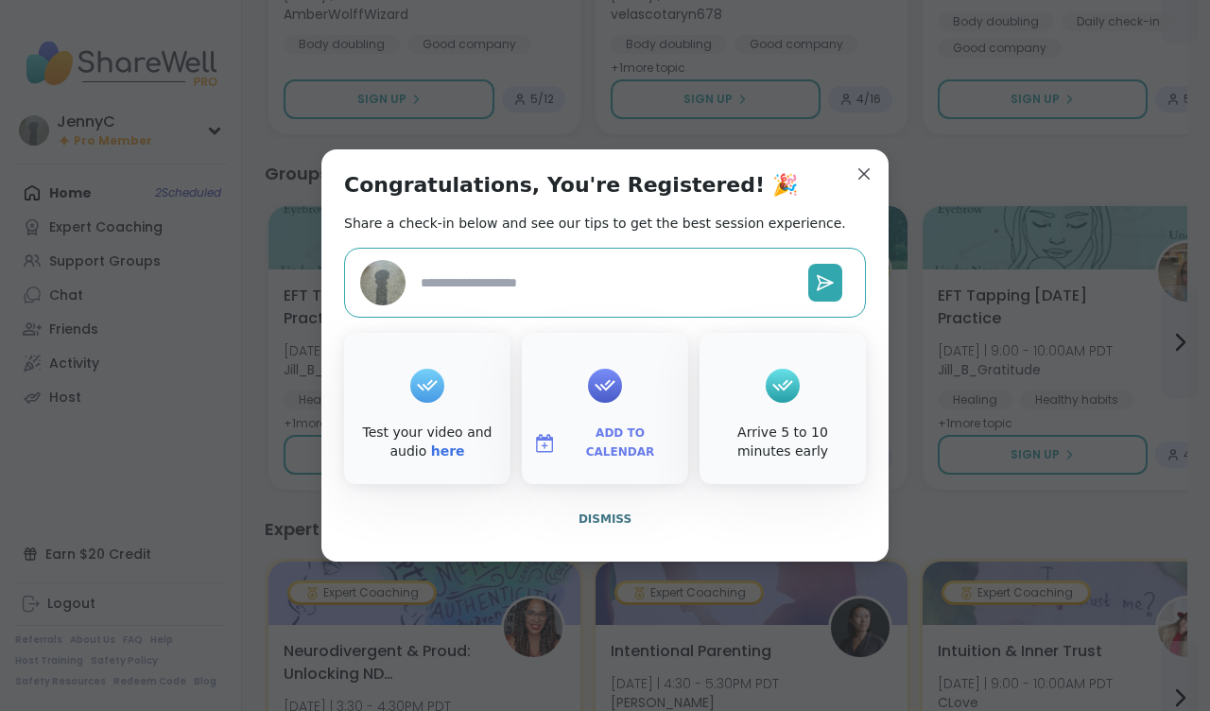
click at [610, 445] on span "Add to Calendar" at bounding box center [619, 442] width 113 height 37
click at [612, 235] on button "Apple Calendar" at bounding box center [605, 231] width 144 height 42
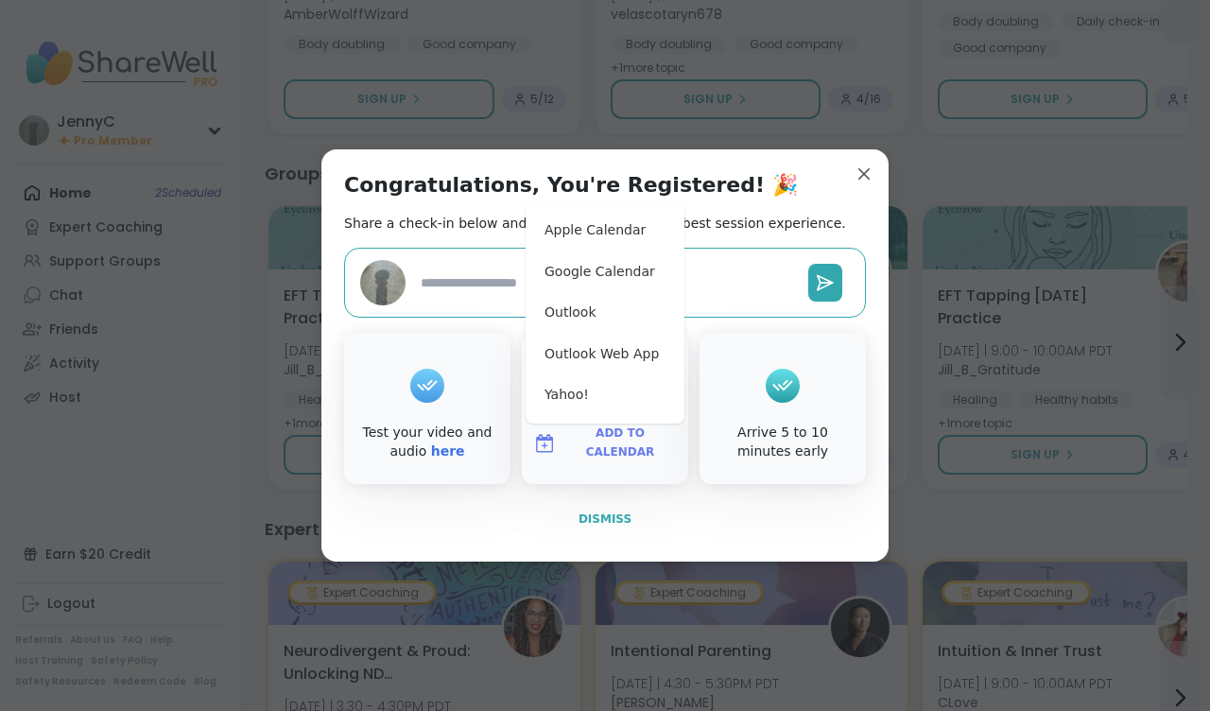
click at [604, 520] on span "Dismiss" at bounding box center [604, 518] width 53 height 13
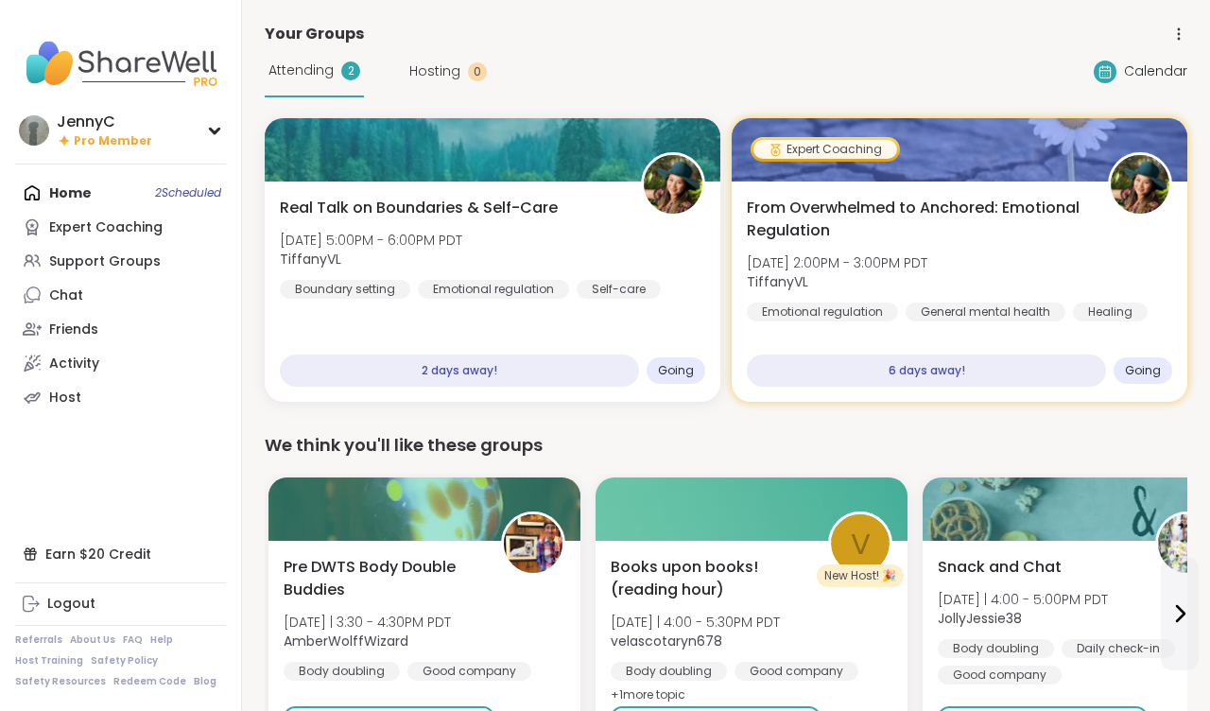
scroll to position [0, 0]
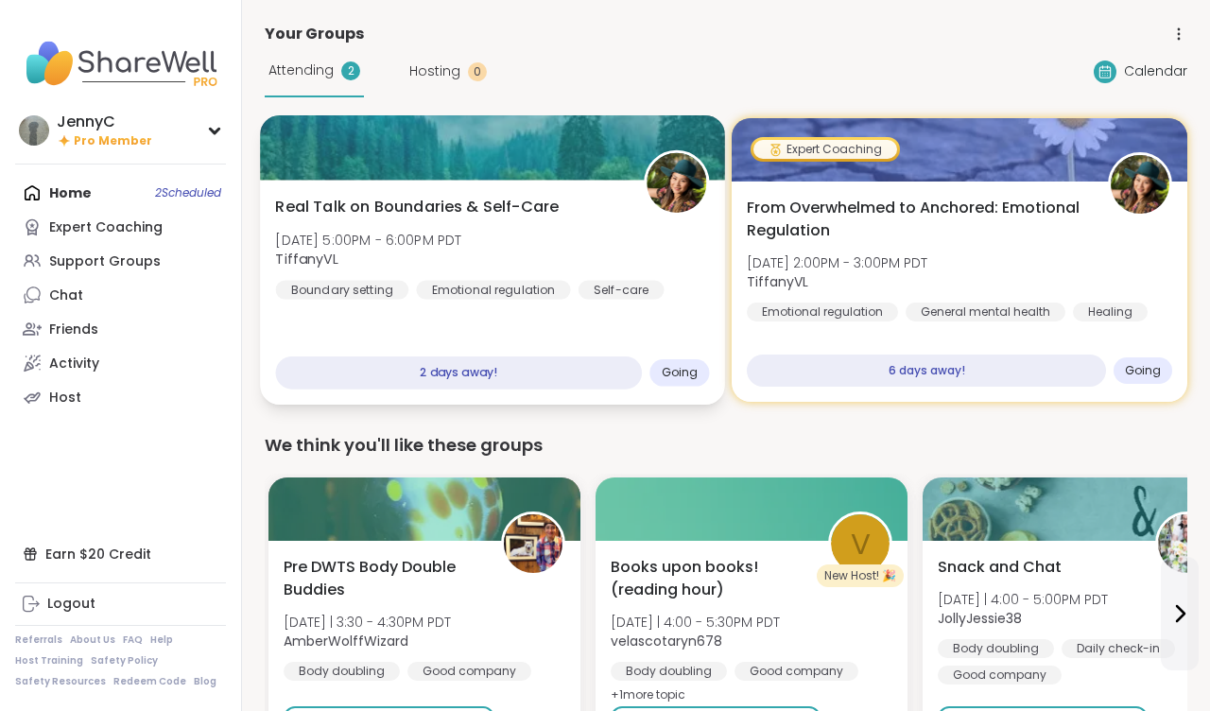
click at [407, 206] on span "Real Talk on Boundaries & Self-Care" at bounding box center [418, 207] width 284 height 23
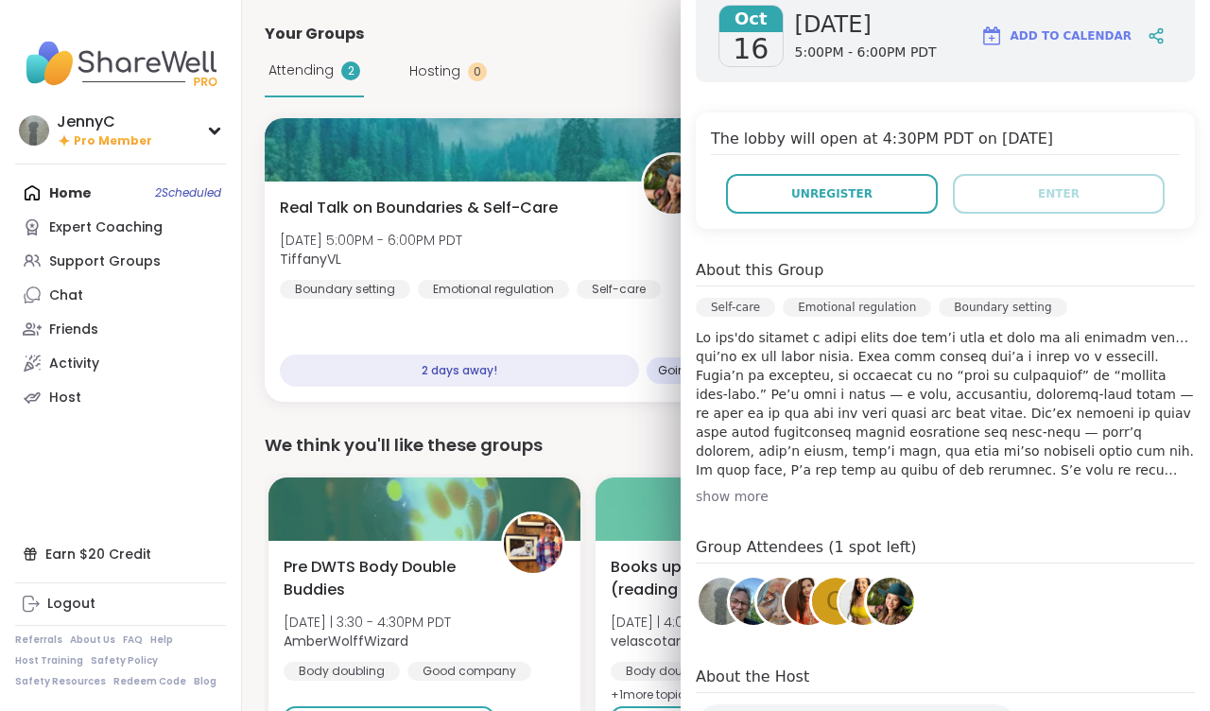
scroll to position [370, 0]
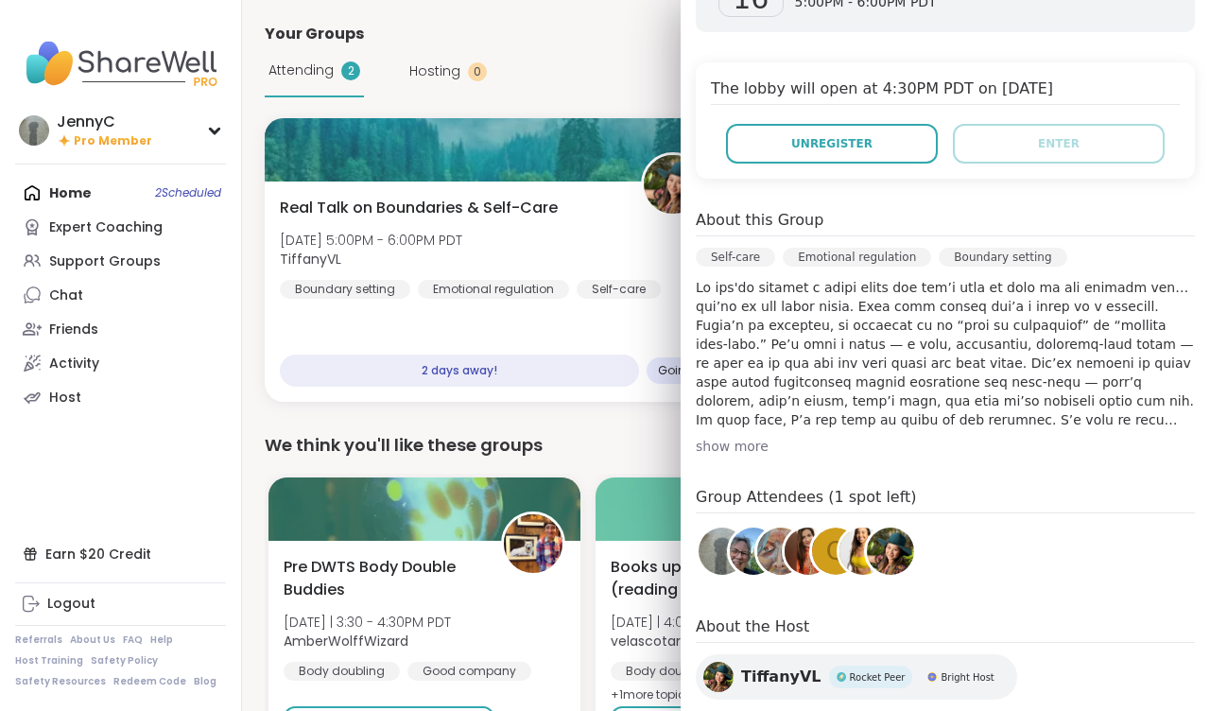
click at [707, 437] on div "show more" at bounding box center [945, 446] width 499 height 19
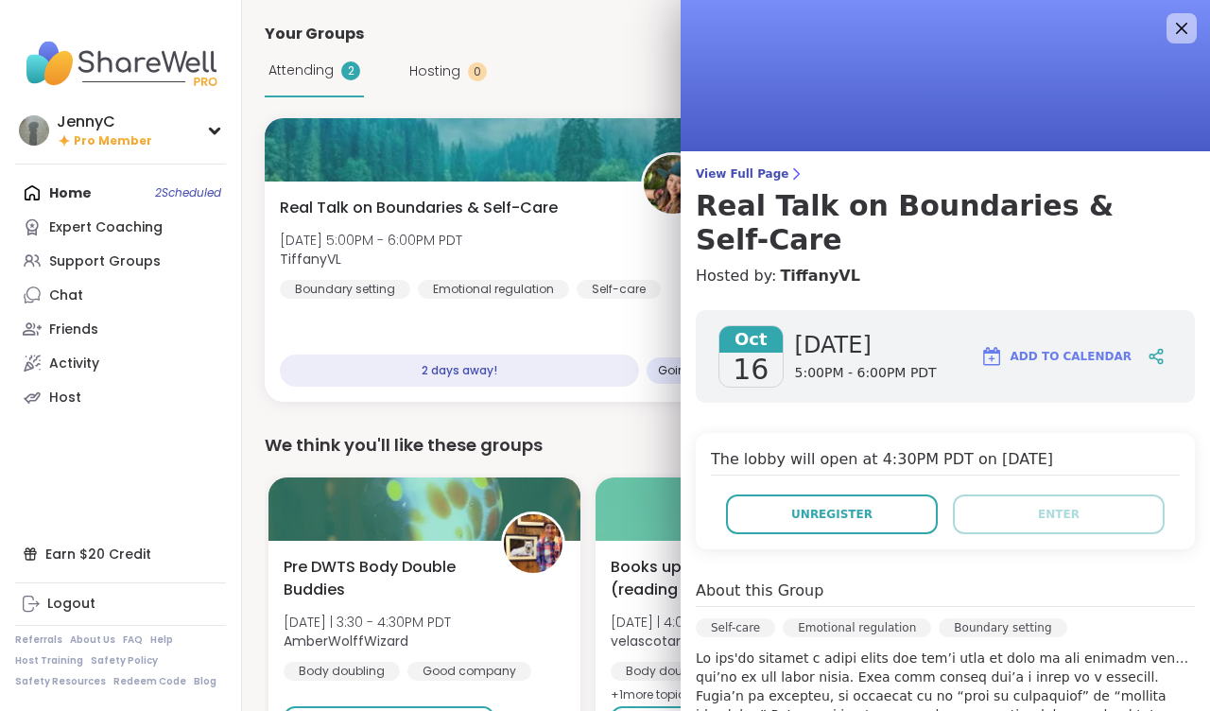
scroll to position [0, 0]
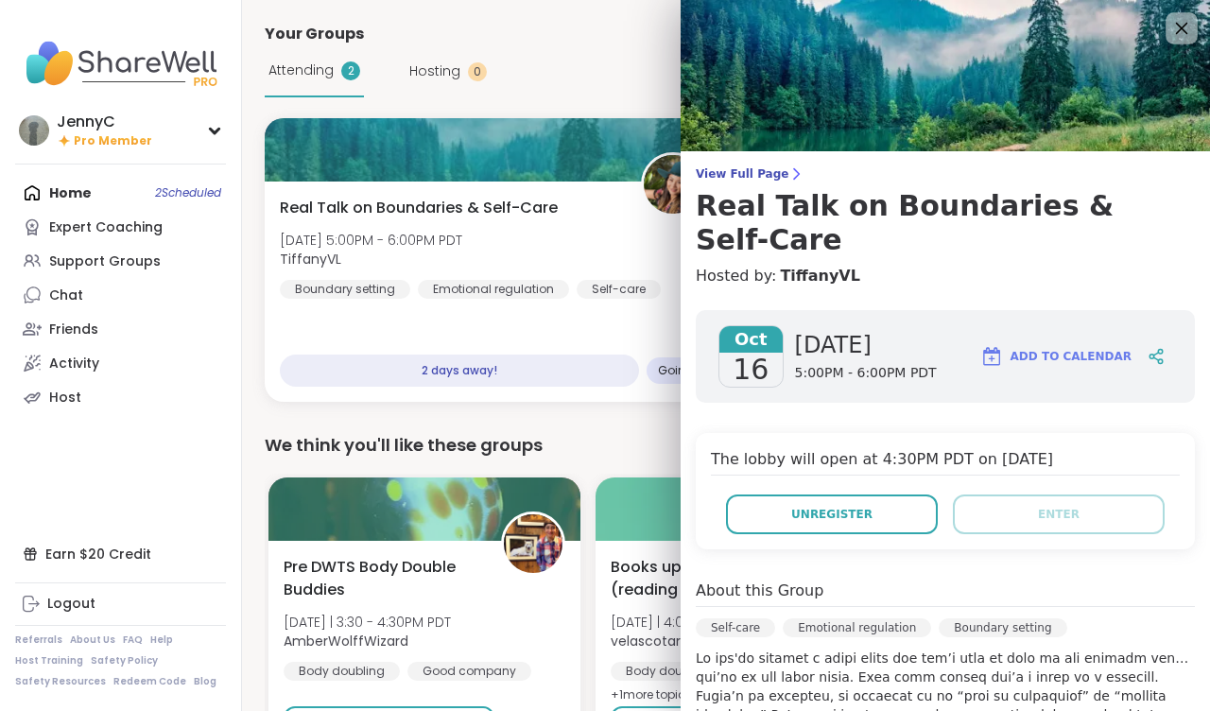
click at [1173, 22] on icon at bounding box center [1181, 28] width 24 height 24
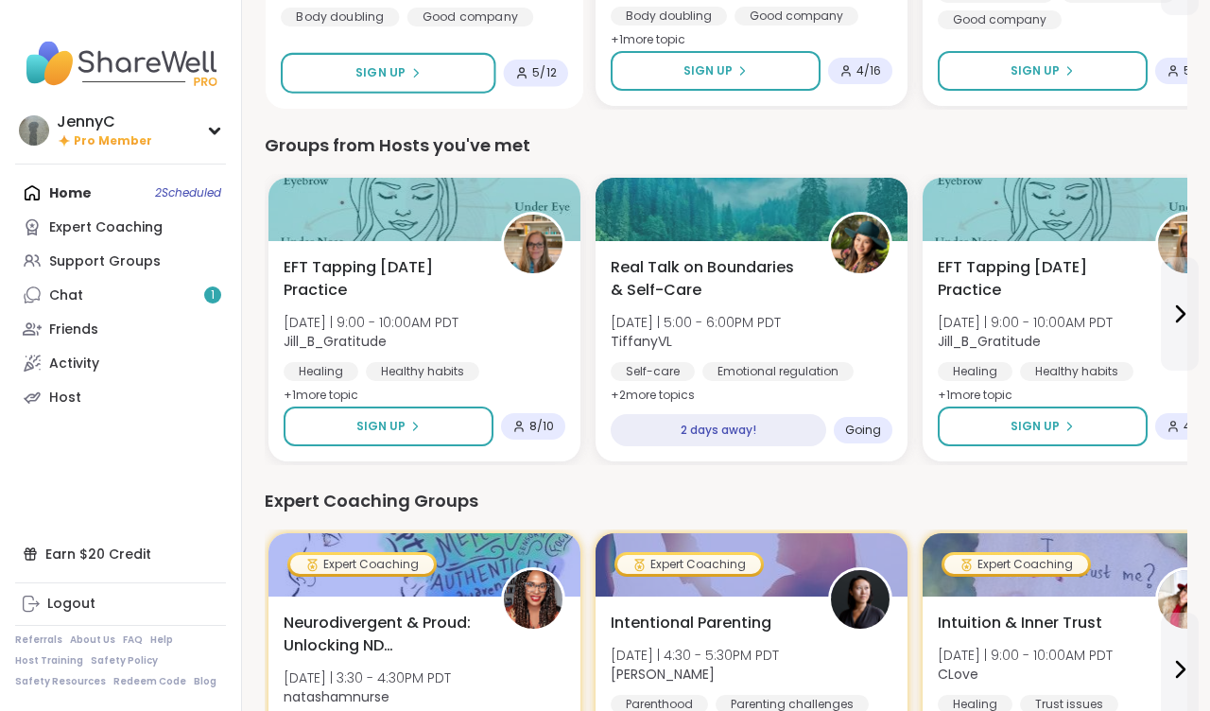
scroll to position [662, 0]
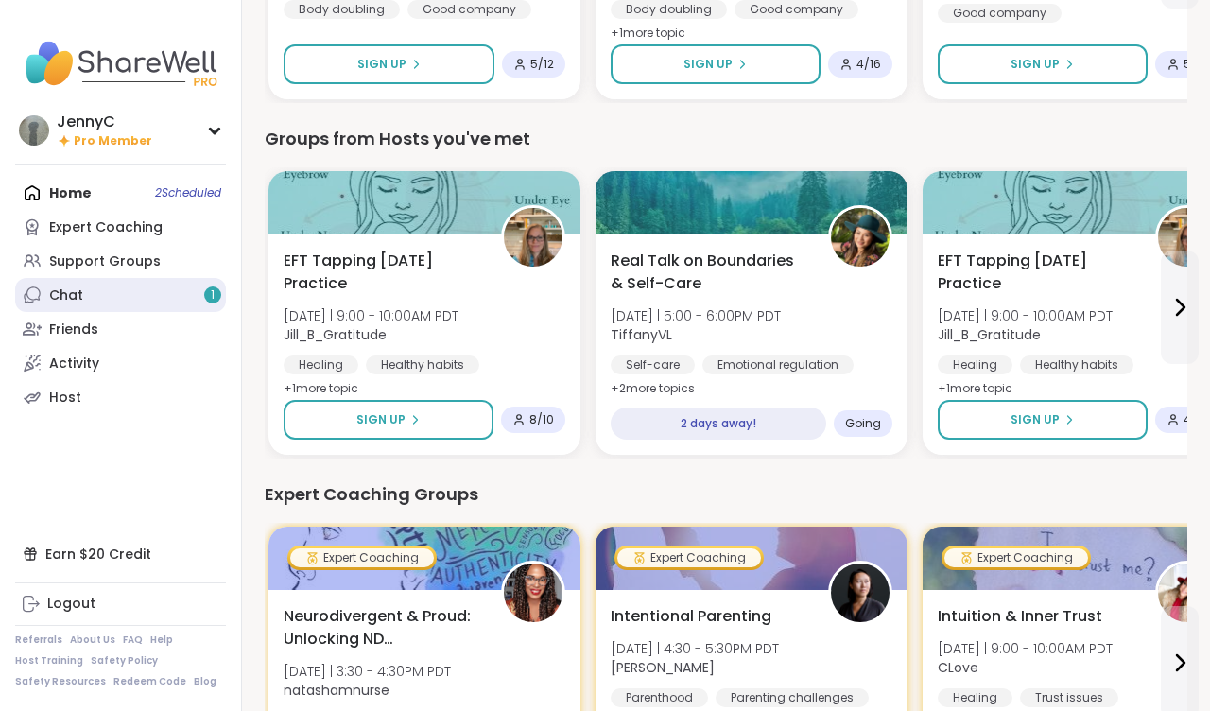
click at [66, 305] on link "Chat 1" at bounding box center [120, 295] width 211 height 34
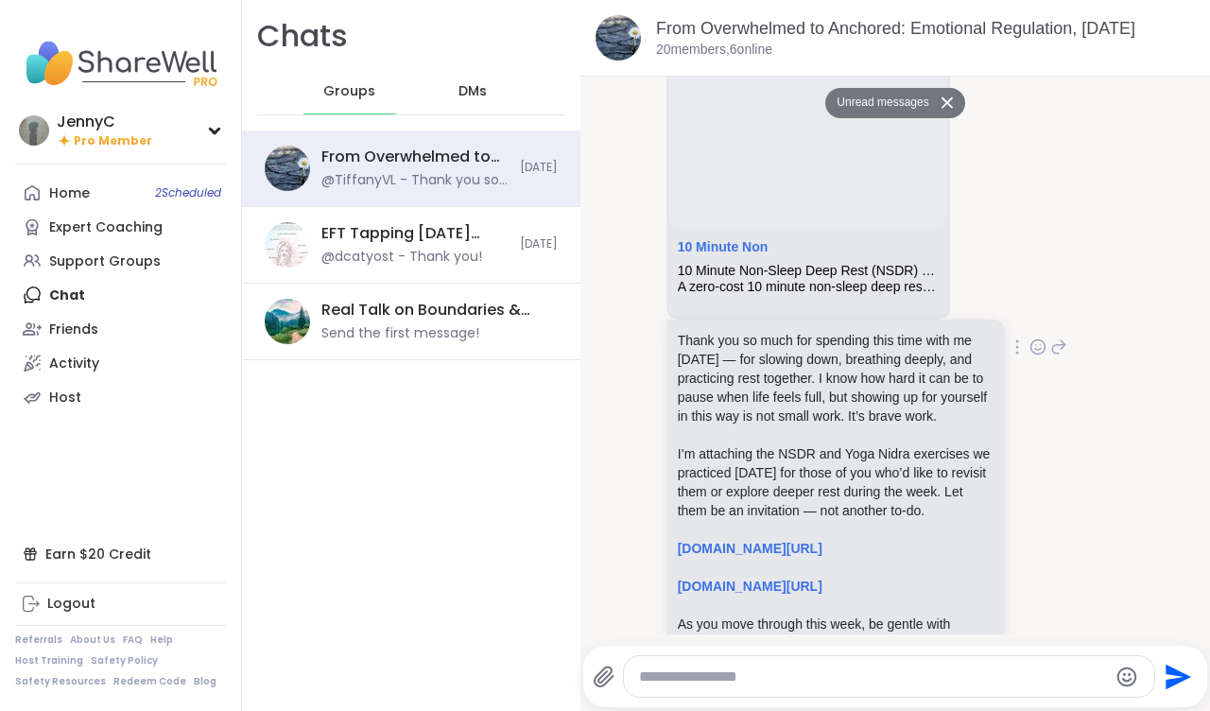
scroll to position [10943, 0]
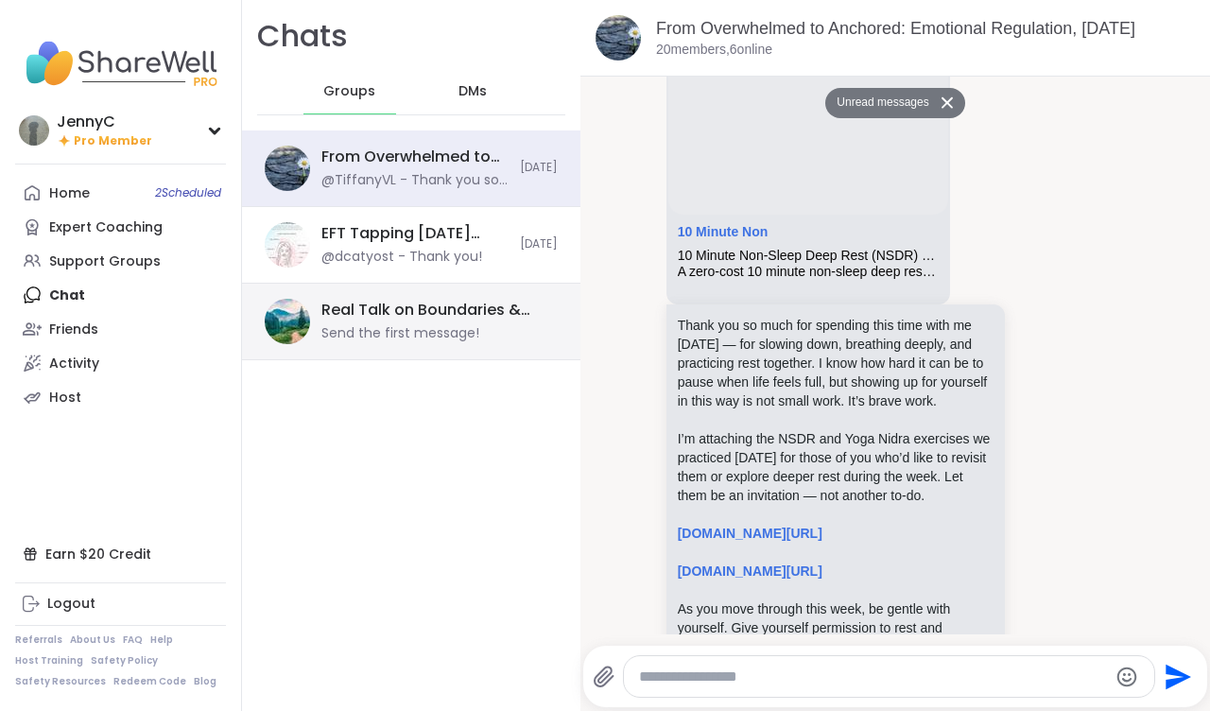
click at [431, 317] on div "Real Talk on Boundaries & Self-Care, [DATE]" at bounding box center [433, 310] width 225 height 21
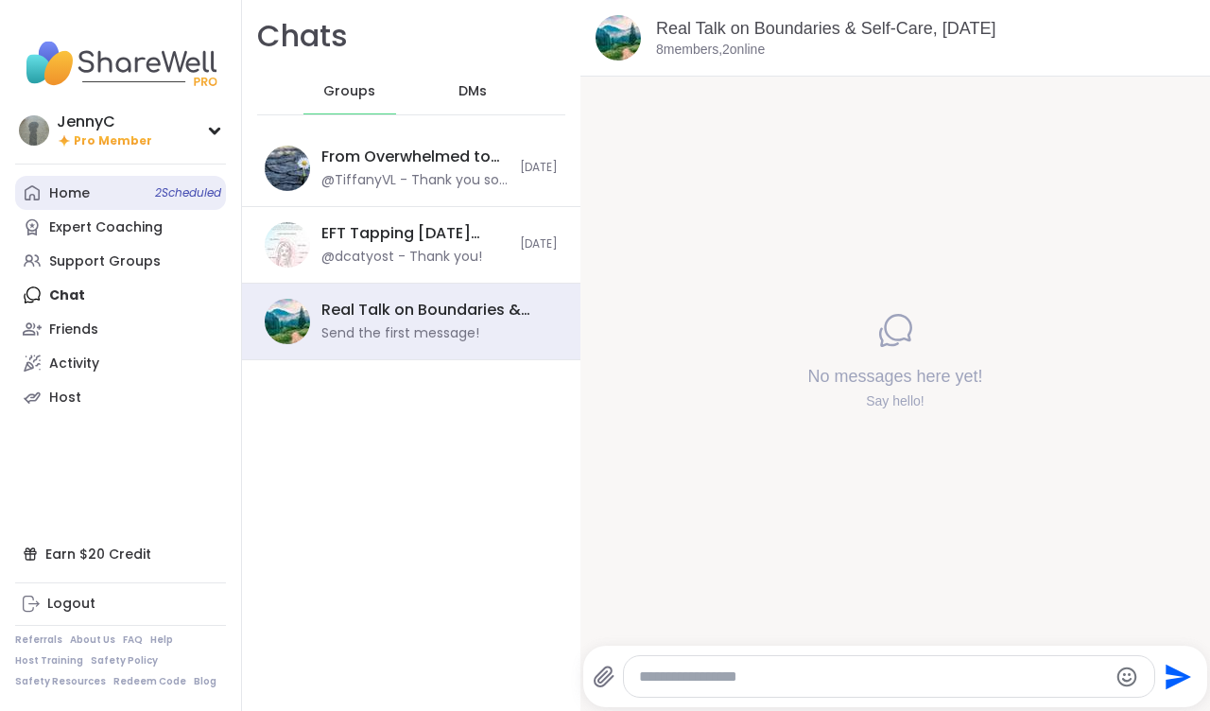
click at [84, 197] on div "Home 2 Scheduled" at bounding box center [69, 193] width 41 height 19
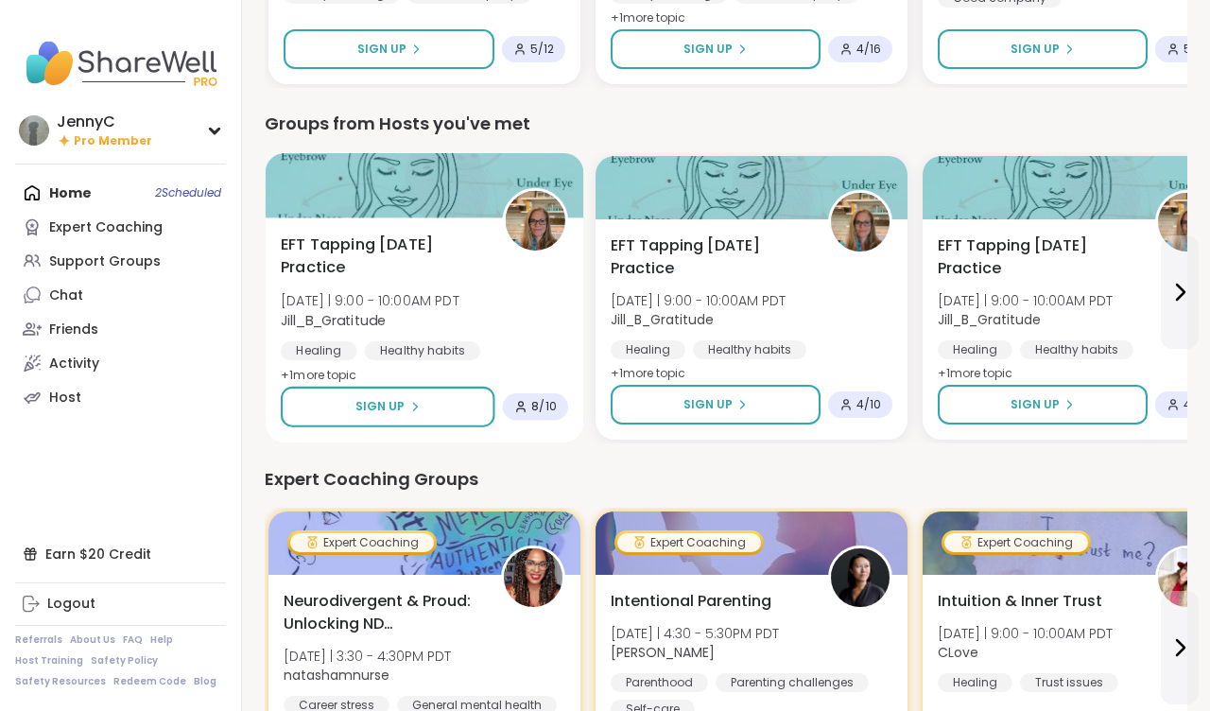
scroll to position [786, 0]
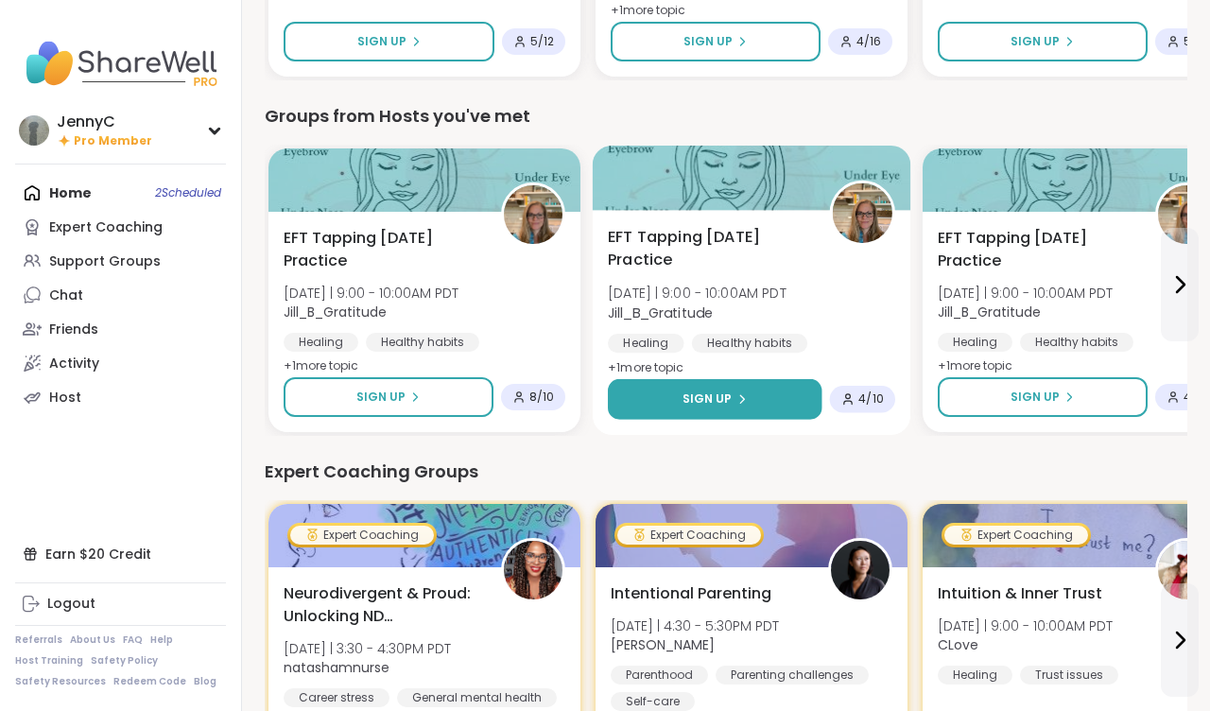
click at [718, 397] on span "Sign Up" at bounding box center [707, 398] width 50 height 17
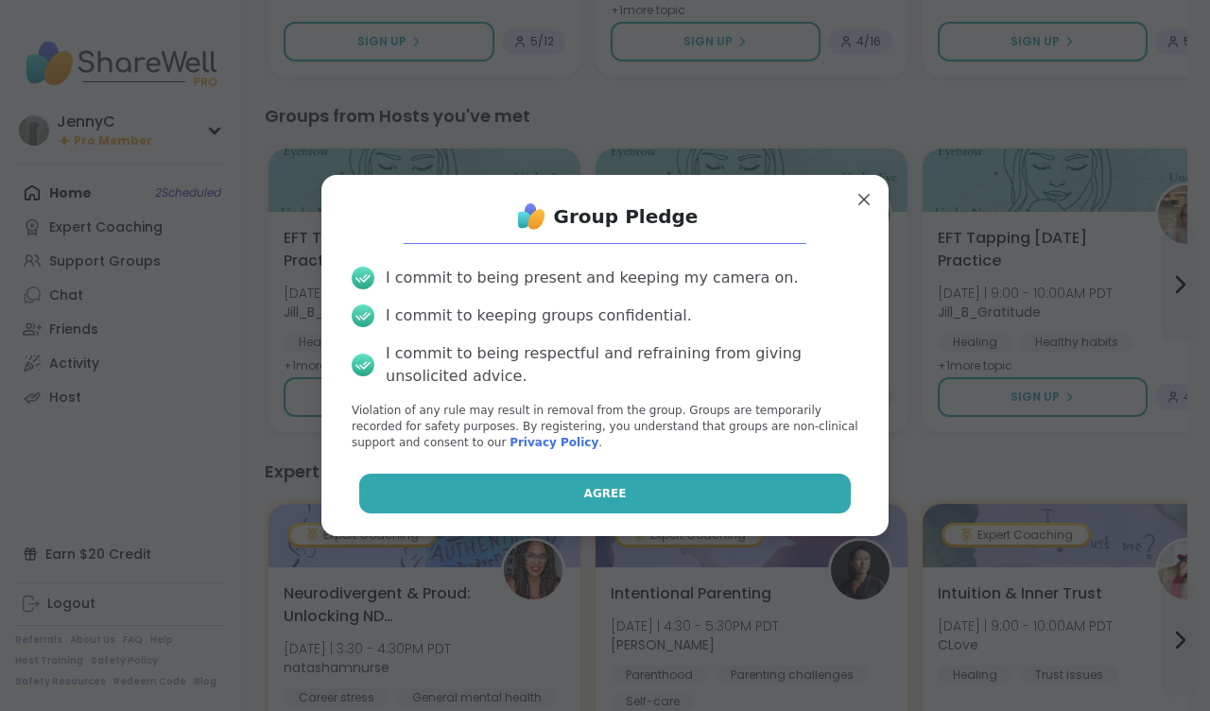
click at [585, 492] on span "Agree" at bounding box center [605, 493] width 43 height 17
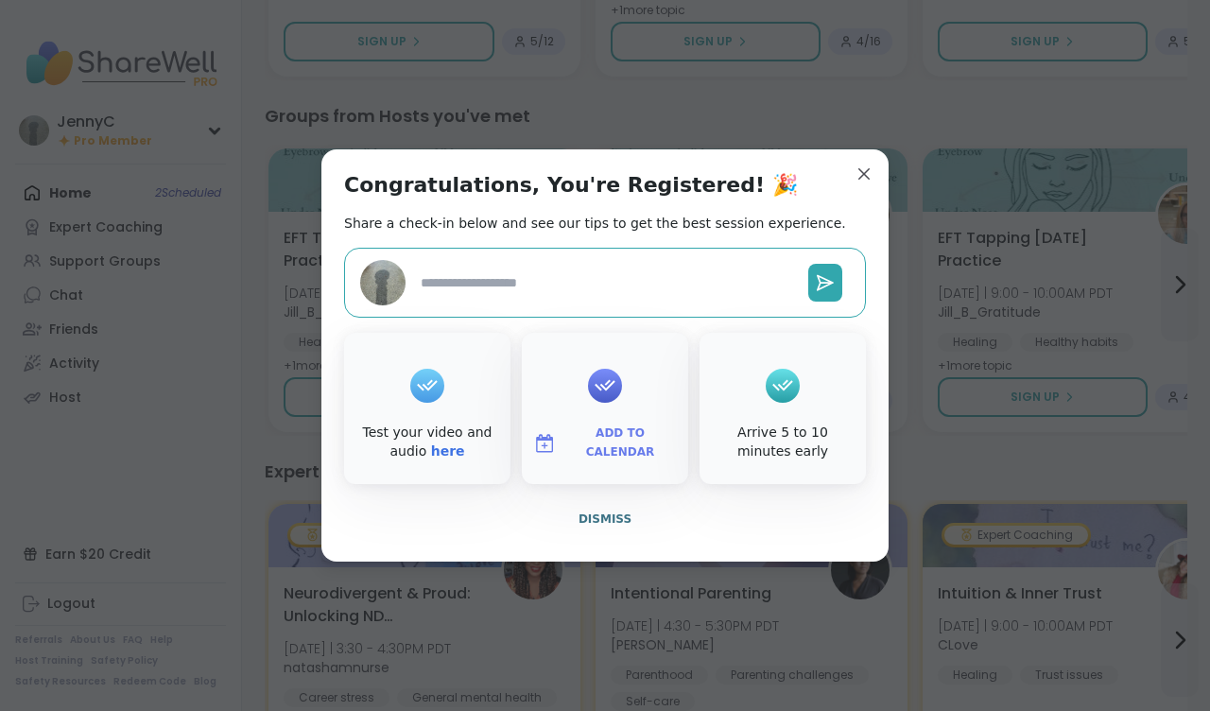
type textarea "*"
click at [594, 443] on span "Add to Calendar" at bounding box center [619, 442] width 113 height 37
click at [600, 240] on button "Apple Calendar" at bounding box center [605, 231] width 144 height 42
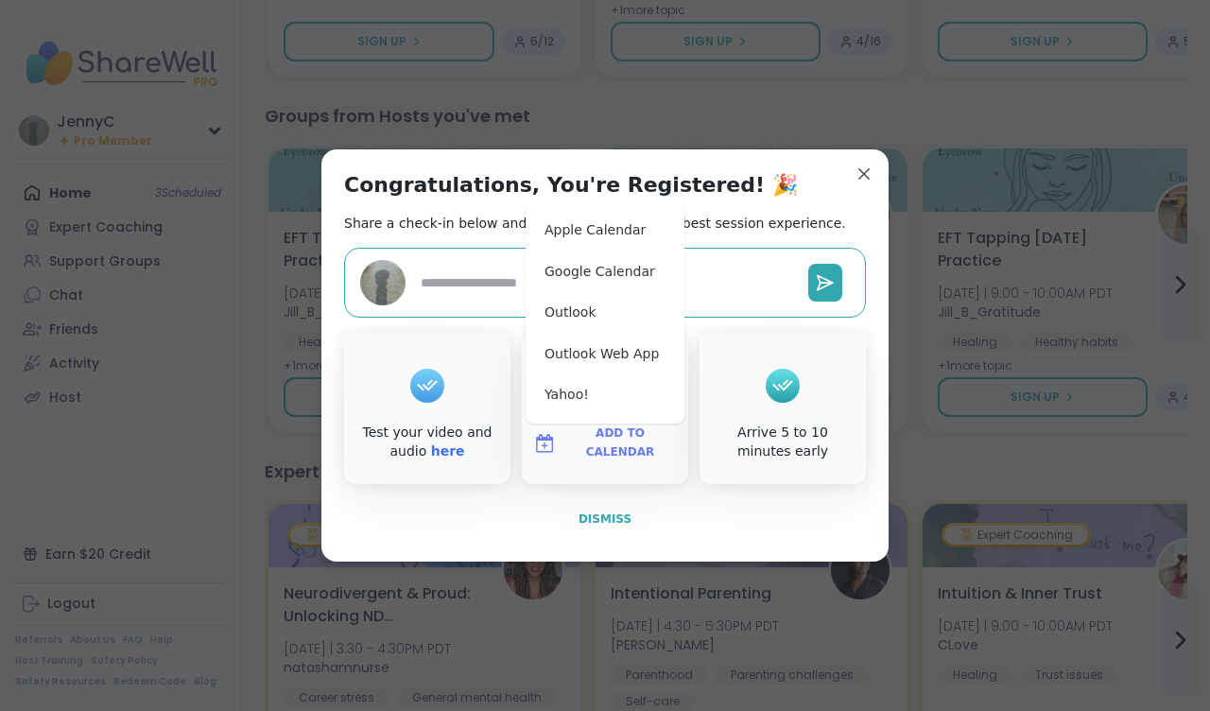
click at [603, 517] on span "Dismiss" at bounding box center [604, 518] width 53 height 13
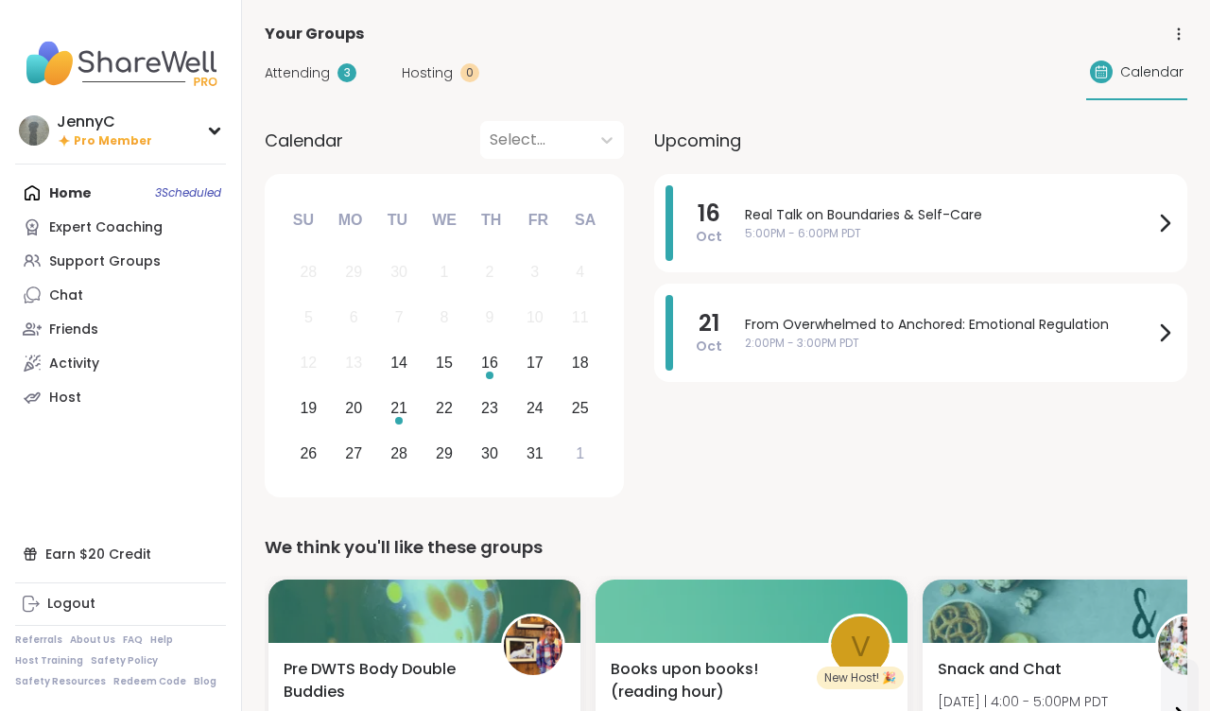
scroll to position [0, 0]
click at [311, 78] on span "Attending" at bounding box center [297, 73] width 65 height 20
